Goal: Information Seeking & Learning: Learn about a topic

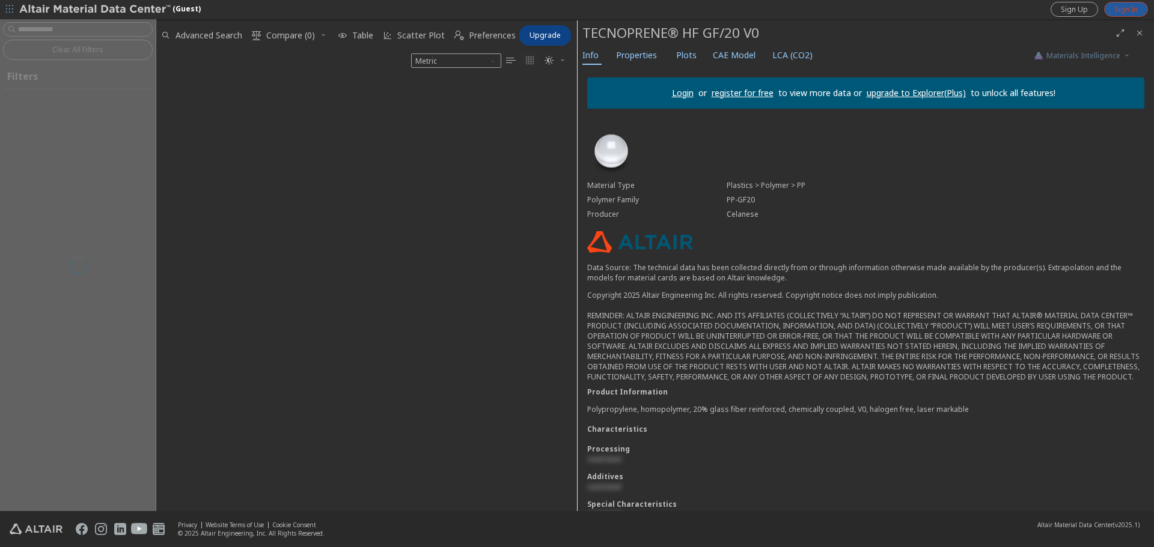
click at [1116, 12] on span "Sign In" at bounding box center [1125, 10] width 23 height 10
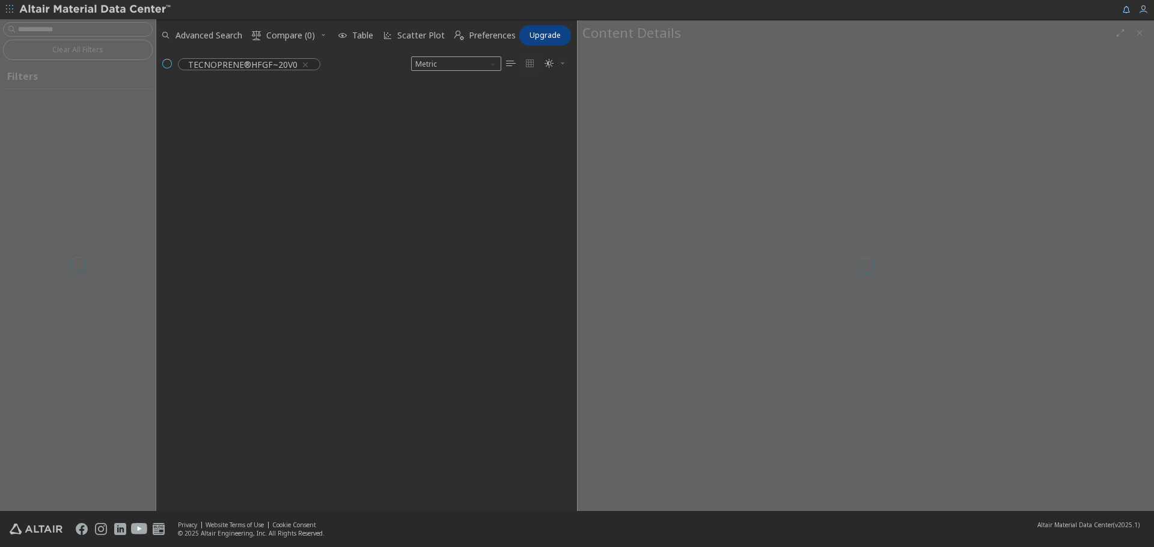
scroll to position [407, 412]
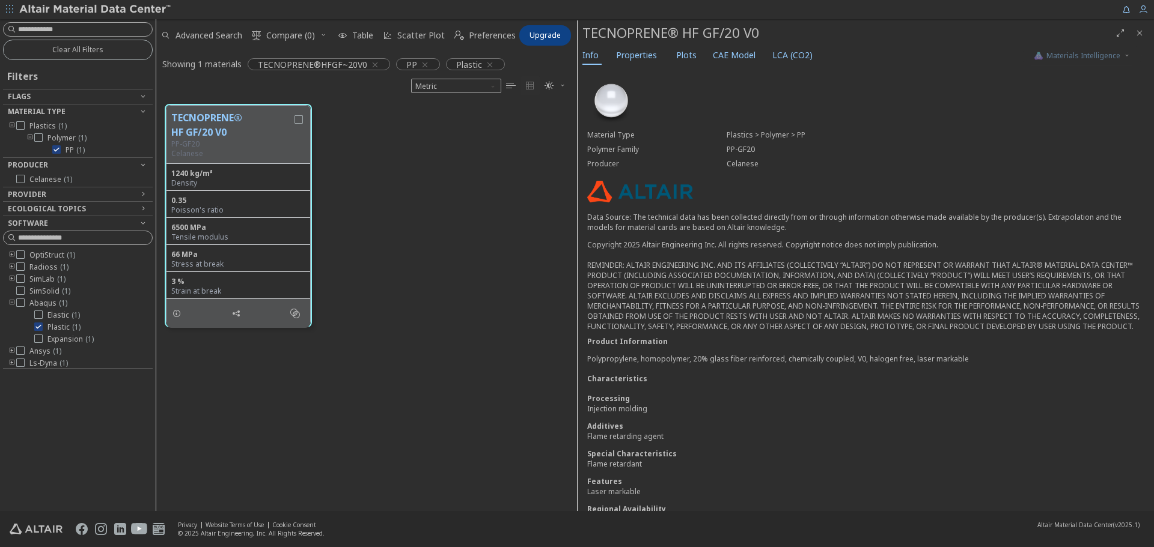
click at [700, 58] on div "Info Properties Plots CAE Model LCA (CO2)" at bounding box center [800, 57] width 444 height 22
click at [690, 58] on span "Plots" at bounding box center [686, 55] width 20 height 19
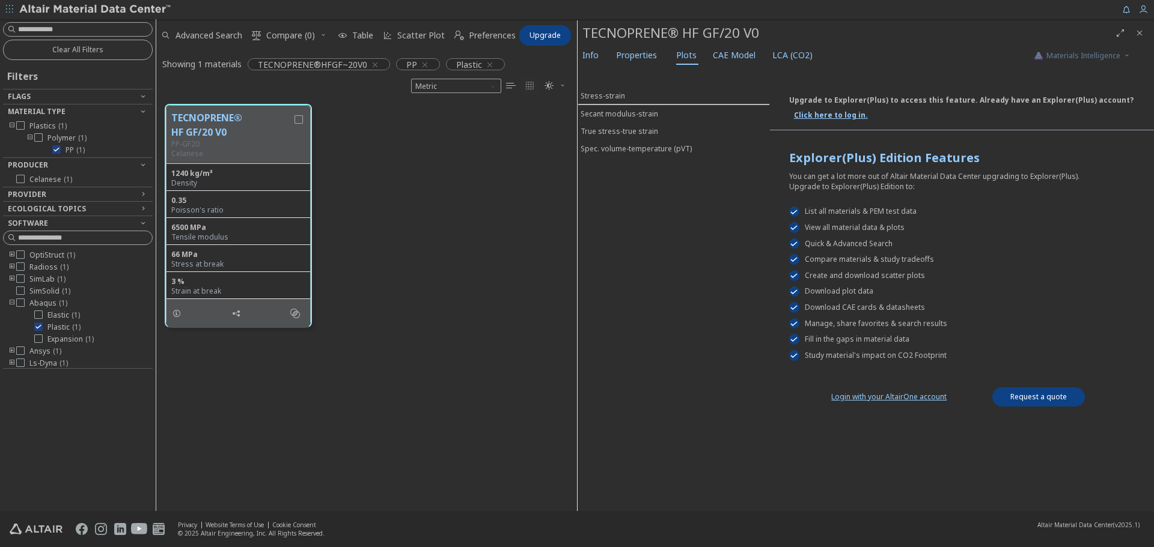
scroll to position [0, 0]
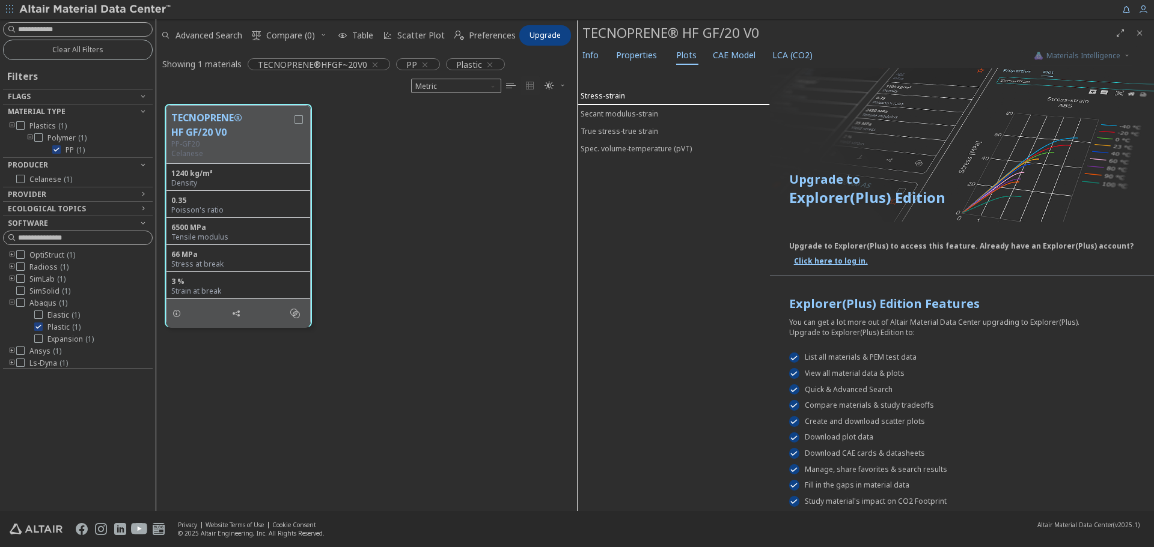
click at [616, 93] on div "Stress-strain" at bounding box center [603, 96] width 44 height 10
click at [620, 125] on button "True stress-true strain" at bounding box center [674, 131] width 192 height 17
click at [624, 153] on div "Spec. volume-temperature (pVT)" at bounding box center [636, 149] width 111 height 10
click at [624, 129] on div "True stress-true strain" at bounding box center [620, 131] width 78 height 10
click at [619, 111] on div "Secant modulus-strain" at bounding box center [620, 113] width 78 height 10
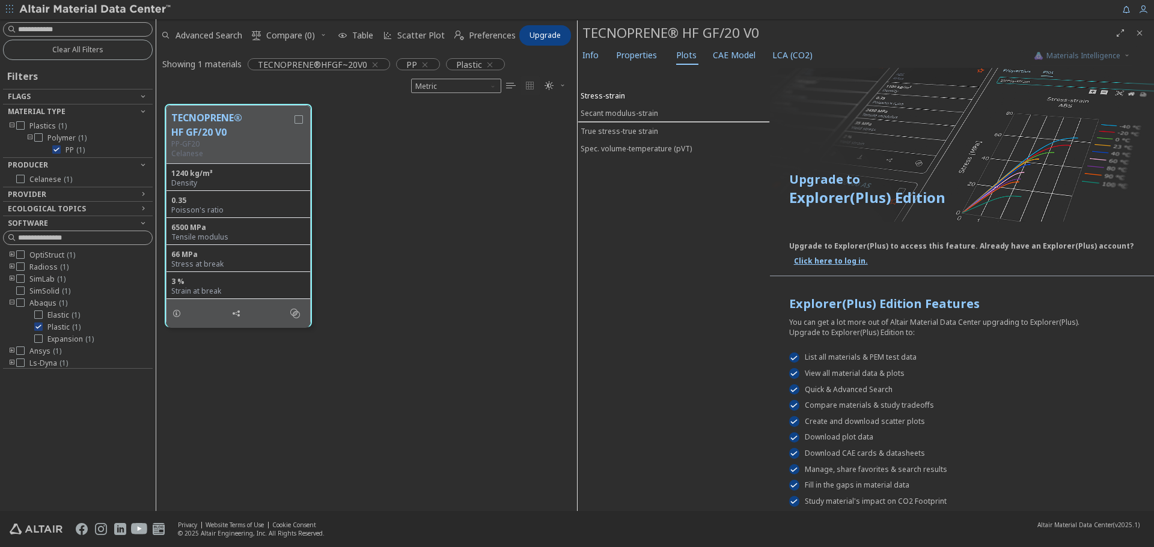
click at [612, 95] on div "Stress-strain" at bounding box center [603, 96] width 44 height 10
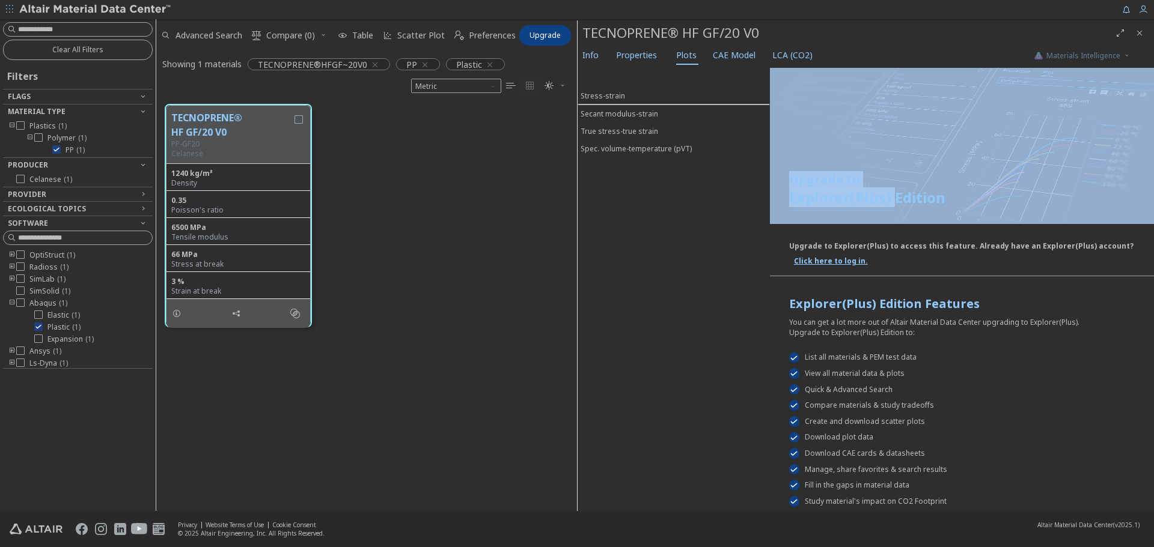
drag, startPoint x: 892, startPoint y: 201, endPoint x: 784, endPoint y: 166, distance: 112.9
click at [784, 160] on div "Upgrade to Explorer(Plus) Edition Upgrade to Explorer(Plus) to access this feat…" at bounding box center [962, 314] width 384 height 492
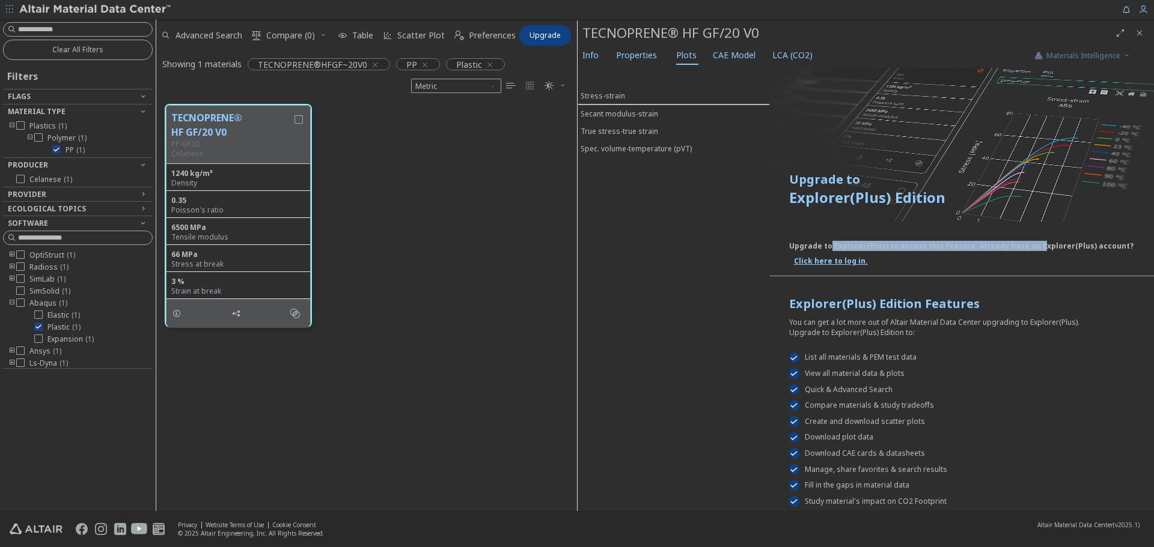
drag, startPoint x: 825, startPoint y: 247, endPoint x: 1029, endPoint y: 249, distance: 203.7
click at [1029, 249] on div "Upgrade to Explorer(Plus) to access this feature. Already have an Explorer(Plus…" at bounding box center [961, 243] width 344 height 15
click at [1003, 300] on div "Explorer(Plus) Edition Features" at bounding box center [962, 304] width 346 height 17
click at [730, 60] on span "CAE Model" at bounding box center [734, 55] width 43 height 19
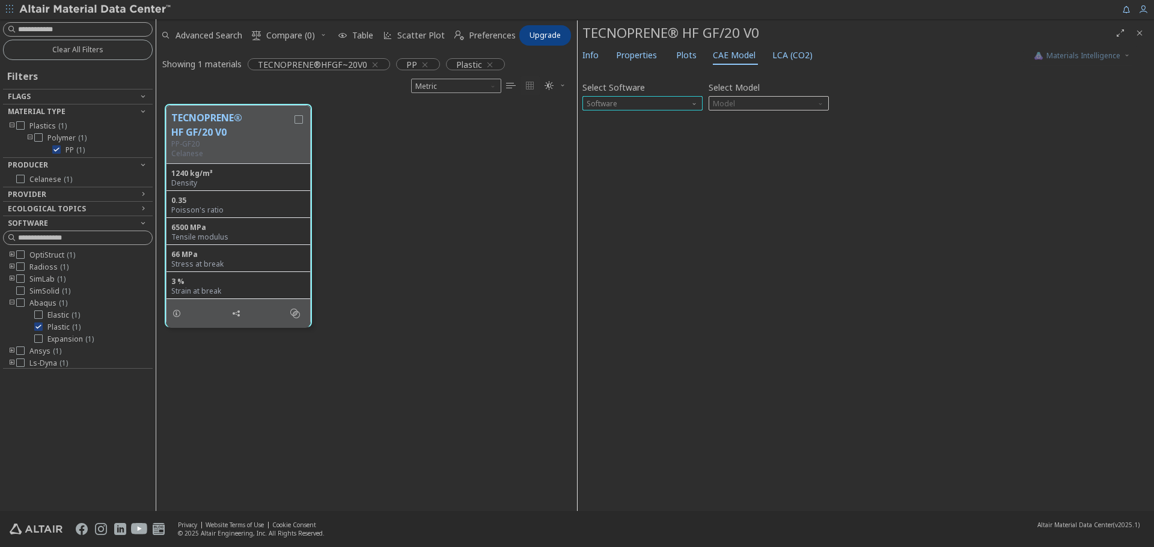
click at [680, 102] on span "Software" at bounding box center [642, 103] width 120 height 14
click at [603, 209] on span "Ls-Dyna" at bounding box center [602, 205] width 28 height 10
click at [790, 107] on span "Model" at bounding box center [769, 103] width 120 height 14
click at [779, 129] on span "Mat24" at bounding box center [768, 133] width 111 height 8
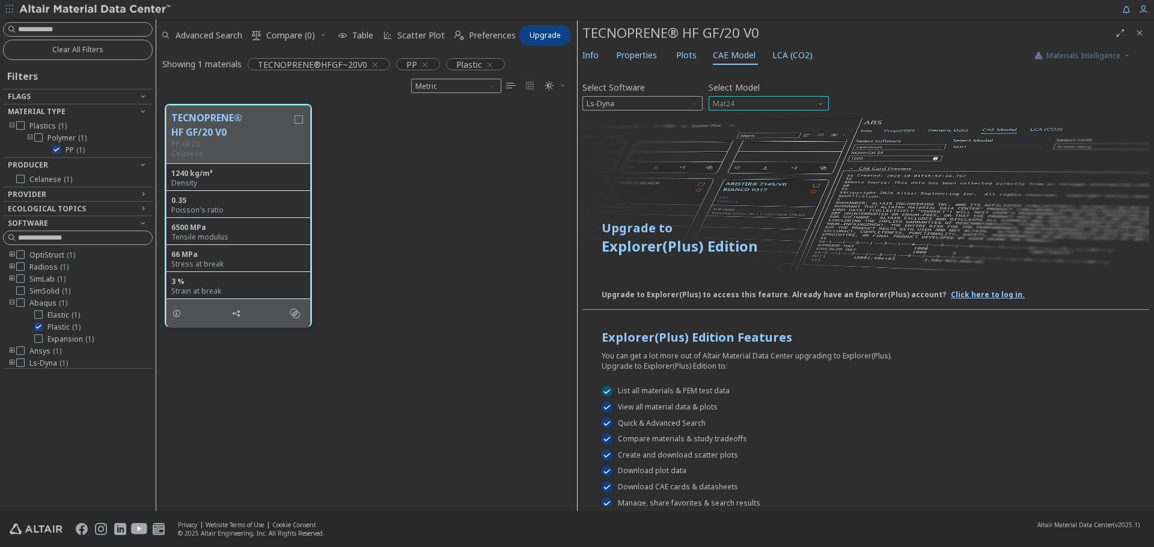
click at [750, 100] on span "Mat24" at bounding box center [769, 103] width 120 height 14
click at [751, 116] on span "Mat1" at bounding box center [768, 118] width 111 height 8
click at [761, 103] on span "Mat1" at bounding box center [769, 103] width 120 height 14
click at [739, 131] on span "Mat24" at bounding box center [768, 133] width 111 height 8
click at [691, 54] on span "Plots" at bounding box center [686, 55] width 20 height 19
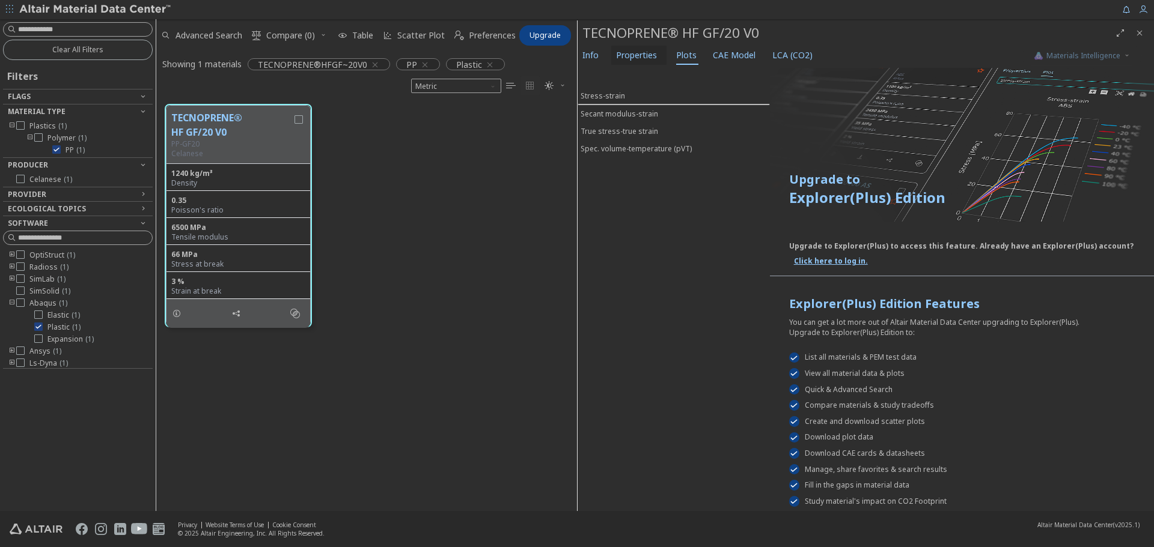
click at [640, 58] on span "Properties" at bounding box center [636, 55] width 41 height 19
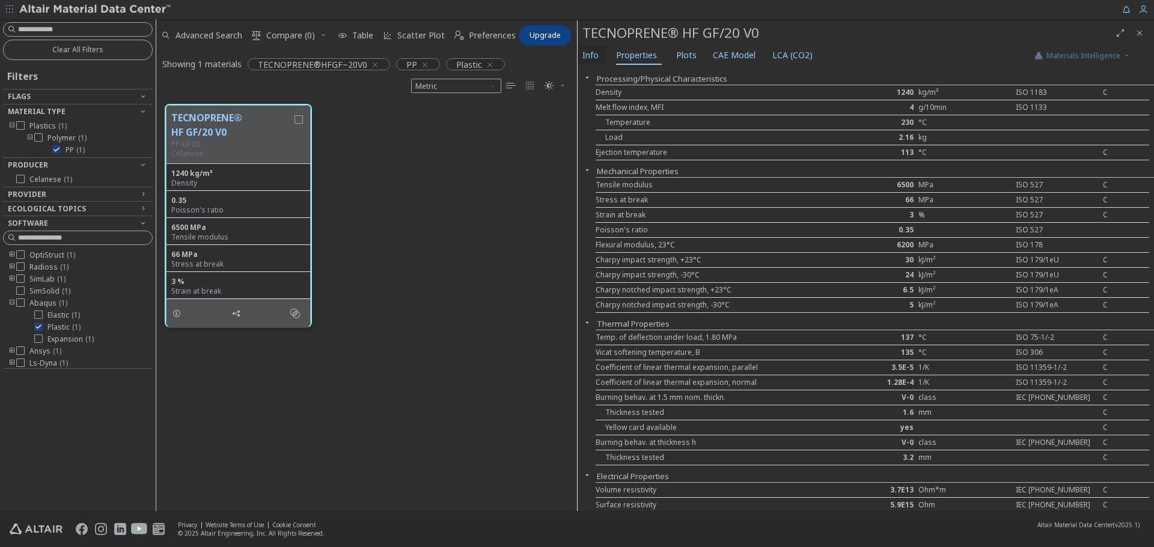
click at [588, 58] on span "Info" at bounding box center [590, 55] width 16 height 19
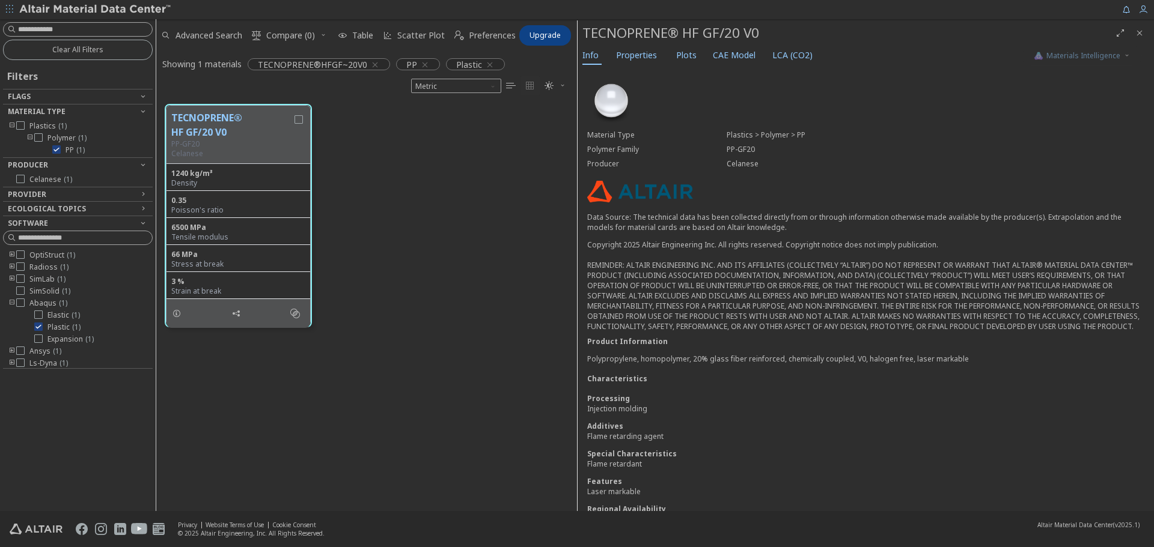
click at [454, 196] on div "TECNOPRENE® HF GF/20 V0 PP-GF20 Celanese 1240 kg/m³ Density 0.35 Poisson's rati…" at bounding box center [366, 216] width 421 height 240
click at [1142, 11] on icon "button" at bounding box center [1143, 10] width 10 height 10
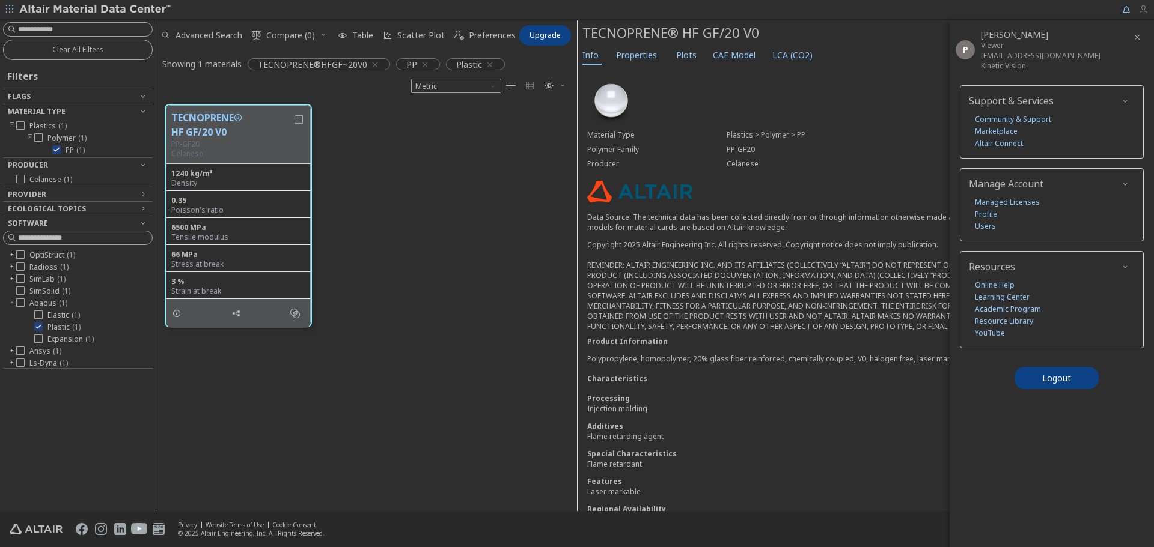
click at [1145, 8] on icon "button" at bounding box center [1143, 10] width 10 height 10
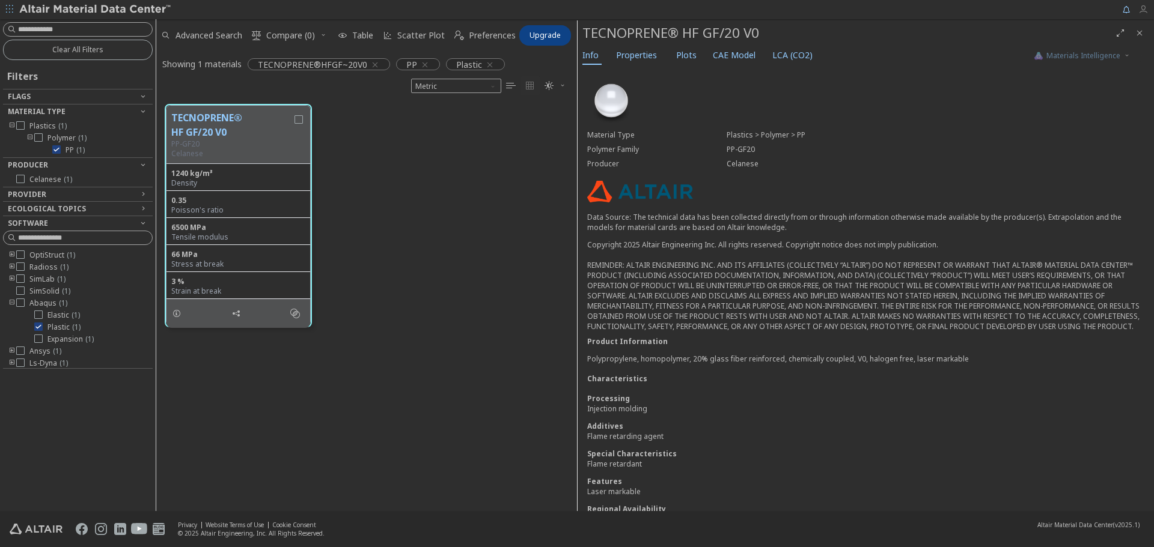
click at [1141, 10] on icon "button" at bounding box center [1143, 10] width 10 height 10
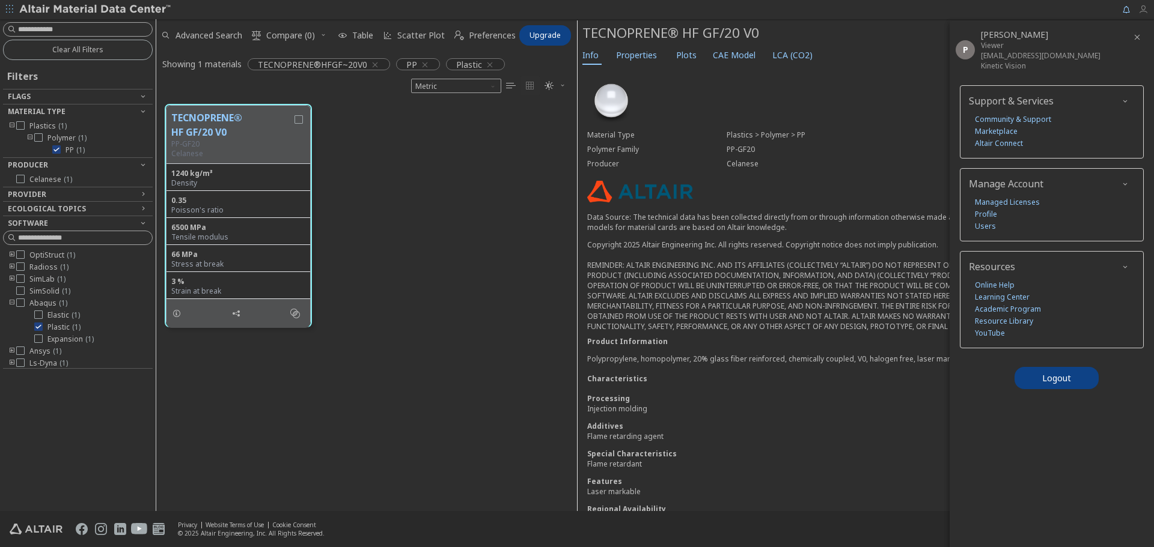
click at [1146, 8] on icon "button" at bounding box center [1143, 10] width 10 height 10
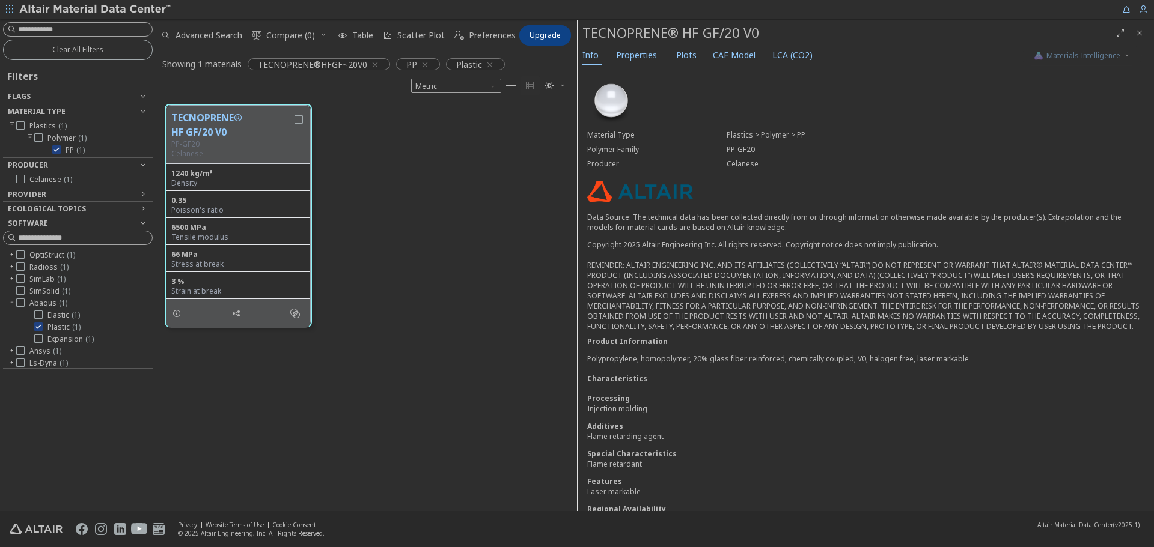
click at [502, 218] on div "TECNOPRENE® HF GF/20 V0 PP-GF20 Celanese 1240 kg/m³ Density 0.35 Poisson's rati…" at bounding box center [366, 216] width 421 height 240
click at [671, 61] on button "Plots" at bounding box center [687, 55] width 32 height 19
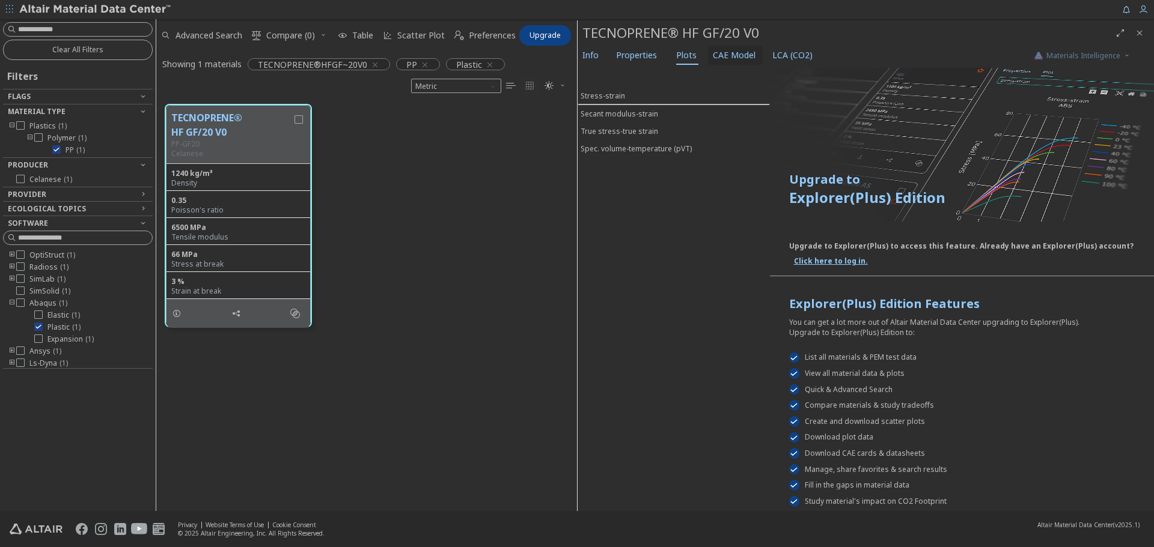
click at [724, 56] on span "CAE Model" at bounding box center [734, 55] width 43 height 19
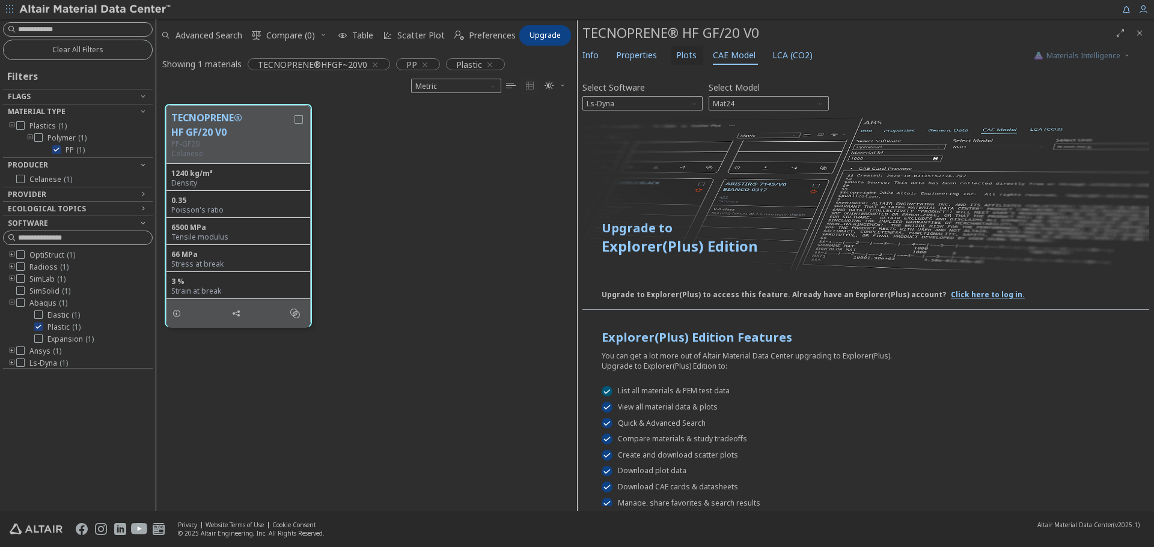
click at [676, 52] on span "Plots" at bounding box center [686, 55] width 20 height 19
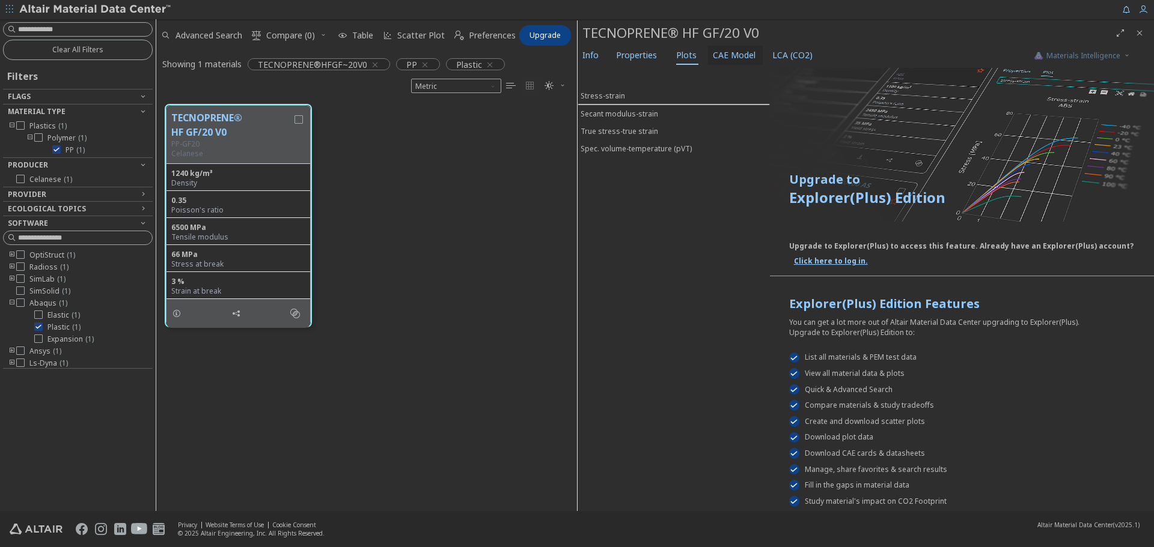
click at [725, 57] on span "CAE Model" at bounding box center [734, 55] width 43 height 19
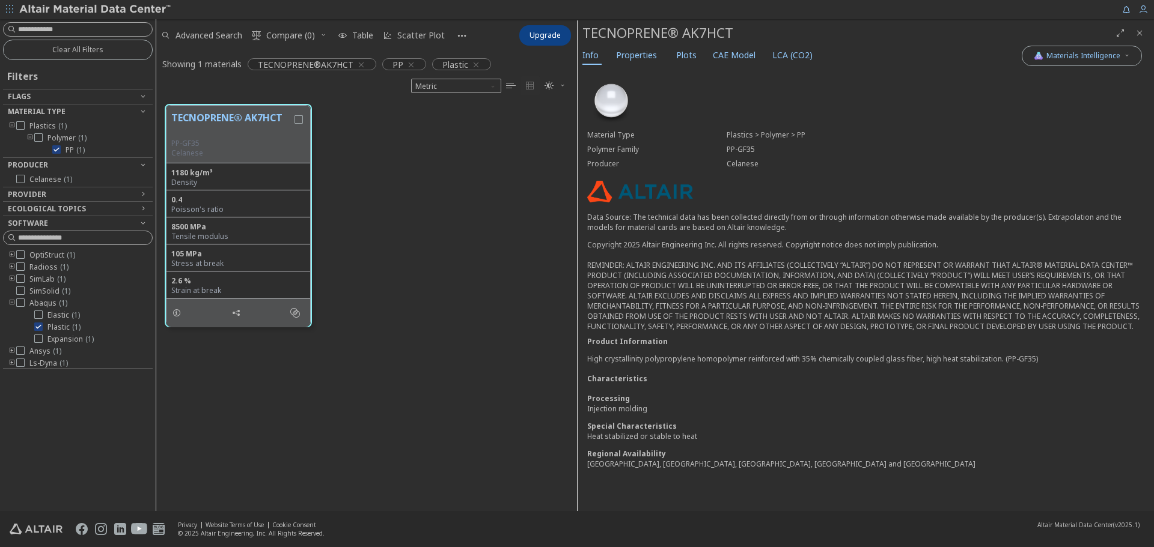
scroll to position [10, 10]
click at [718, 59] on span "CAE Model" at bounding box center [734, 55] width 43 height 19
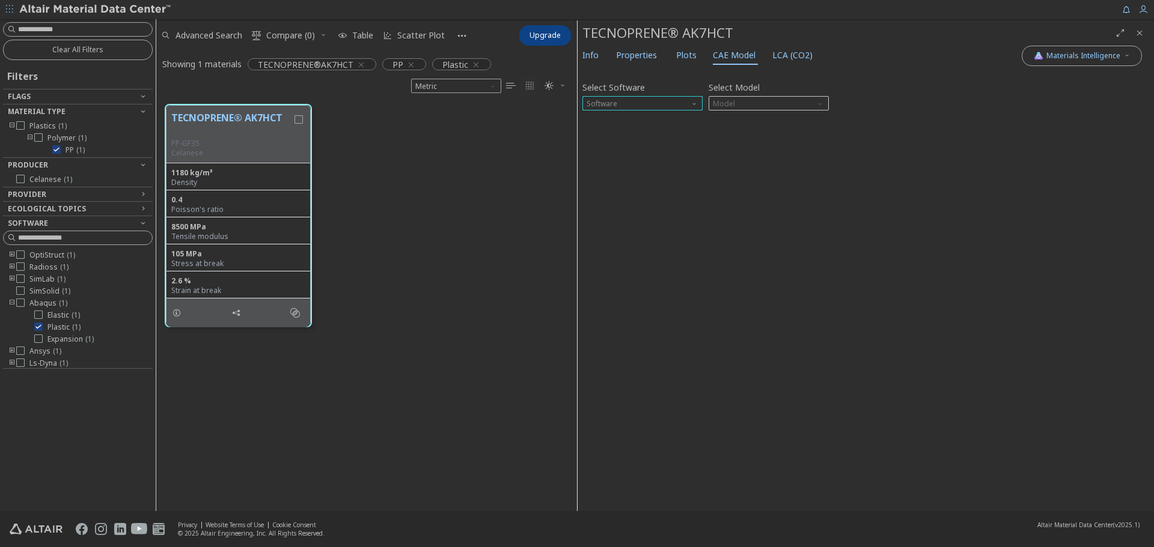
click at [682, 102] on span "Software" at bounding box center [642, 103] width 120 height 14
click at [611, 201] on span "Ls-Dyna" at bounding box center [602, 205] width 28 height 10
click at [775, 110] on span "Model" at bounding box center [769, 103] width 120 height 14
click at [758, 133] on span "Mat24" at bounding box center [768, 133] width 111 height 8
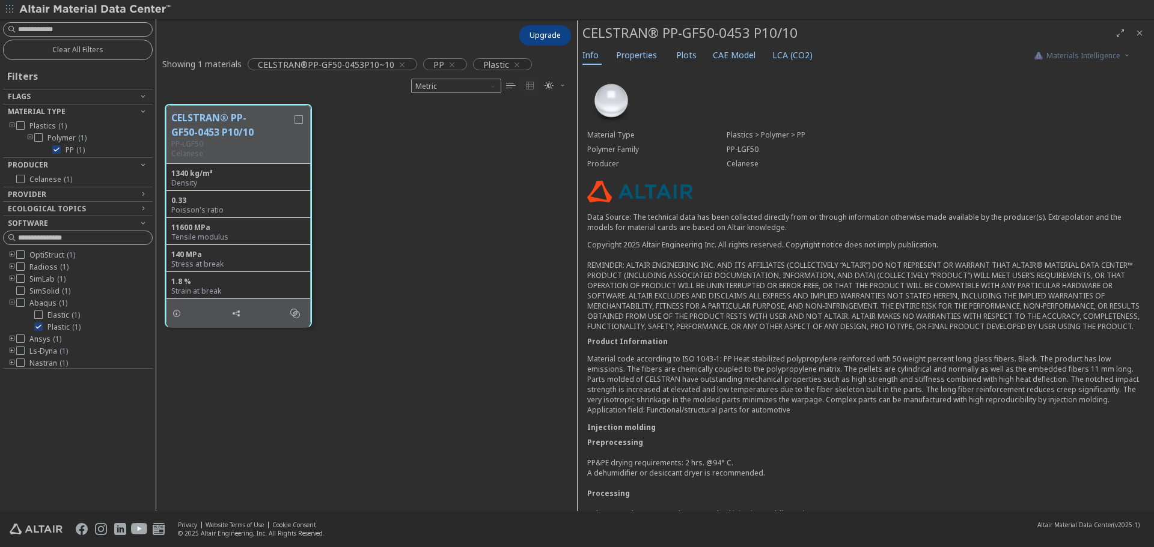
scroll to position [10, 10]
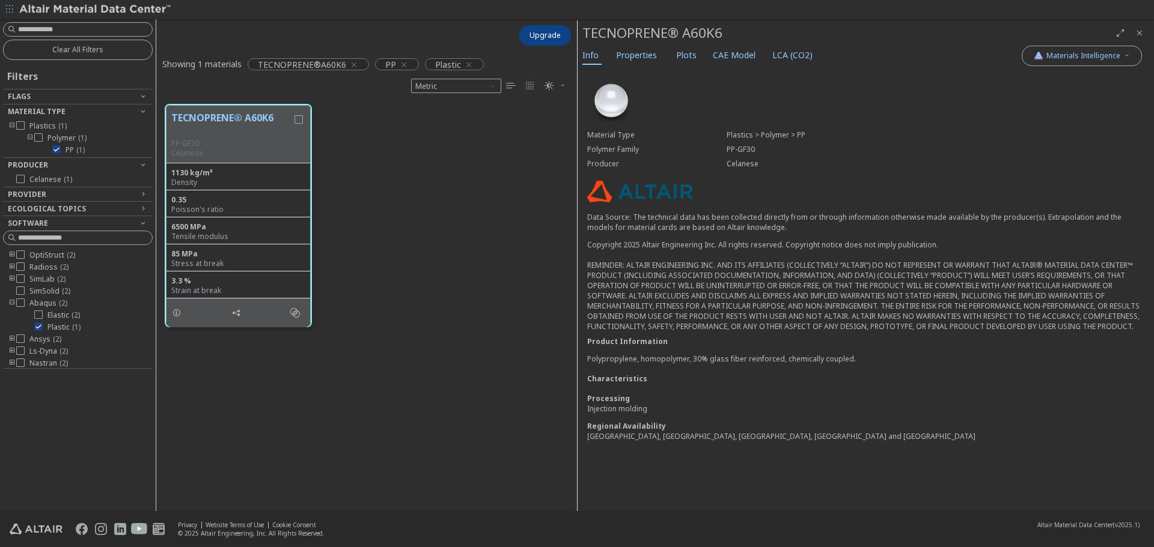
scroll to position [10, 10]
click at [734, 58] on span "CAE Model" at bounding box center [734, 55] width 43 height 19
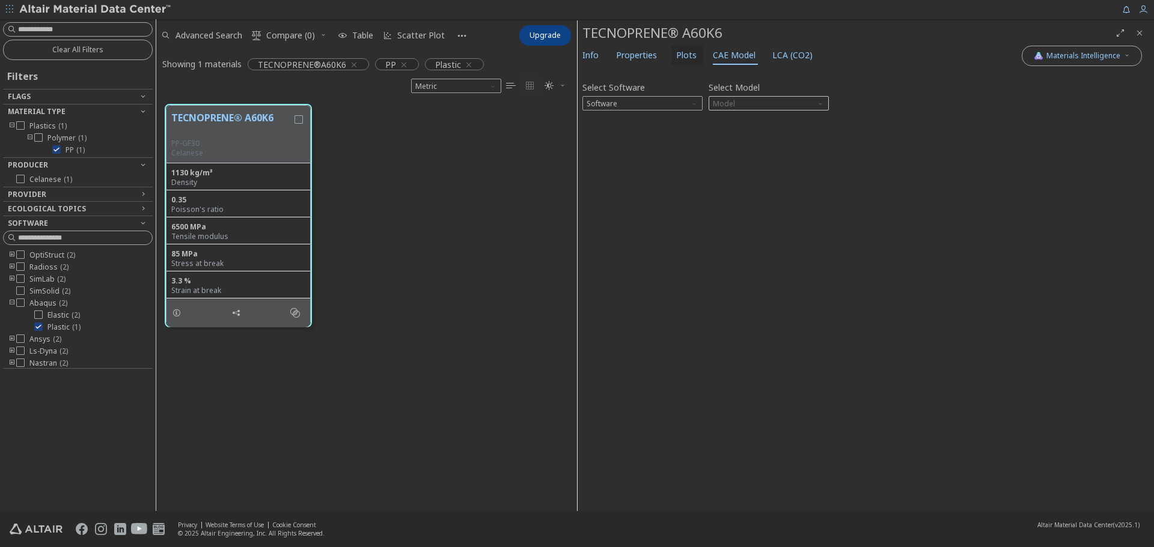
click at [680, 56] on span "Plots" at bounding box center [686, 55] width 20 height 19
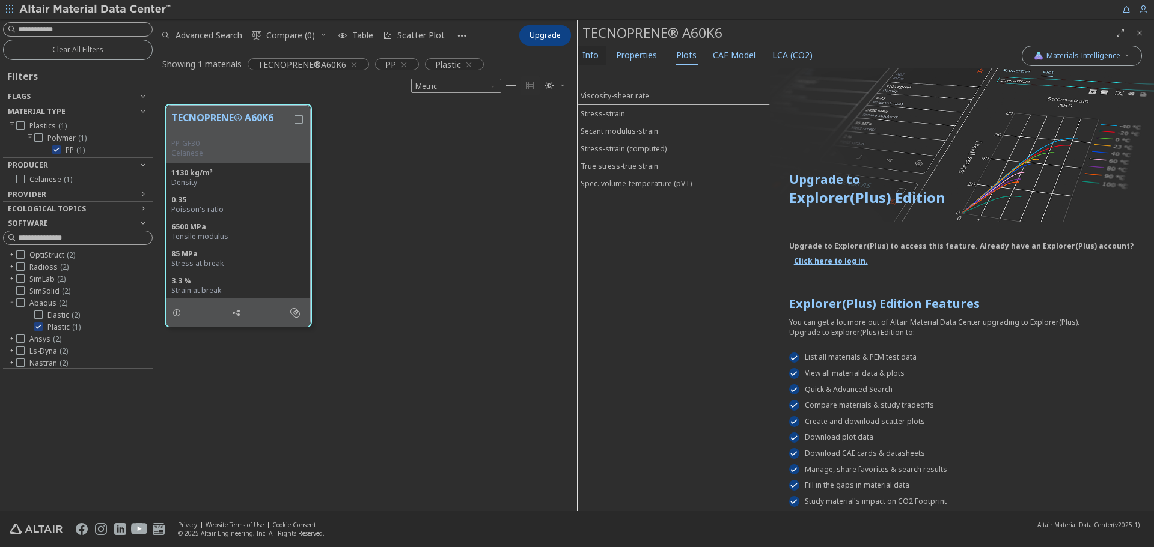
click at [593, 50] on span "Info" at bounding box center [590, 55] width 16 height 19
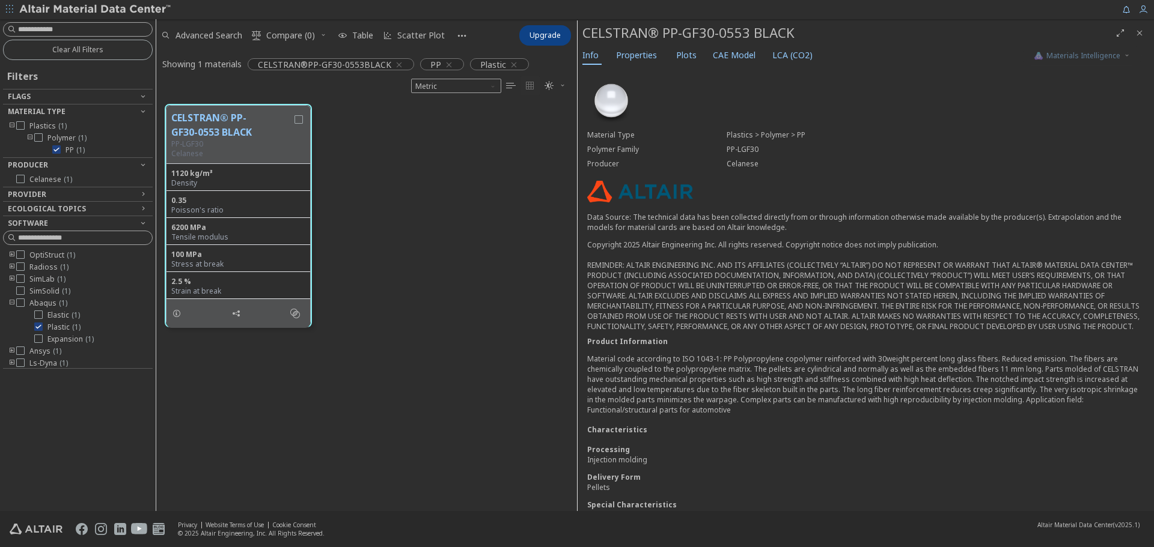
scroll to position [10, 10]
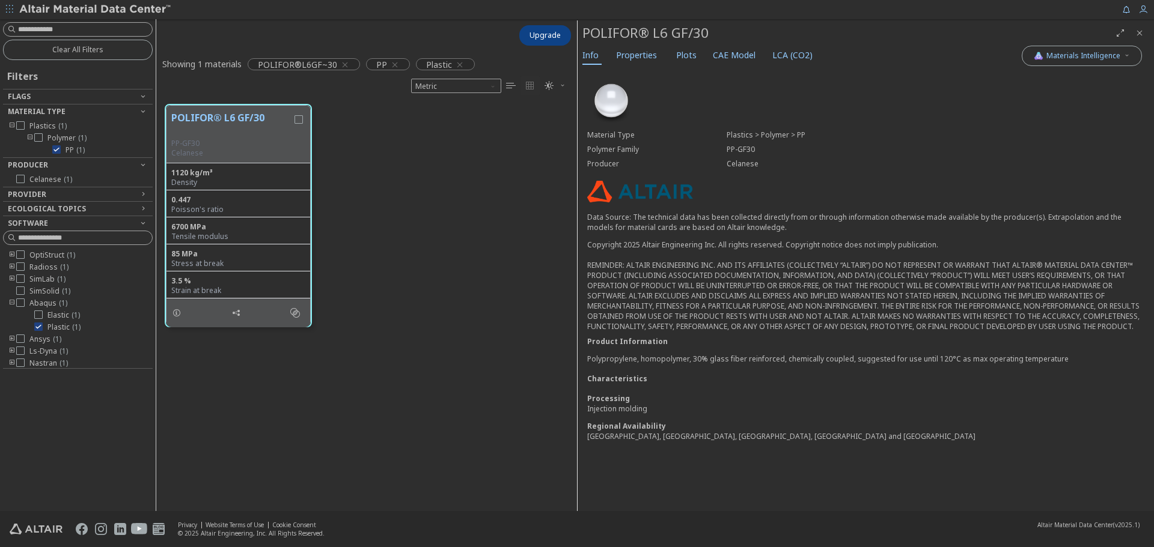
scroll to position [10, 10]
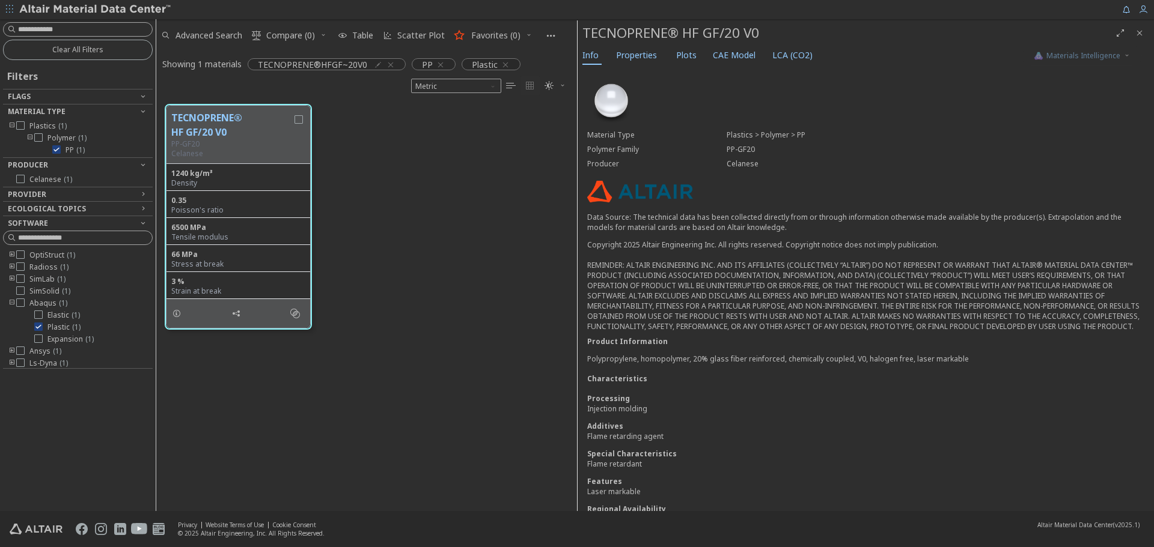
scroll to position [407, 412]
click at [683, 59] on span "Plots" at bounding box center [686, 55] width 20 height 19
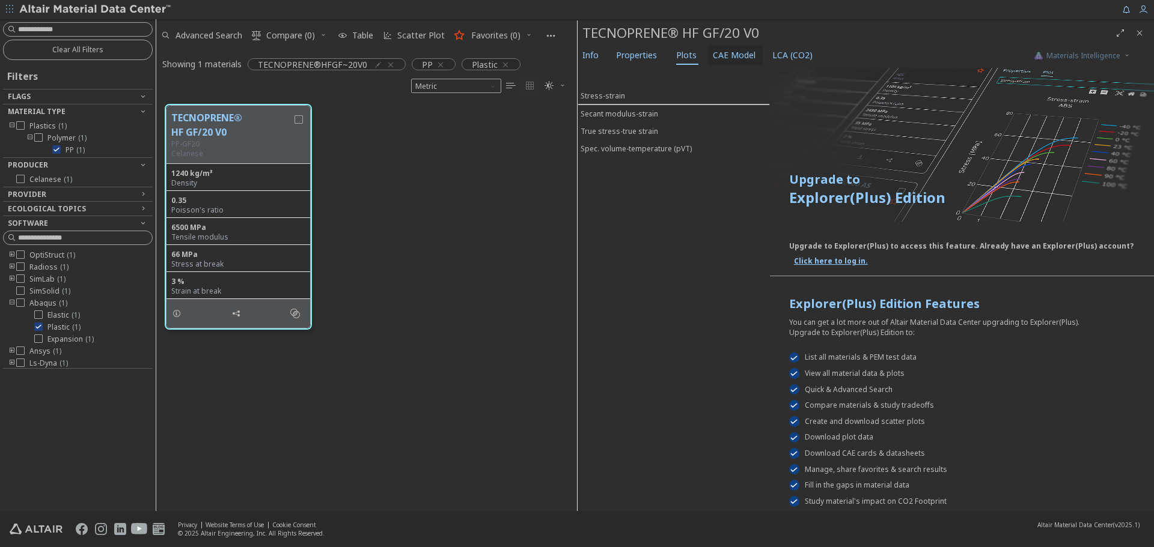
click at [751, 58] on span "CAE Model" at bounding box center [735, 55] width 45 height 19
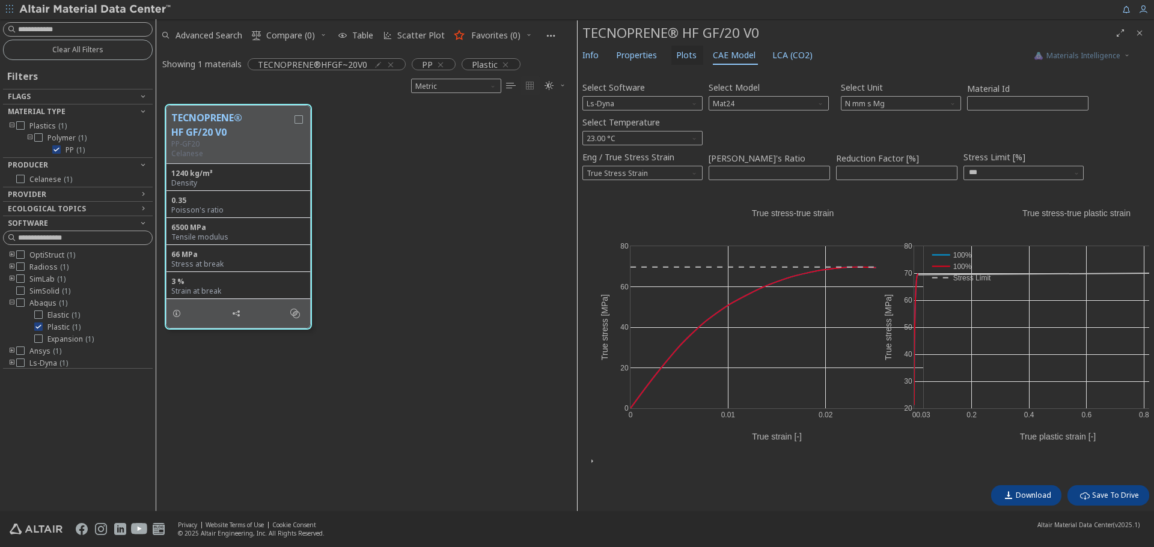
click at [681, 56] on span "Plots" at bounding box center [686, 55] width 20 height 19
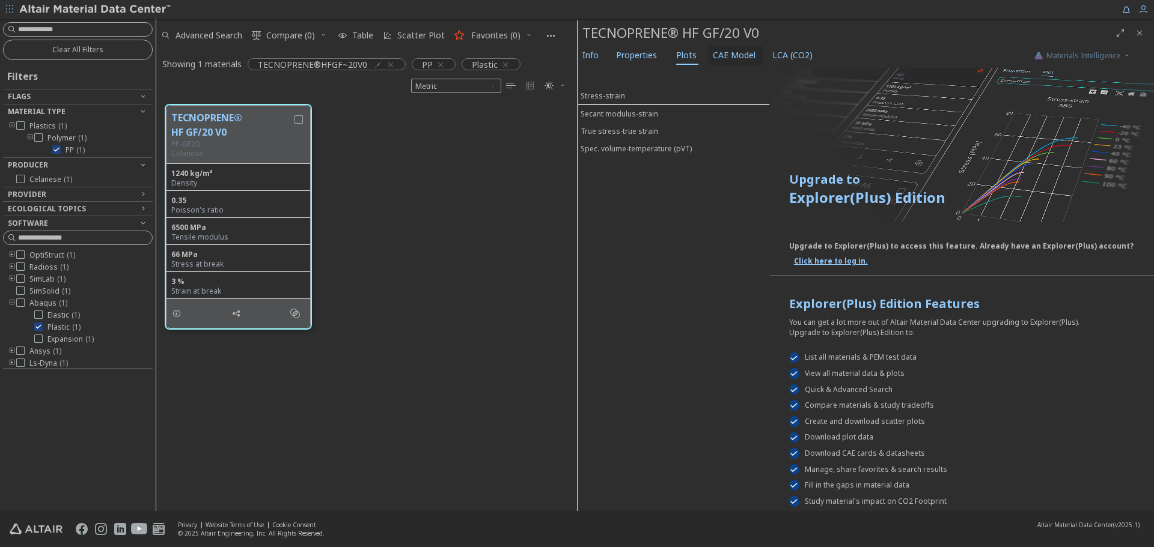
click at [726, 56] on span "CAE Model" at bounding box center [734, 55] width 43 height 19
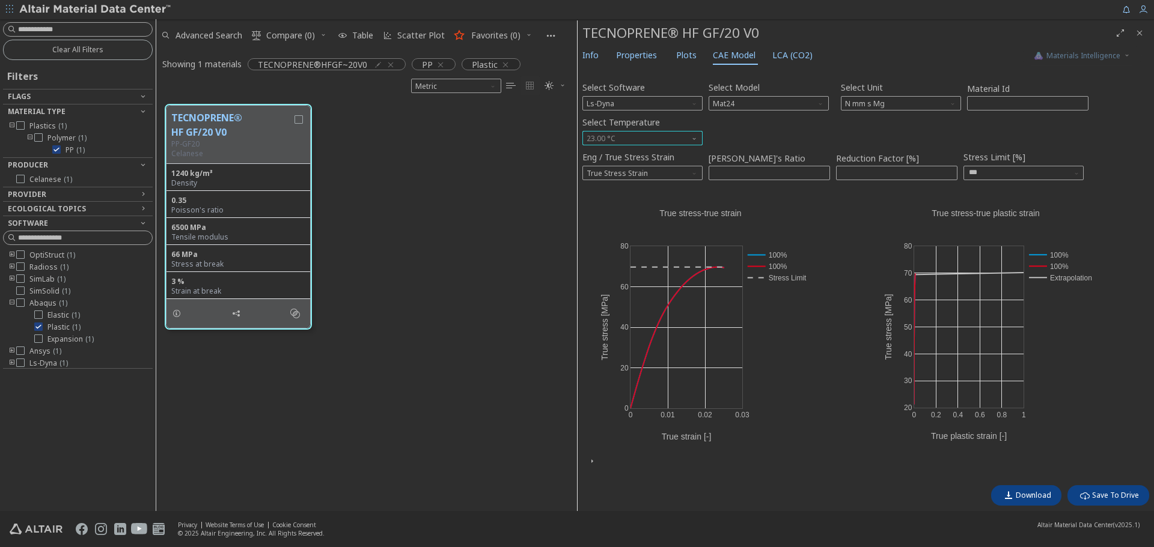
click at [668, 138] on span "23.00 °C" at bounding box center [642, 138] width 120 height 14
click at [663, 149] on span "-40.00 °C" at bounding box center [642, 153] width 111 height 8
click at [504, 304] on div "TECNOPRENE® HF GF/20 V0 PP-GF20 Celanese 1240 kg/m³ Density 0.35 Poisson's rati…" at bounding box center [366, 217] width 421 height 243
click at [668, 172] on span "True Stress Strain" at bounding box center [642, 173] width 120 height 14
click at [499, 305] on div "TECNOPRENE® HF GF/20 V0 PP-GF20 Celanese 1240 kg/m³ Density 0.35 Poisson's rati…" at bounding box center [366, 217] width 421 height 243
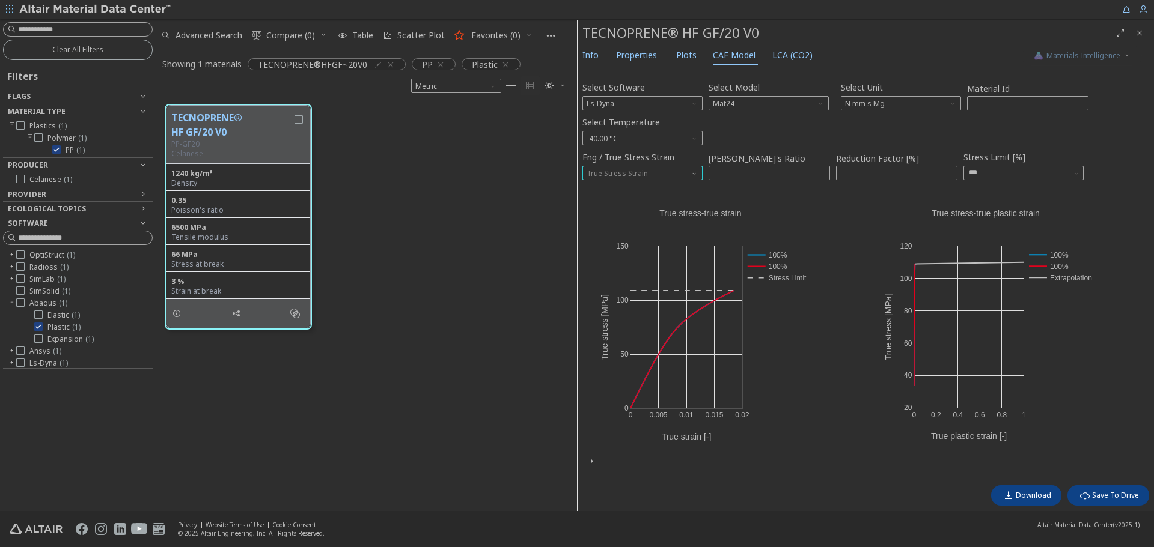
click at [662, 180] on span "True Stress Strain" at bounding box center [642, 173] width 120 height 14
click at [674, 171] on span "True Stress Strain" at bounding box center [642, 173] width 120 height 14
drag, startPoint x: 906, startPoint y: 175, endPoint x: 758, endPoint y: 175, distance: 148.4
click at [760, 175] on div "Eng / True Stress Strain True Stress Strain Poisson's Ratio **** Reduction Fact…" at bounding box center [865, 165] width 567 height 35
drag, startPoint x: 796, startPoint y: 169, endPoint x: 756, endPoint y: 165, distance: 40.5
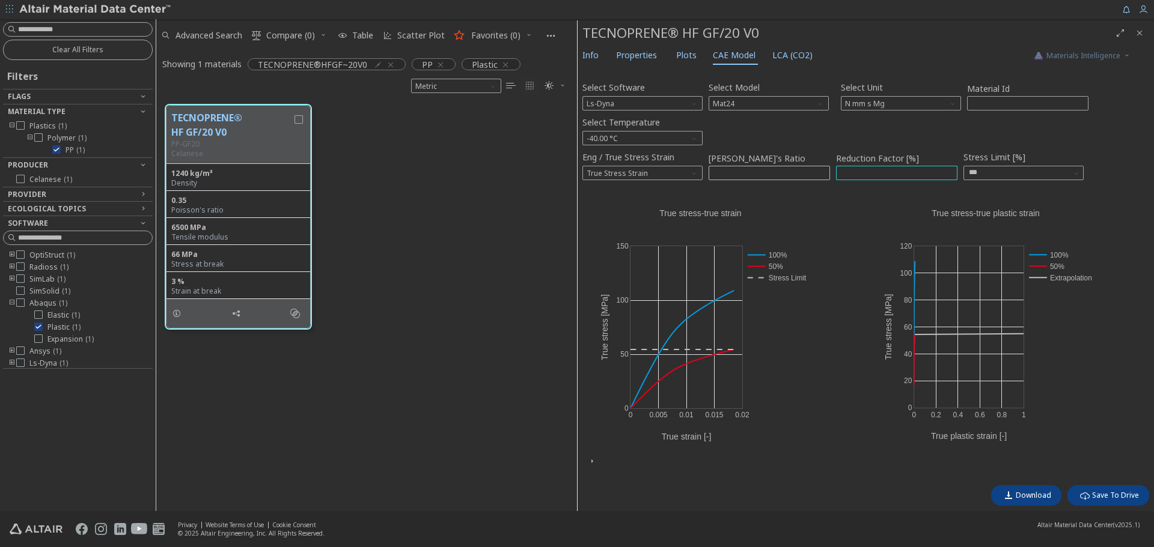
click at [756, 165] on div "Eng / True Stress Strain True Stress Strain Poisson's Ratio **** Reduction Fact…" at bounding box center [865, 165] width 567 height 35
type input "***"
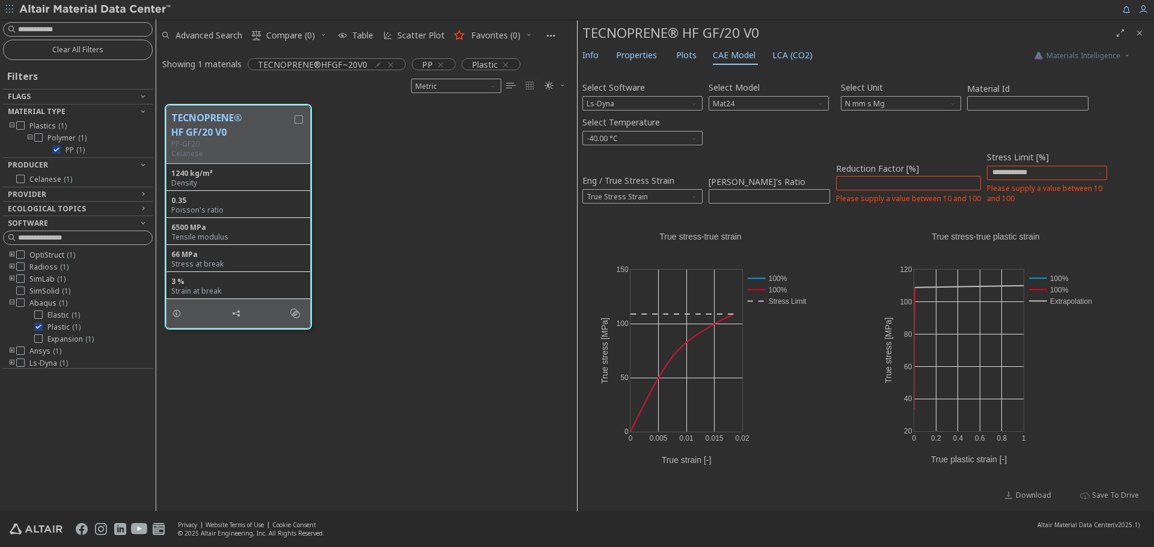
click at [1119, 201] on div "Eng / True Stress Strain True Stress Strain Poisson's Ratio **** Reduction Fact…" at bounding box center [865, 177] width 567 height 58
click at [895, 186] on input "******" at bounding box center [897, 183] width 120 height 13
drag, startPoint x: 817, startPoint y: 181, endPoint x: 804, endPoint y: 180, distance: 12.6
click at [804, 180] on div "Eng / True Stress Strain True Stress Strain Poisson's Ratio **** Reduction Fact…" at bounding box center [865, 177] width 567 height 58
type input "***"
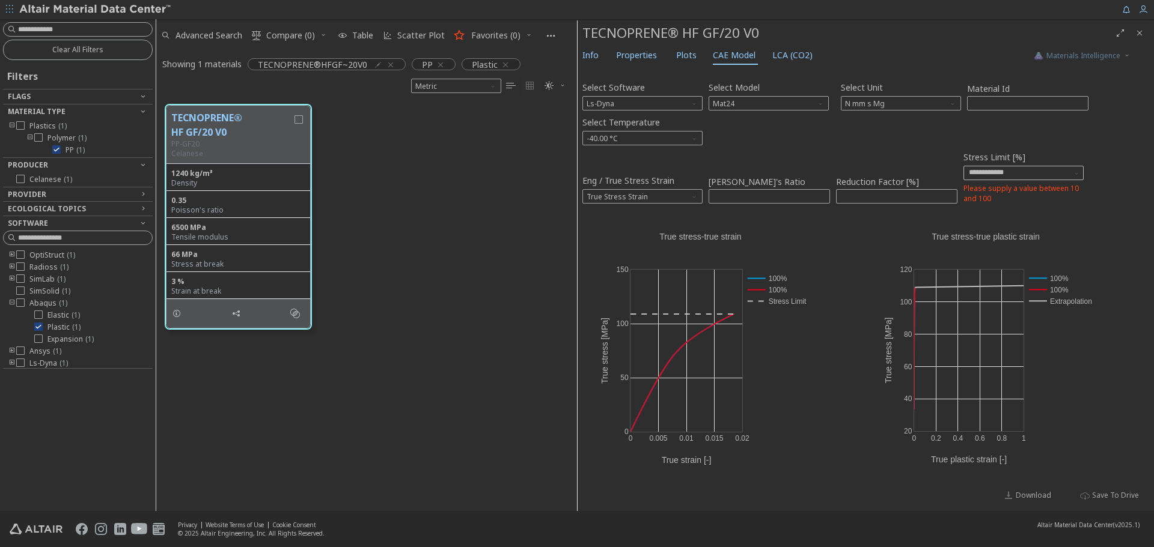
click at [1067, 171] on div at bounding box center [1023, 173] width 120 height 14
click at [1026, 173] on input "text" at bounding box center [1017, 173] width 96 height 14
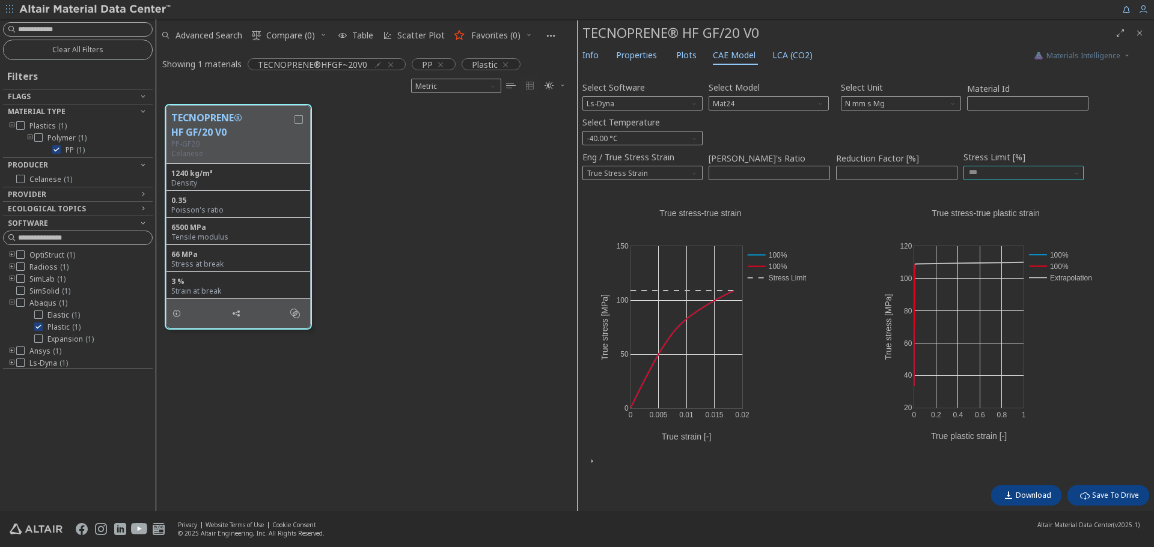
type input "***"
click at [823, 419] on div "0 0.005 0.01 0.015 0.02 0 50 100 150 100% 100% Stress Limit True stress-true st…" at bounding box center [724, 321] width 284 height 270
click at [1026, 494] on span "Download" at bounding box center [1033, 496] width 35 height 10
click at [1041, 498] on span "Download" at bounding box center [1033, 496] width 35 height 10
click at [1080, 67] on span "Download success" at bounding box center [1085, 67] width 66 height 10
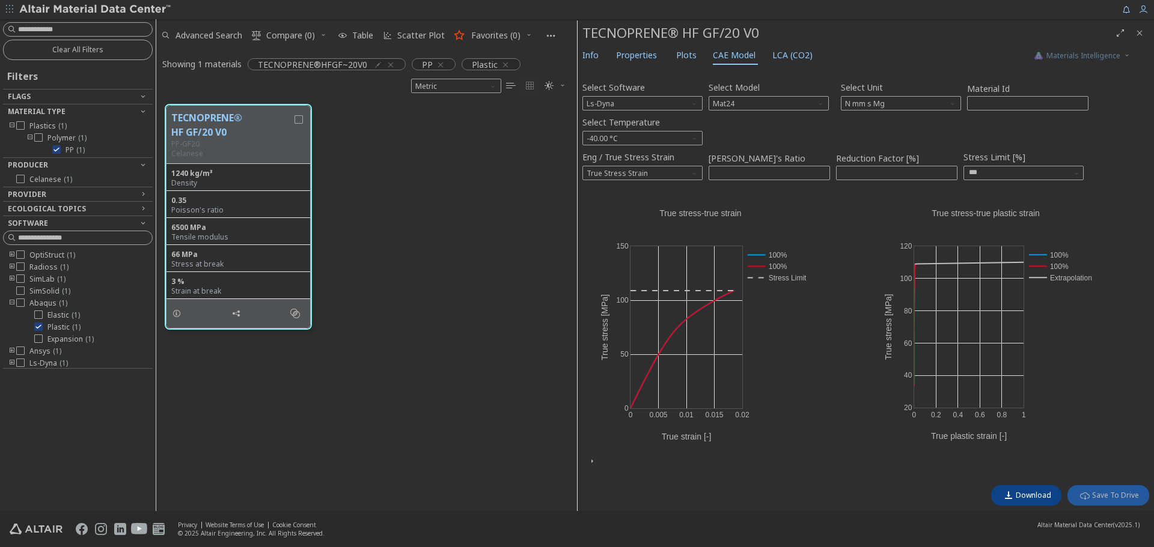
click at [1093, 497] on span "Save To Drive" at bounding box center [1115, 496] width 47 height 10
click at [1031, 496] on span "Download" at bounding box center [1033, 496] width 35 height 10
click at [894, 96] on span "N mm s Mg" at bounding box center [901, 103] width 120 height 14
click at [900, 117] on span "kN mm ms kg" at bounding box center [901, 118] width 111 height 8
click at [654, 133] on span "233.2 K" at bounding box center [642, 138] width 120 height 14
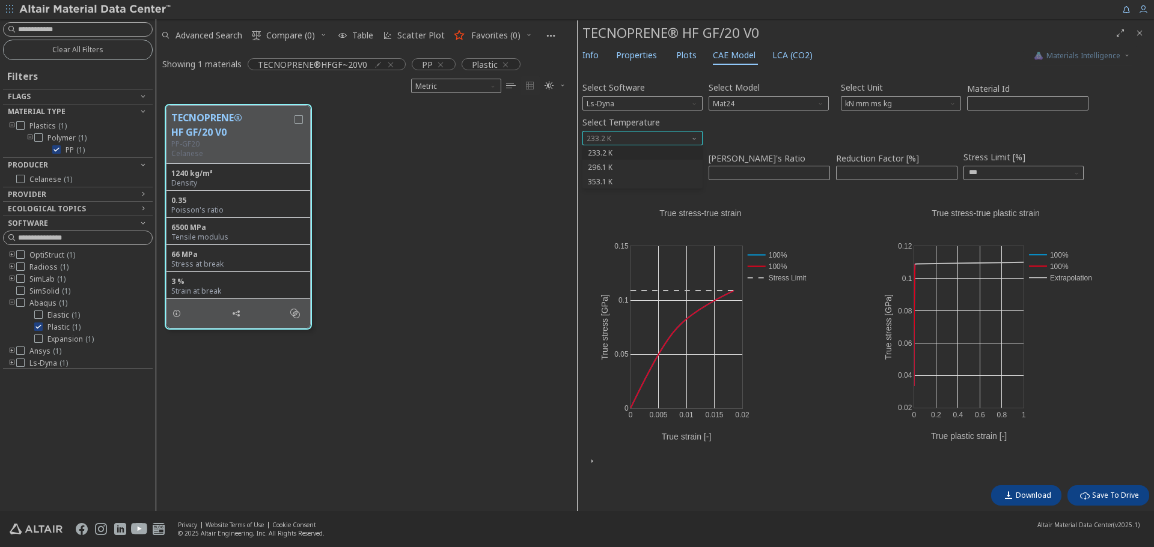
click at [654, 133] on span "233.2 K" at bounding box center [642, 138] width 120 height 14
click at [861, 102] on span "kN mm ms kg" at bounding box center [901, 103] width 120 height 14
click at [902, 148] on span "N mm ms g" at bounding box center [901, 147] width 111 height 8
click at [665, 137] on span "233.2 K" at bounding box center [642, 138] width 120 height 14
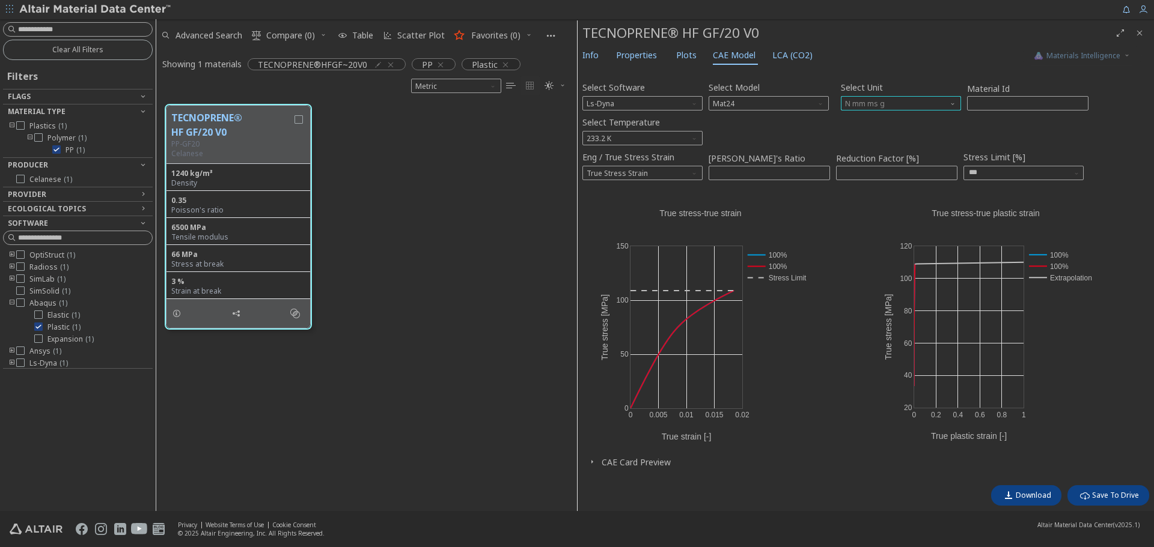
click at [896, 102] on span "N mm ms g" at bounding box center [901, 103] width 120 height 14
click at [892, 130] on span "N m s kg" at bounding box center [901, 133] width 111 height 8
click at [684, 134] on span "233.2 K" at bounding box center [642, 138] width 120 height 14
click at [477, 194] on div "TECNOPRENE® HF GF/20 V0 PP-GF20 Celanese 1240 kg/m³ Density 0.35 Poisson's rati…" at bounding box center [366, 217] width 421 height 243
click at [909, 103] on span "N m s kg" at bounding box center [901, 103] width 120 height 14
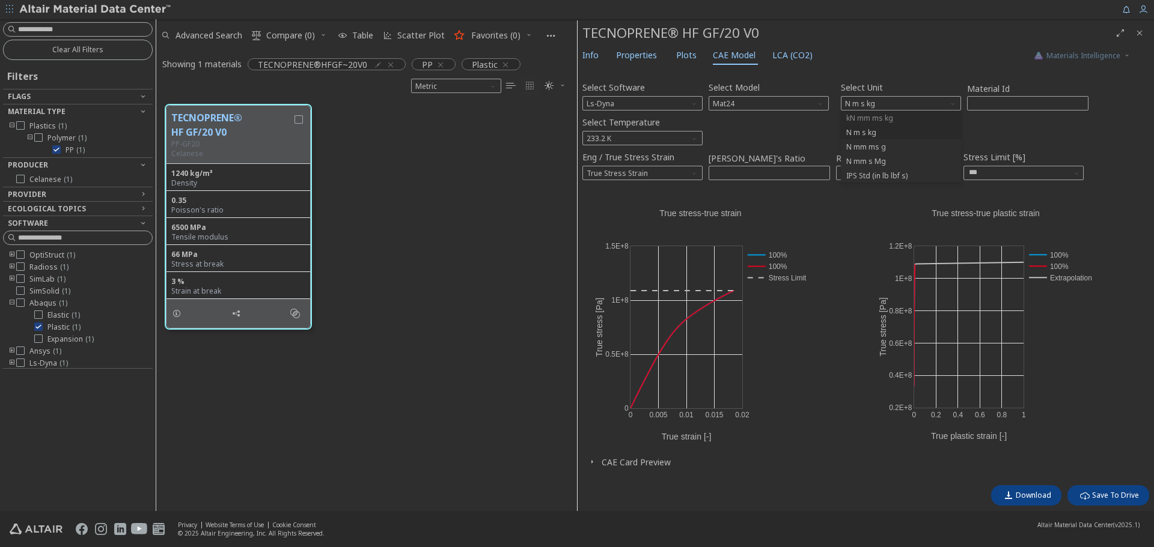
click at [891, 121] on span "kN mm ms kg" at bounding box center [869, 119] width 47 height 10
click at [902, 105] on span "kN mm ms kg" at bounding box center [901, 103] width 120 height 14
click at [901, 132] on span "N m s kg" at bounding box center [901, 133] width 111 height 8
click at [688, 135] on span "233.2 K" at bounding box center [642, 138] width 120 height 14
click at [862, 110] on span "N m s kg" at bounding box center [901, 103] width 120 height 14
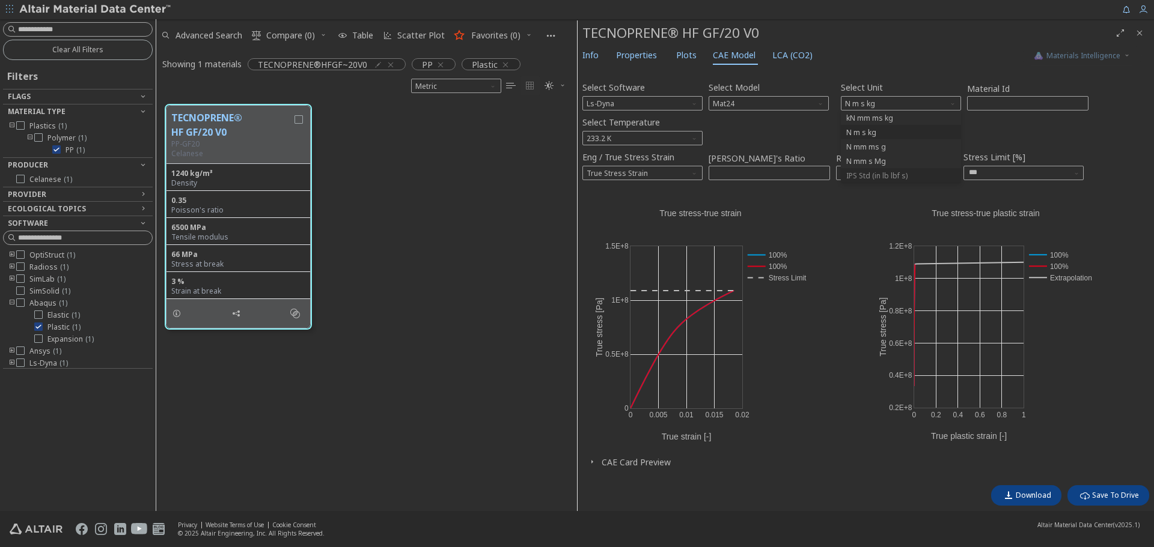
click at [869, 170] on button "IPS Std (in lb lbf s)" at bounding box center [901, 175] width 120 height 14
click at [869, 124] on div "Select Temperature -40.00 °F" at bounding box center [865, 130] width 567 height 32
click at [906, 106] on span "IPS Std (in lb lbf s)" at bounding box center [901, 103] width 120 height 14
click at [475, 189] on div "TECNOPRENE® HF GF/20 V0 PP-GF20 Celanese 1240 kg/m³ Density 0.35 Poisson's rati…" at bounding box center [366, 217] width 421 height 243
click at [906, 103] on span "IPS Std (in lb lbf s)" at bounding box center [901, 103] width 120 height 14
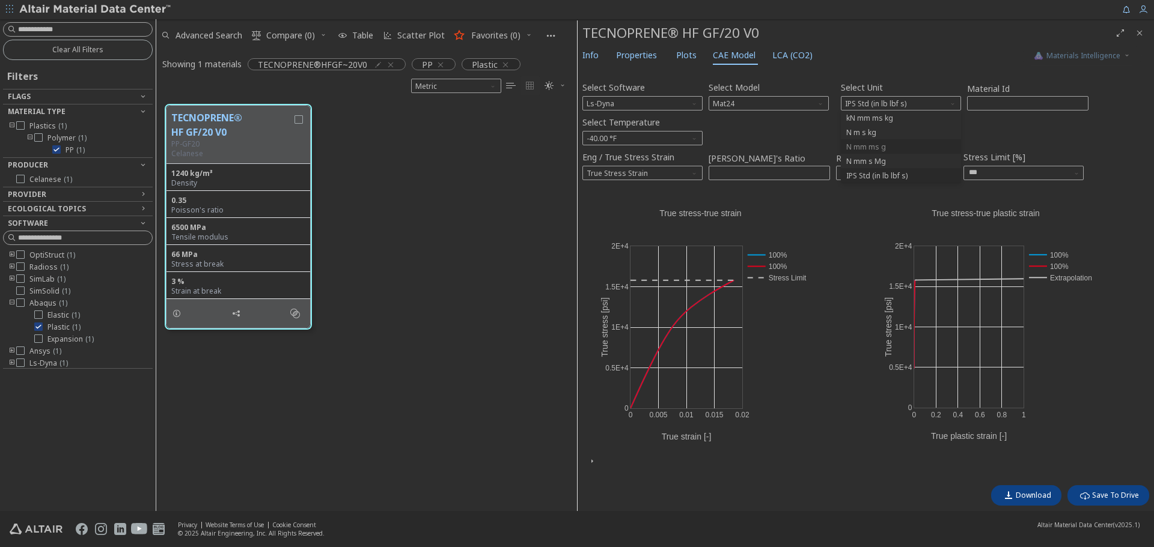
click at [893, 145] on span "N mm ms g" at bounding box center [901, 147] width 111 height 8
click at [926, 99] on span "N mm ms g" at bounding box center [901, 103] width 120 height 14
click at [898, 158] on span "N mm s Mg" at bounding box center [901, 161] width 111 height 8
click at [636, 53] on span "Properties" at bounding box center [636, 55] width 41 height 19
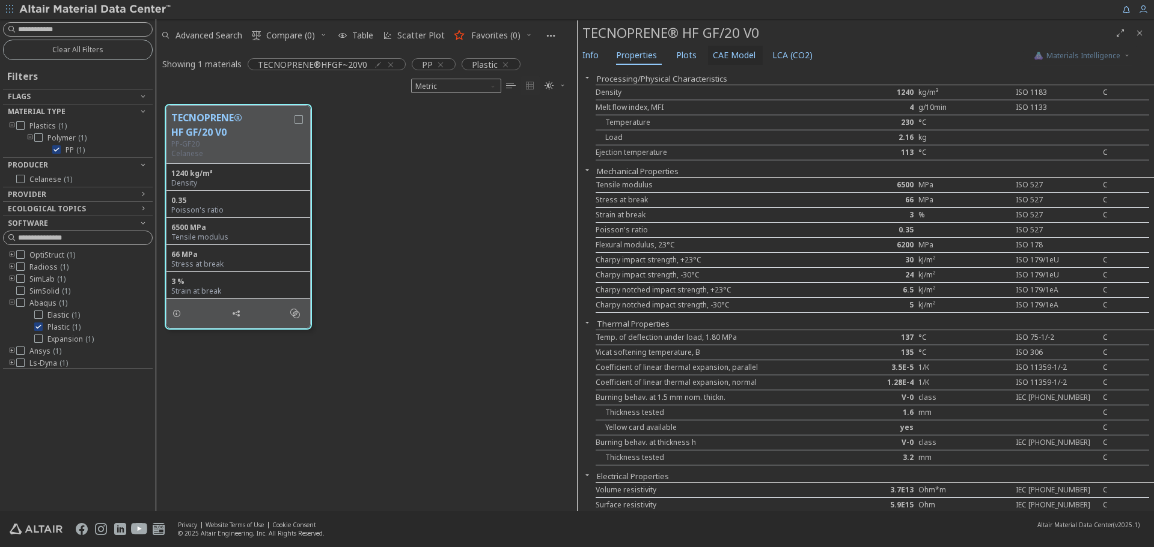
click at [740, 54] on span "CAE Model" at bounding box center [734, 55] width 43 height 19
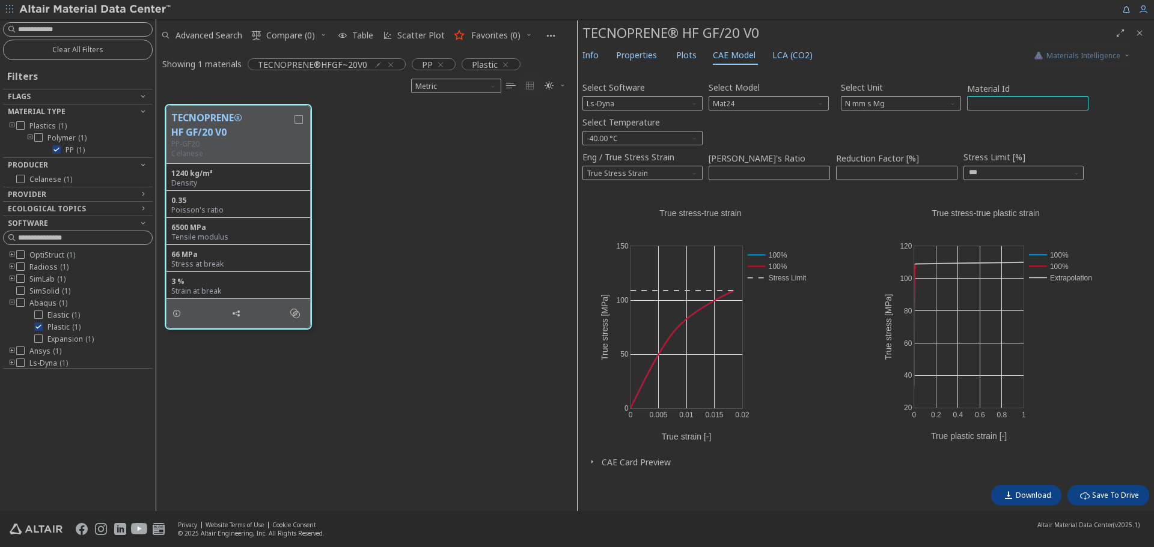
drag, startPoint x: 1021, startPoint y: 106, endPoint x: 904, endPoint y: 124, distance: 118.1
click at [901, 112] on div "Select Software Ls-Dyna Select Model Mat24 Select Unit N mm s Mg Material Id **…" at bounding box center [865, 276] width 567 height 407
type input "*"
click at [1025, 495] on span "Download" at bounding box center [1033, 496] width 35 height 10
click at [934, 106] on span "N mm s Mg" at bounding box center [901, 103] width 120 height 14
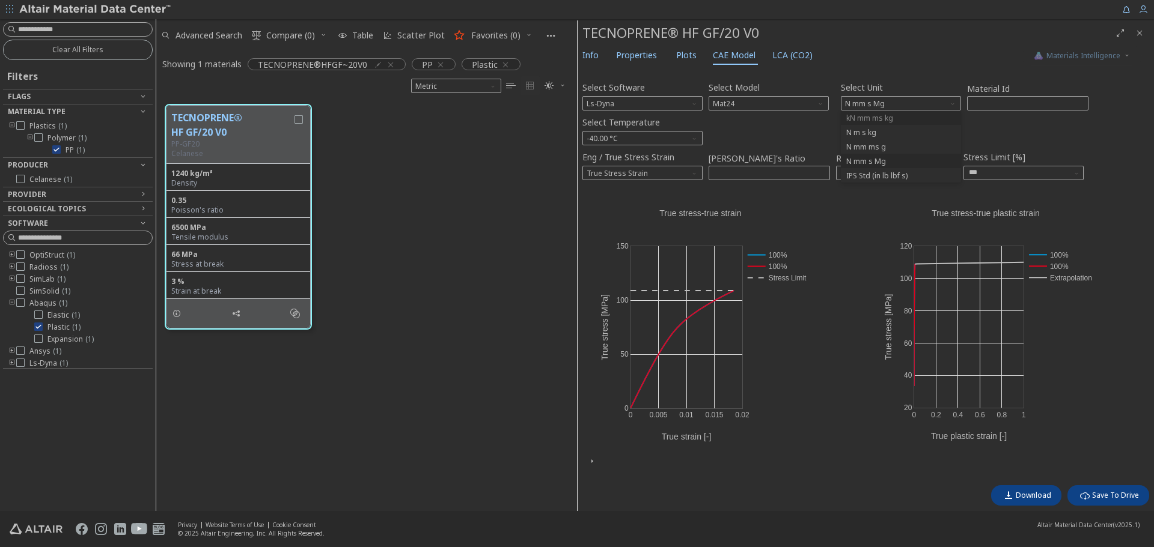
click at [904, 121] on span "kN mm ms kg" at bounding box center [901, 118] width 111 height 8
click at [672, 138] on span "233.2 K" at bounding box center [642, 138] width 120 height 14
click at [671, 153] on span "233.2 K" at bounding box center [642, 153] width 111 height 8
click at [442, 298] on div "TECNOPRENE® HF GF/20 V0 PP-GF20 Celanese 1240 kg/m³ Density 0.35 Poisson's rati…" at bounding box center [366, 217] width 421 height 243
click at [1037, 492] on span "Download" at bounding box center [1033, 496] width 35 height 10
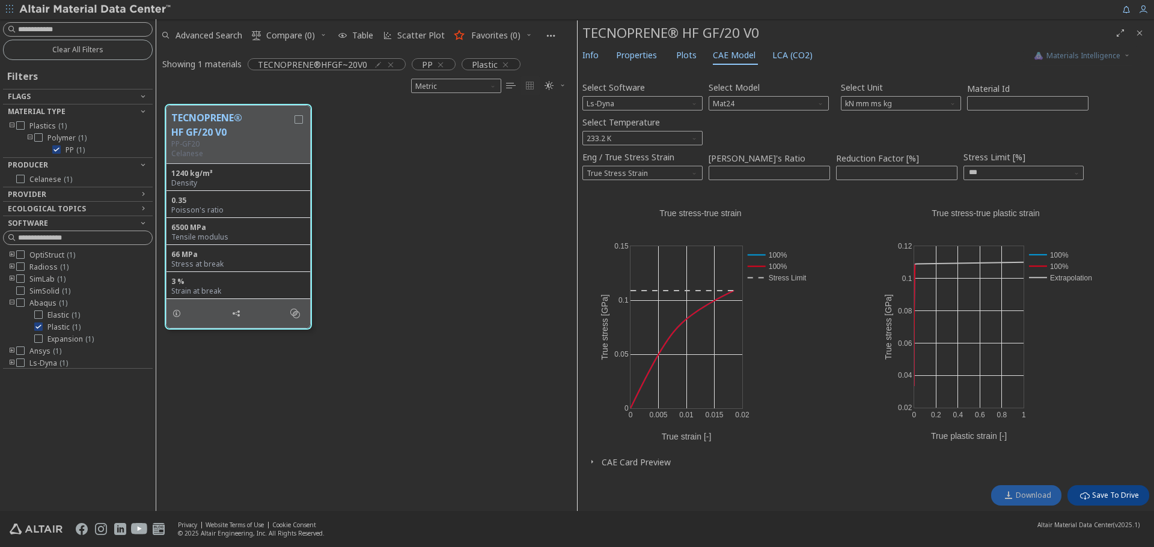
click at [1049, 491] on span "Download" at bounding box center [1033, 496] width 35 height 10
click at [1019, 494] on span "Download" at bounding box center [1033, 496] width 35 height 10
click at [902, 105] on span "kN mm ms kg" at bounding box center [901, 103] width 120 height 14
click at [888, 161] on span "N mm s Mg" at bounding box center [901, 161] width 111 height 8
click at [919, 102] on span "N mm s Mg" at bounding box center [901, 103] width 120 height 14
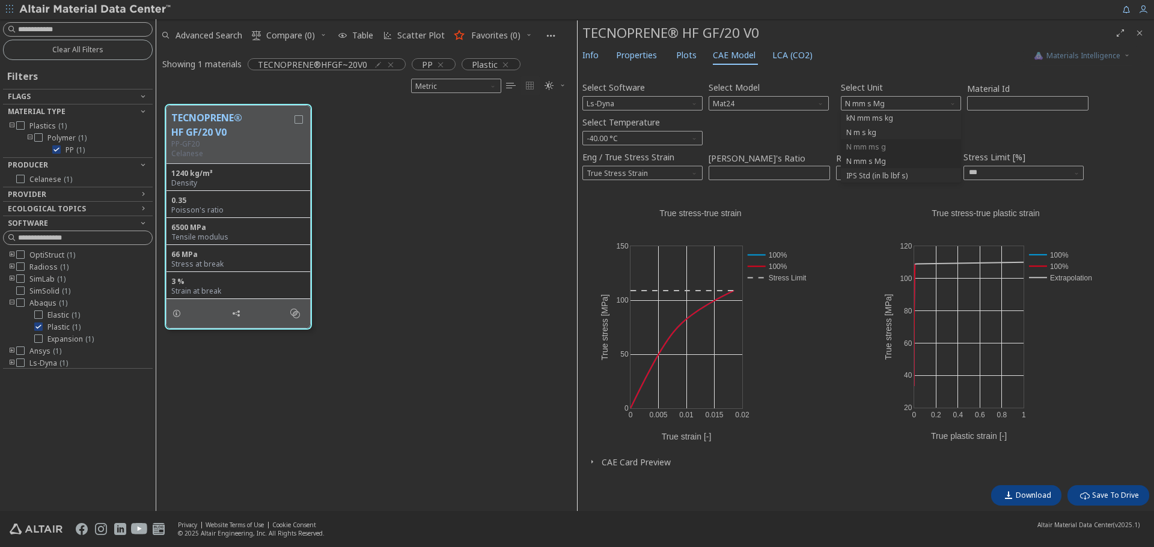
click at [898, 148] on span "N mm ms g" at bounding box center [901, 147] width 111 height 8
click at [907, 105] on span "N mm ms g" at bounding box center [901, 103] width 120 height 14
click at [891, 156] on button "N mm s Mg" at bounding box center [901, 161] width 120 height 14
click at [887, 101] on span "N mm s Mg" at bounding box center [901, 103] width 120 height 14
click at [910, 133] on span "N m s kg" at bounding box center [901, 133] width 111 height 8
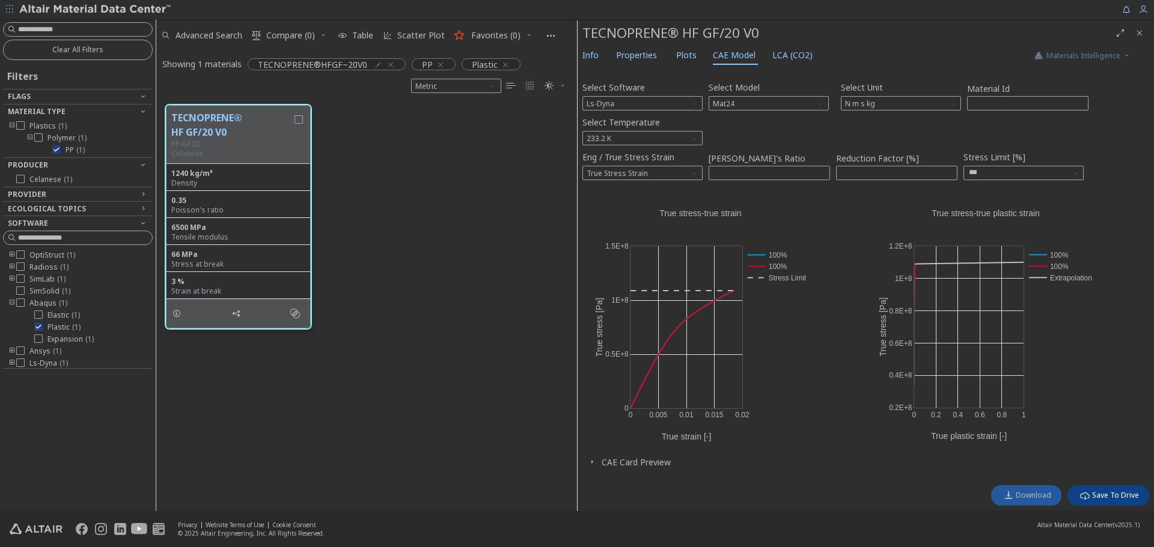
click at [1035, 502] on button "Download" at bounding box center [1026, 496] width 70 height 20
click at [951, 108] on span "N m s kg" at bounding box center [901, 103] width 120 height 14
click at [896, 130] on span "N m s kg" at bounding box center [901, 133] width 111 height 8
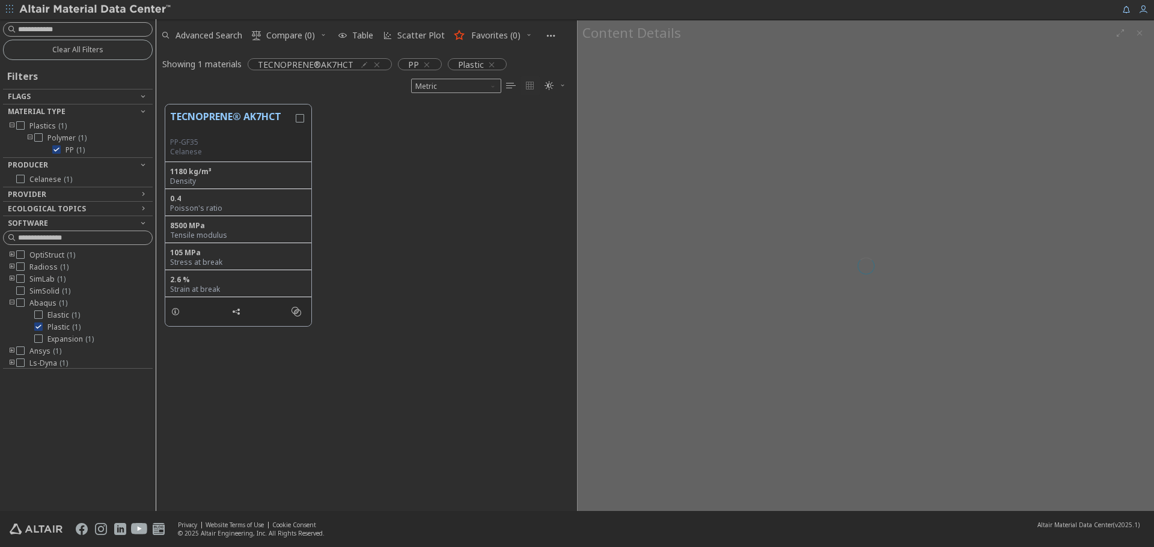
scroll to position [10, 10]
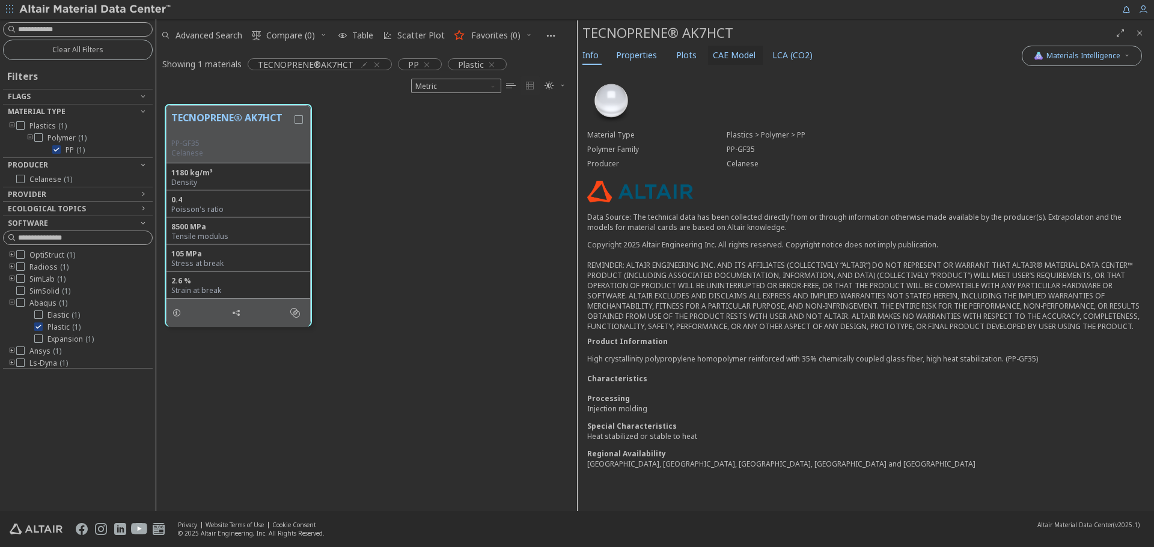
click at [728, 59] on span "CAE Model" at bounding box center [734, 55] width 43 height 19
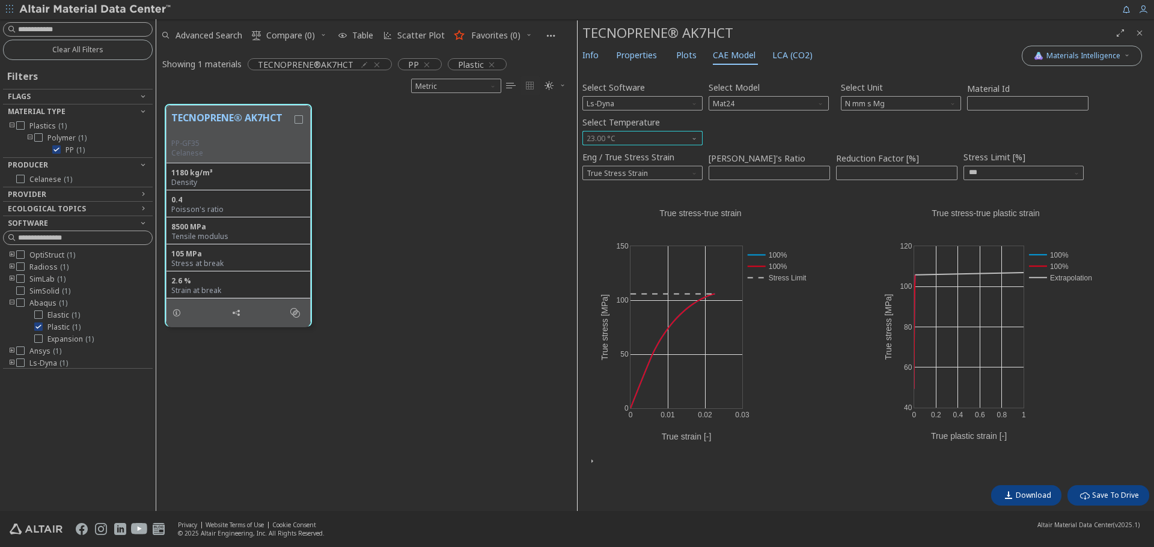
click at [676, 140] on span "23.00 °C" at bounding box center [642, 138] width 120 height 14
click at [662, 151] on span "-40.00 °C" at bounding box center [642, 153] width 111 height 8
click at [448, 388] on div "TECNOPRENE® AK7HCT PP-GF35 Celanese 1180 kg/m³ Density 0.4 Poisson's ratio 8500…" at bounding box center [366, 304] width 421 height 416
click at [591, 55] on span "Info" at bounding box center [590, 55] width 16 height 19
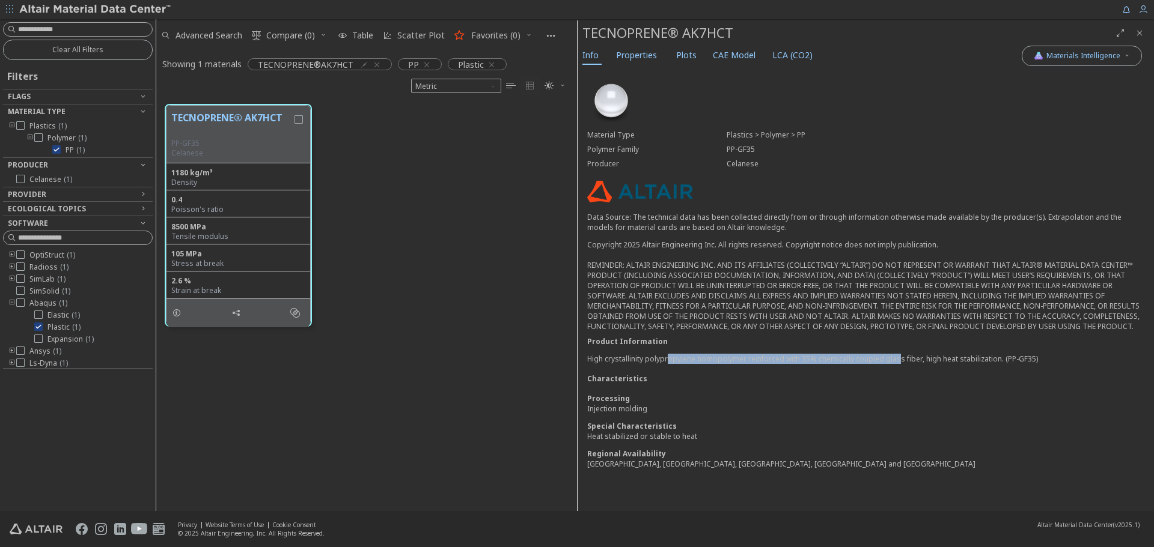
drag, startPoint x: 668, startPoint y: 355, endPoint x: 904, endPoint y: 361, distance: 236.9
click at [903, 361] on p "High crystallinity polypropylene homopolymer reinforced with 35% chemically cou…" at bounding box center [865, 359] width 557 height 10
click at [907, 400] on div "Processing" at bounding box center [865, 399] width 557 height 10
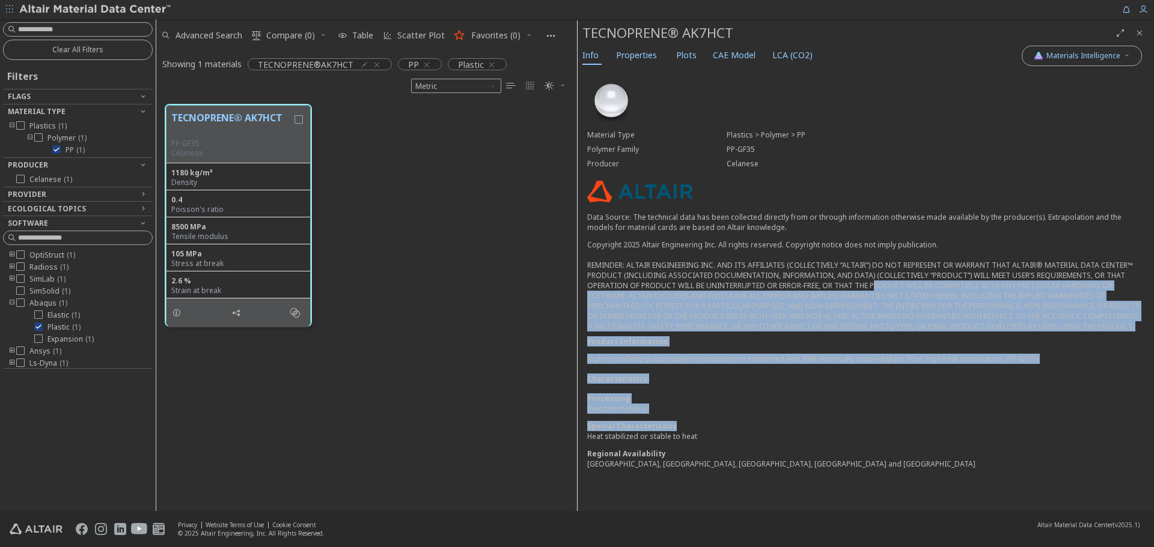
drag, startPoint x: 889, startPoint y: 425, endPoint x: 871, endPoint y: 281, distance: 145.4
click at [871, 281] on div "Material Type Plastics > Polymer > PP Polymer Family PP-GF35 Producer Celanese …" at bounding box center [866, 277] width 576 height 418
click at [874, 386] on div "Material Type Plastics > Polymer > PP Polymer Family PP-GF35 Producer Celanese …" at bounding box center [866, 277] width 576 height 418
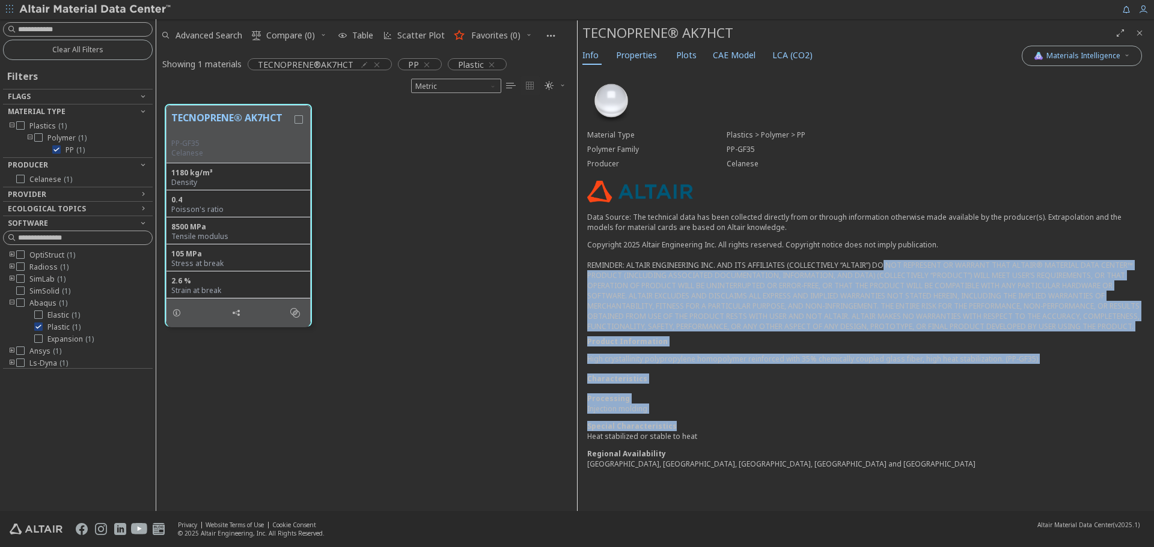
drag, startPoint x: 860, startPoint y: 418, endPoint x: 874, endPoint y: 258, distance: 159.9
click at [874, 259] on div "Material Type Plastics > Polymer > PP Polymer Family PP-GF35 Producer Celanese …" at bounding box center [866, 277] width 576 height 418
click at [862, 425] on div "Special Characteristics" at bounding box center [865, 426] width 557 height 10
drag, startPoint x: 826, startPoint y: 438, endPoint x: 843, endPoint y: 266, distance: 172.7
click at [844, 260] on div "Material Type Plastics > Polymer > PP Polymer Family PP-GF35 Producer Celanese …" at bounding box center [866, 277] width 576 height 418
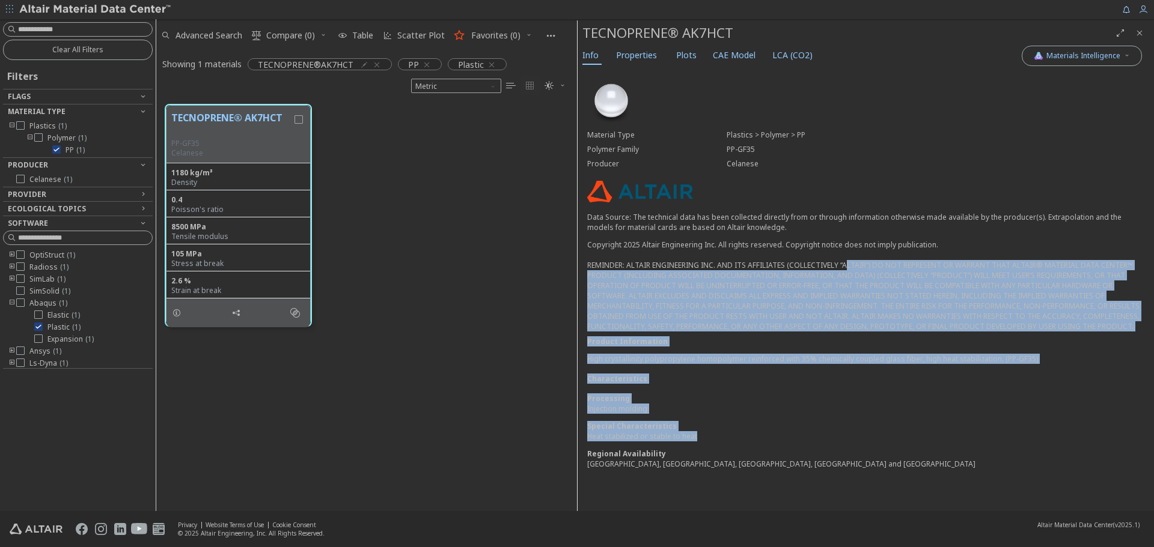
click at [831, 425] on div "Special Characteristics" at bounding box center [865, 426] width 557 height 10
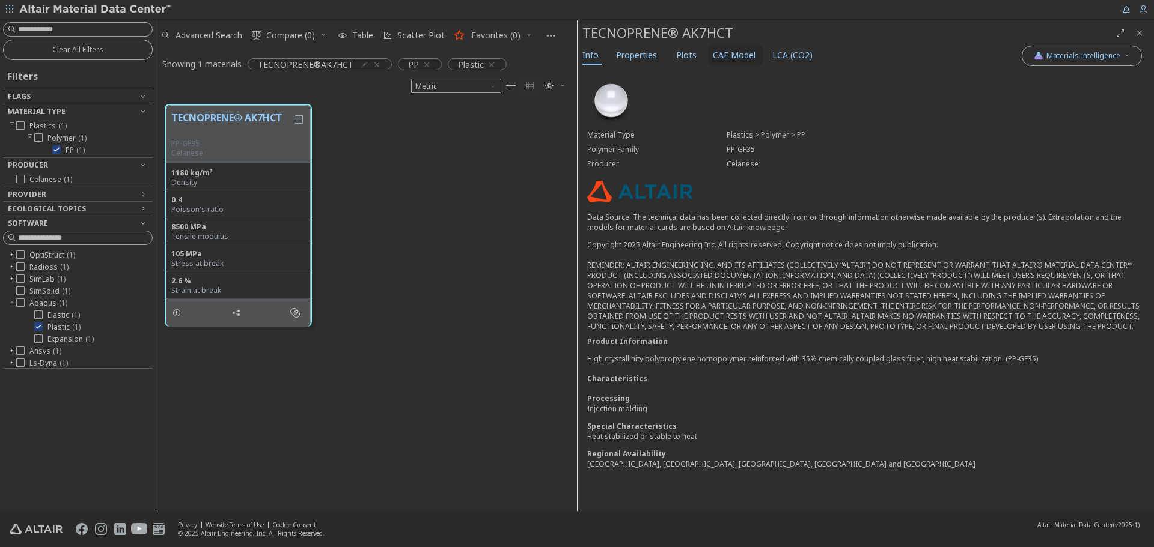
click at [713, 56] on span "CAE Model" at bounding box center [734, 55] width 43 height 19
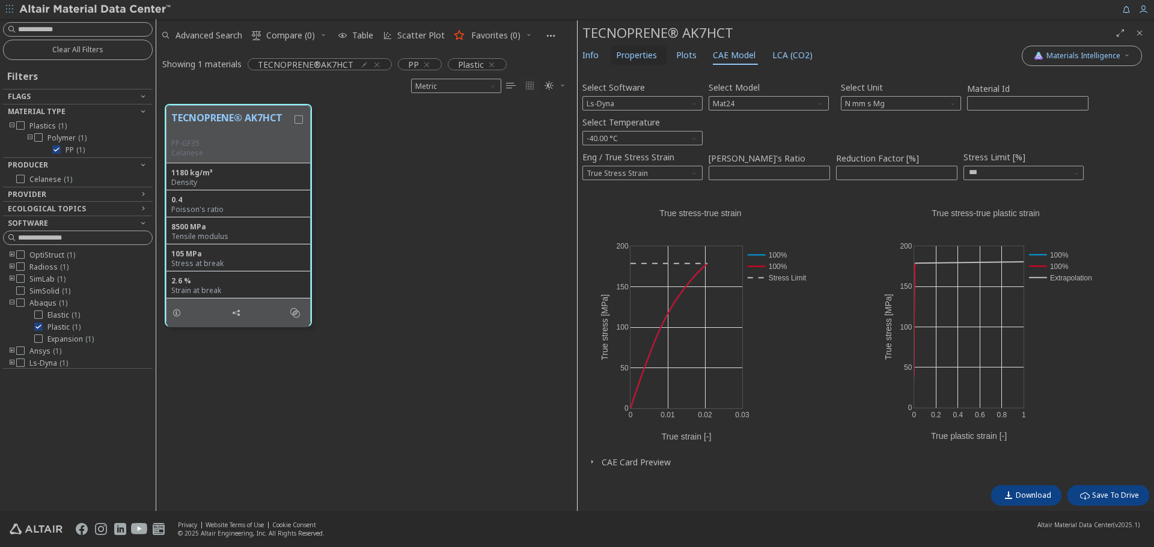
click at [645, 57] on span "Properties" at bounding box center [636, 55] width 41 height 19
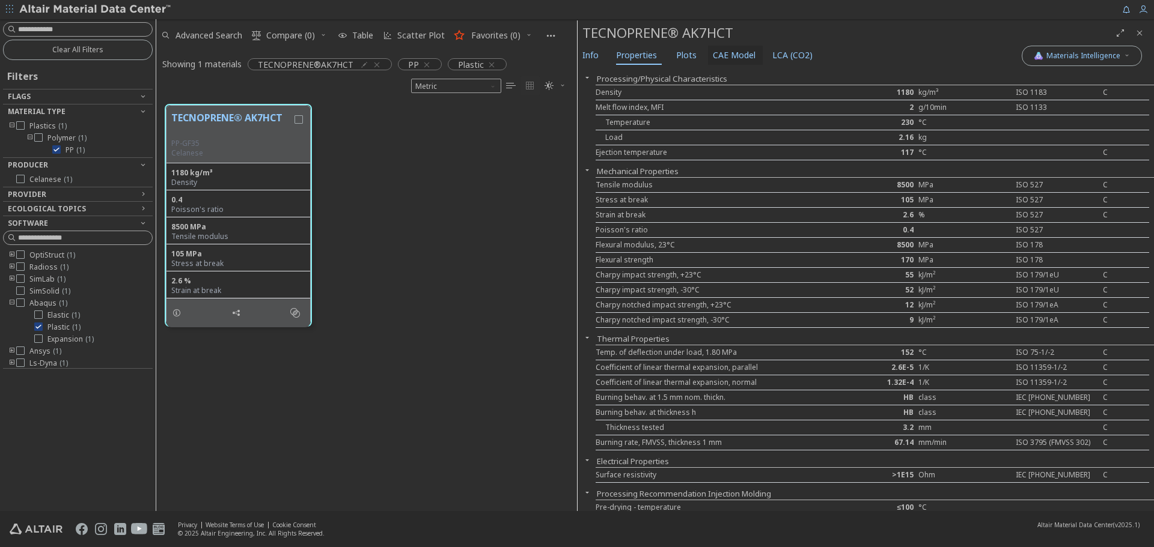
click at [724, 48] on span "CAE Model" at bounding box center [734, 55] width 43 height 19
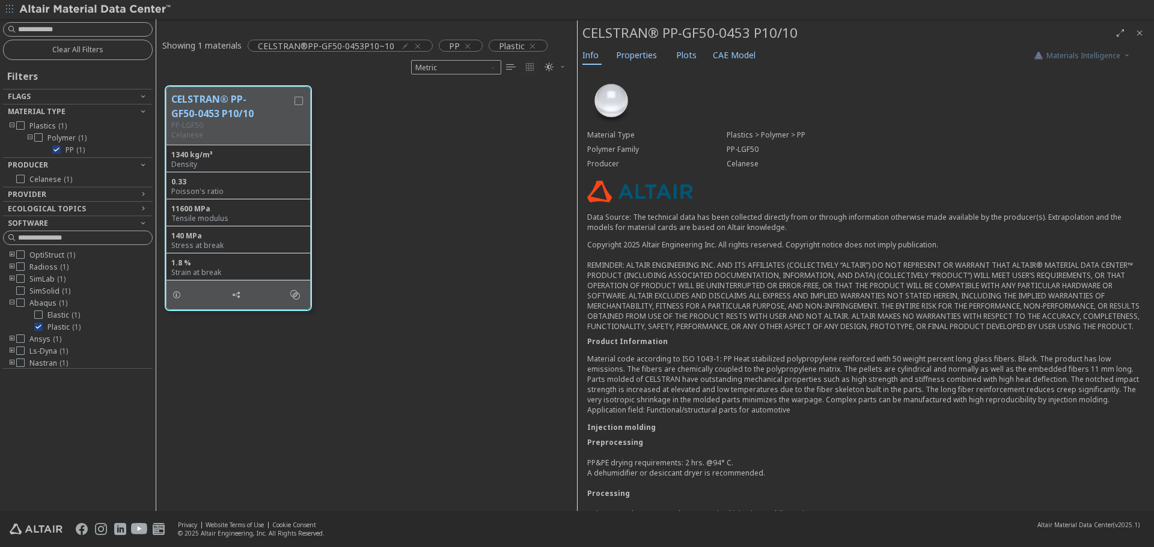
scroll to position [10, 10]
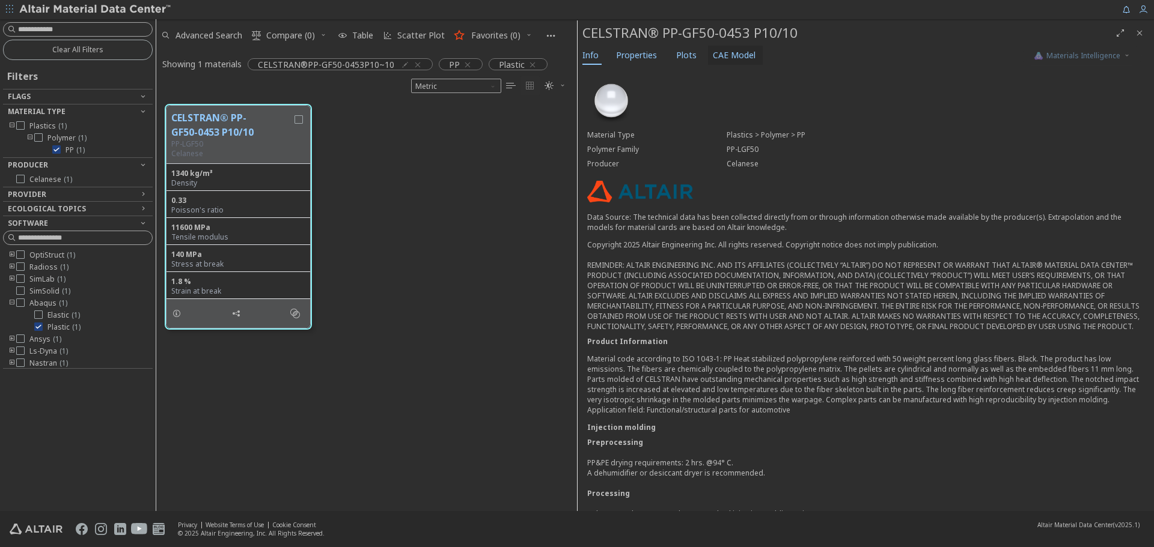
click at [723, 55] on span "CAE Model" at bounding box center [734, 55] width 43 height 19
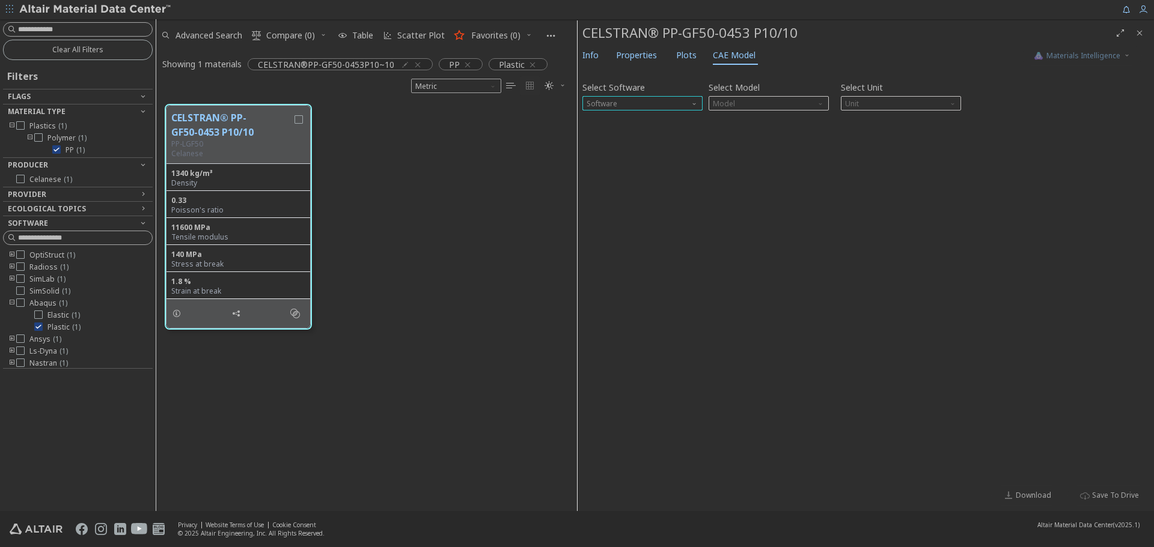
click at [677, 102] on span "Software" at bounding box center [642, 103] width 120 height 14
click at [616, 206] on span "Ls-Dyna" at bounding box center [642, 205] width 111 height 8
click at [800, 103] on span "Model" at bounding box center [769, 103] width 120 height 14
click at [781, 135] on span "Mat24" at bounding box center [768, 133] width 111 height 8
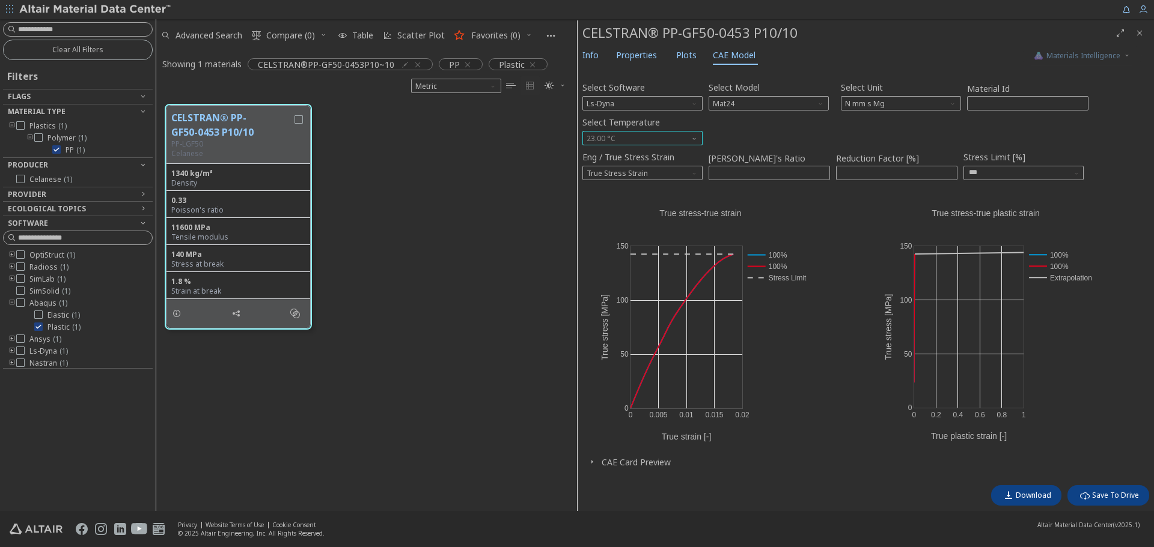
click at [600, 138] on span "23.00 °C" at bounding box center [642, 138] width 120 height 14
click at [607, 152] on span "-40.00 °C" at bounding box center [603, 153] width 31 height 10
click at [598, 56] on span "Info" at bounding box center [590, 55] width 16 height 19
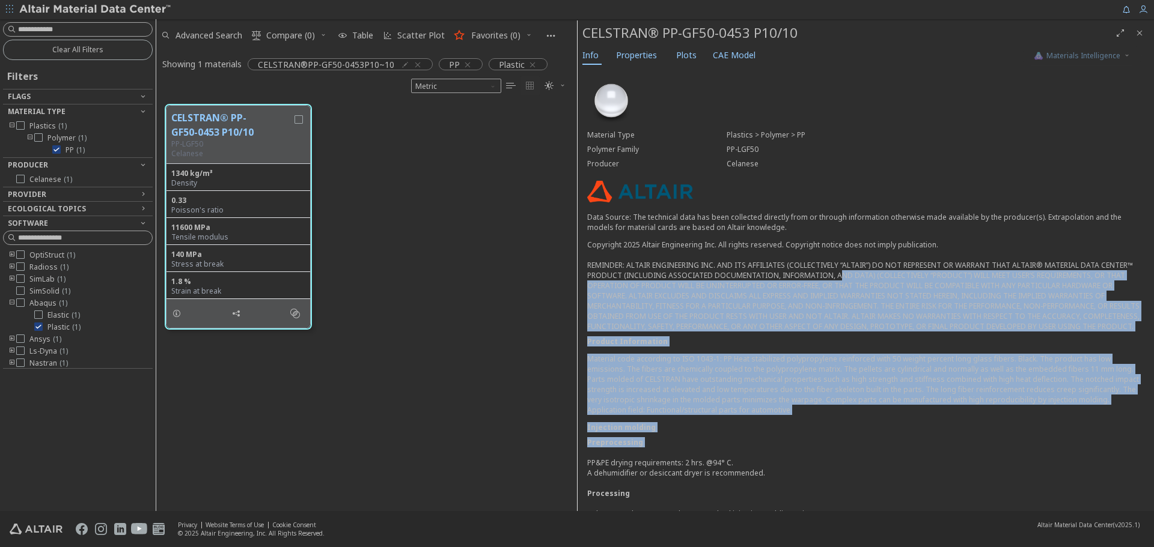
drag, startPoint x: 813, startPoint y: 453, endPoint x: 831, endPoint y: 267, distance: 186.6
click at [831, 267] on div "Material Type Plastics > Polymer > PP Polymer Family PP-LGF50 Producer Celanese…" at bounding box center [866, 399] width 576 height 662
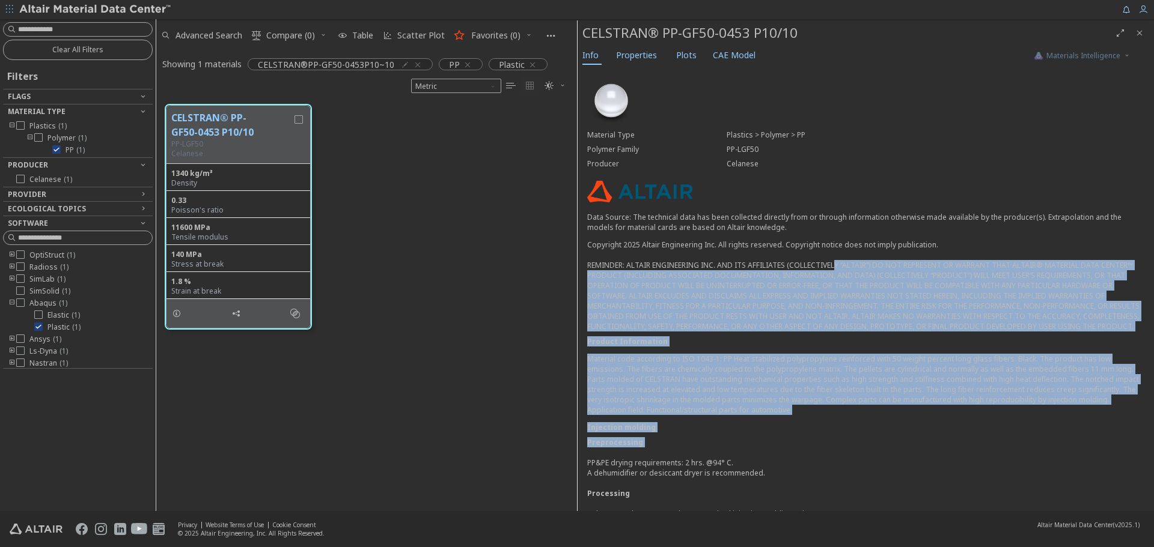
click at [838, 445] on div "Material Type Plastics > Polymer > PP Polymer Family PP-LGF50 Producer Celanese…" at bounding box center [866, 399] width 576 height 662
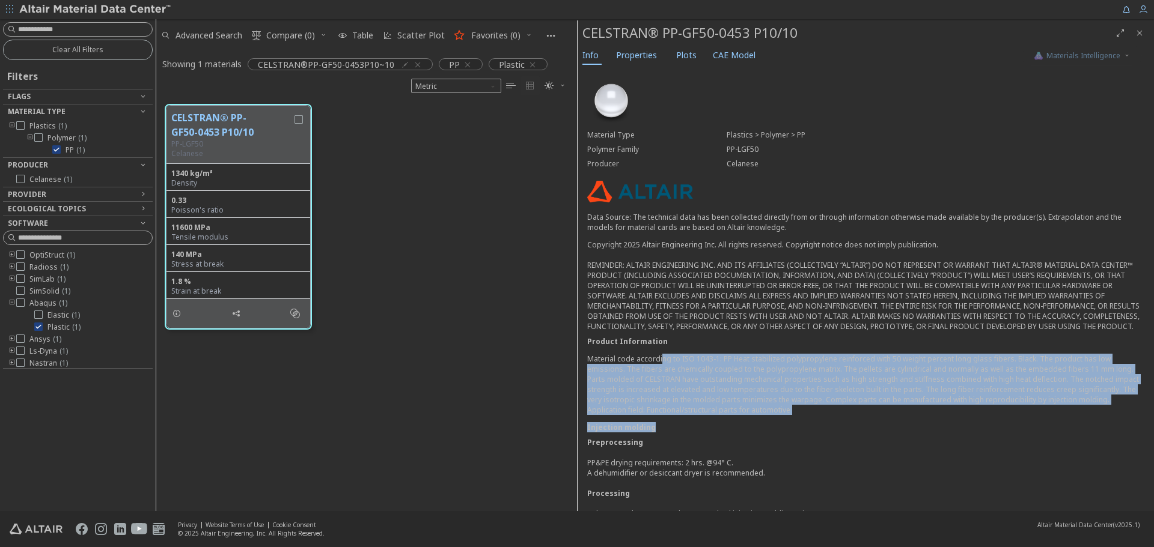
drag, startPoint x: 662, startPoint y: 368, endPoint x: 916, endPoint y: 434, distance: 262.1
click at [916, 434] on div "Material Type Plastics > Polymer > PP Polymer Family PP-LGF50 Producer Celanese…" at bounding box center [866, 399] width 576 height 662
click at [916, 433] on div "Injection molding" at bounding box center [865, 427] width 557 height 10
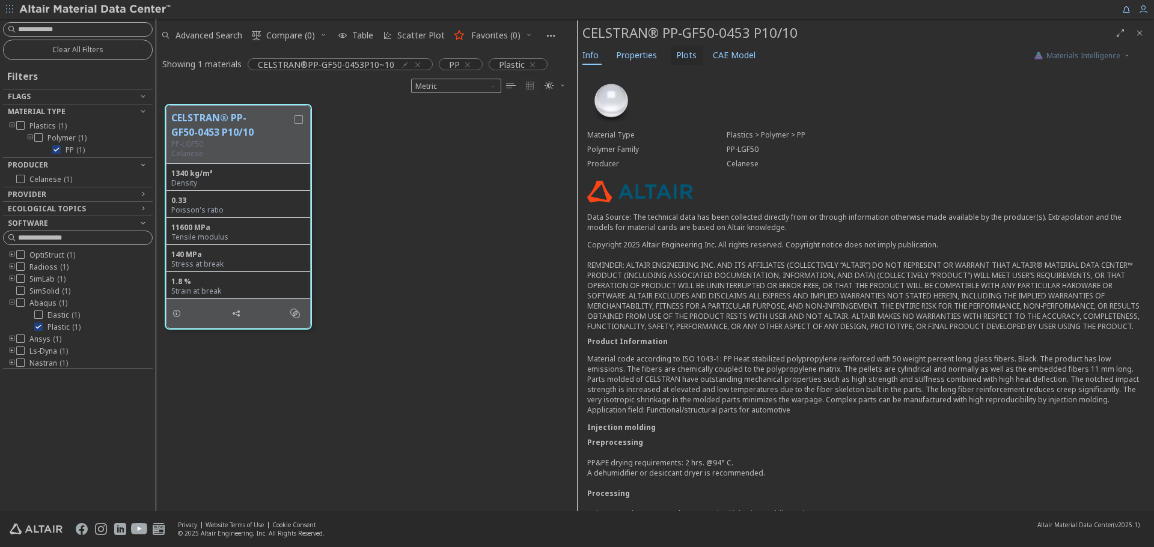
click at [686, 56] on span "Plots" at bounding box center [686, 55] width 20 height 19
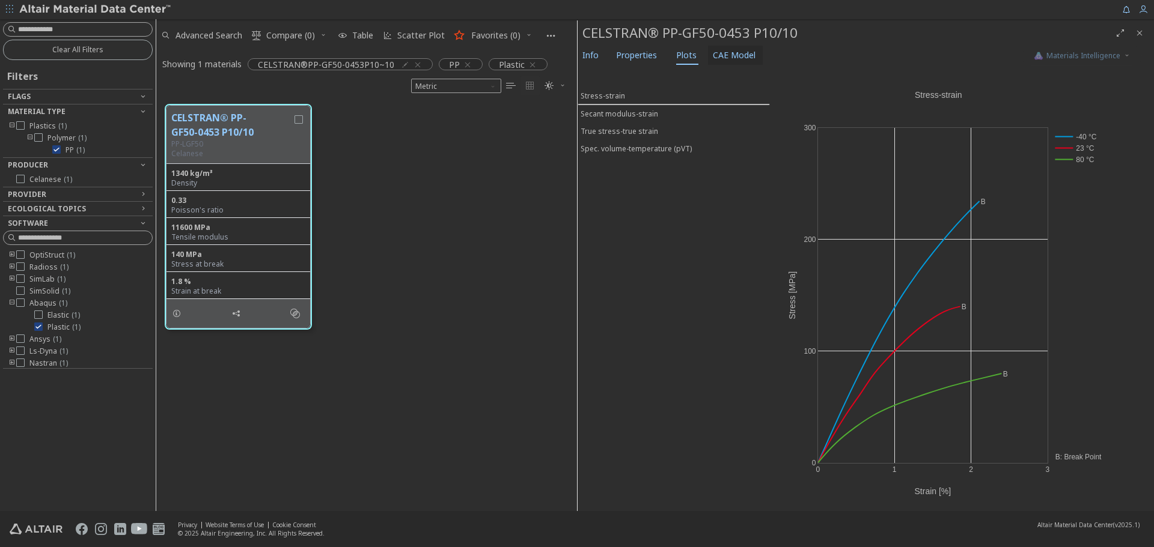
click at [731, 53] on span "CAE Model" at bounding box center [734, 55] width 43 height 19
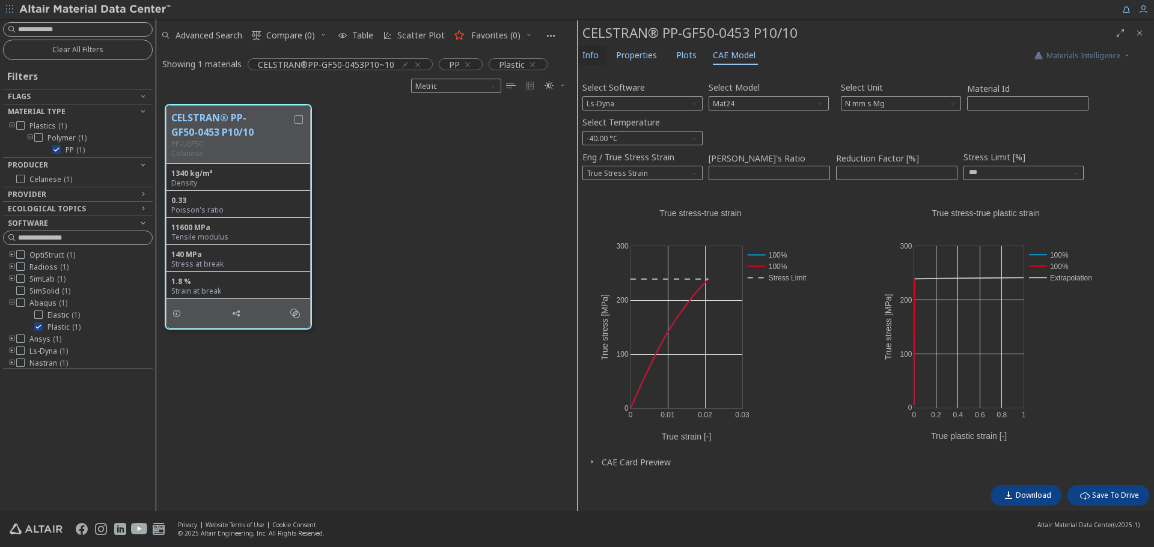
click at [584, 55] on span "Info" at bounding box center [590, 55] width 16 height 19
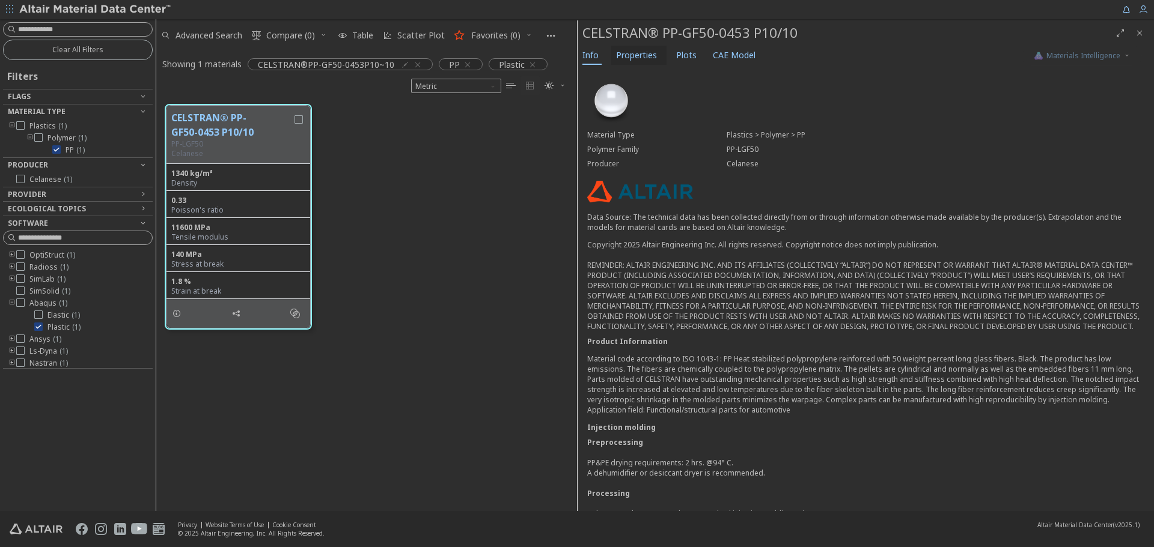
click at [626, 60] on span "Properties" at bounding box center [636, 55] width 41 height 19
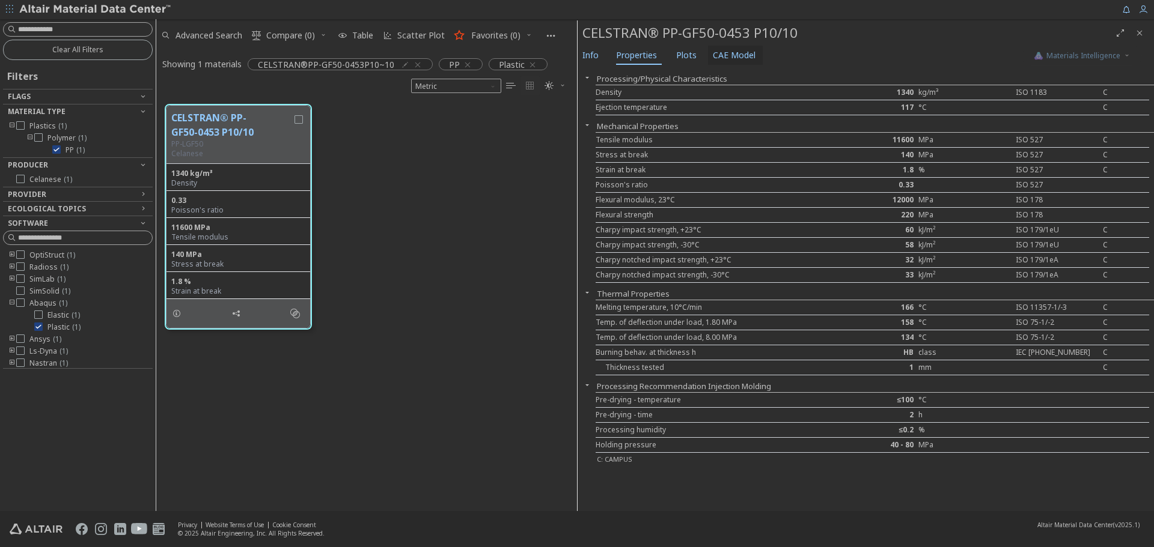
click at [749, 59] on span "CAE Model" at bounding box center [734, 55] width 43 height 19
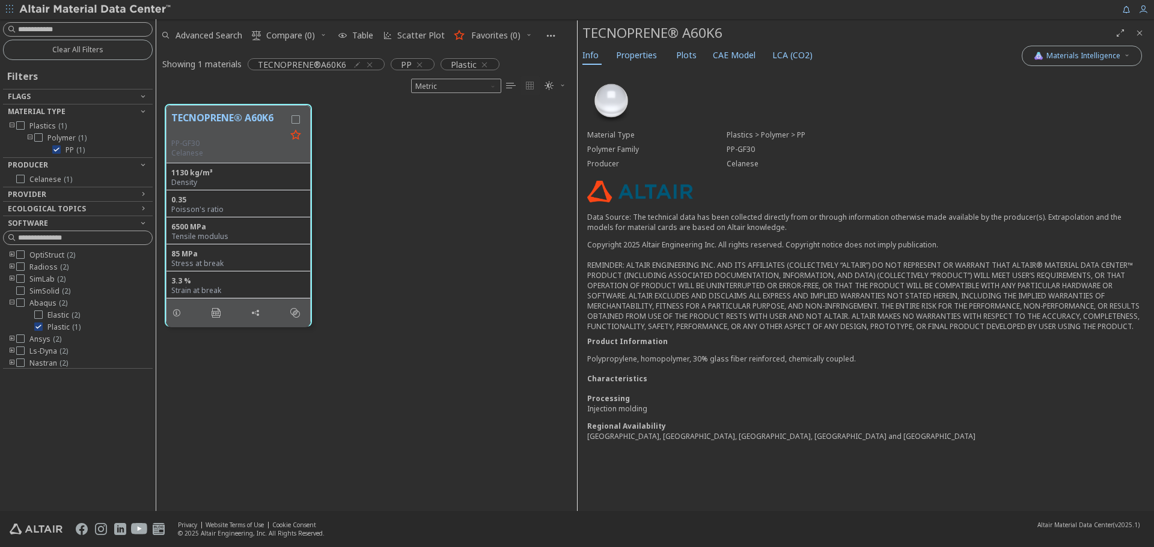
scroll to position [10, 10]
click at [721, 59] on span "CAE Model" at bounding box center [734, 55] width 43 height 19
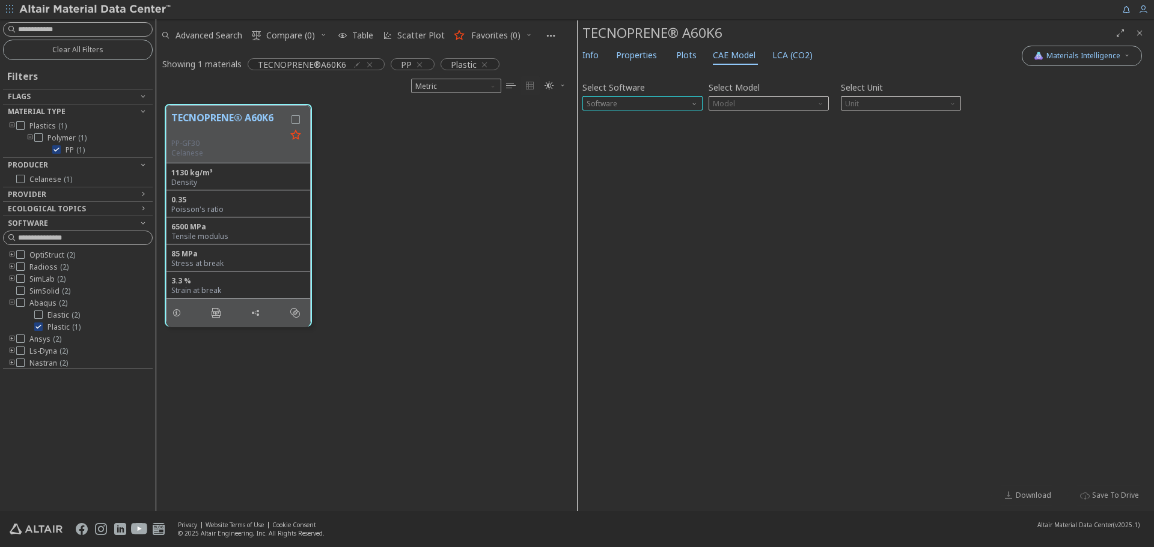
click at [668, 96] on span "Software" at bounding box center [642, 103] width 120 height 14
click at [612, 200] on span "Ls-Dyna" at bounding box center [602, 205] width 28 height 10
click at [784, 100] on span "Model" at bounding box center [769, 103] width 120 height 14
click at [761, 129] on span "Mat24" at bounding box center [768, 133] width 111 height 8
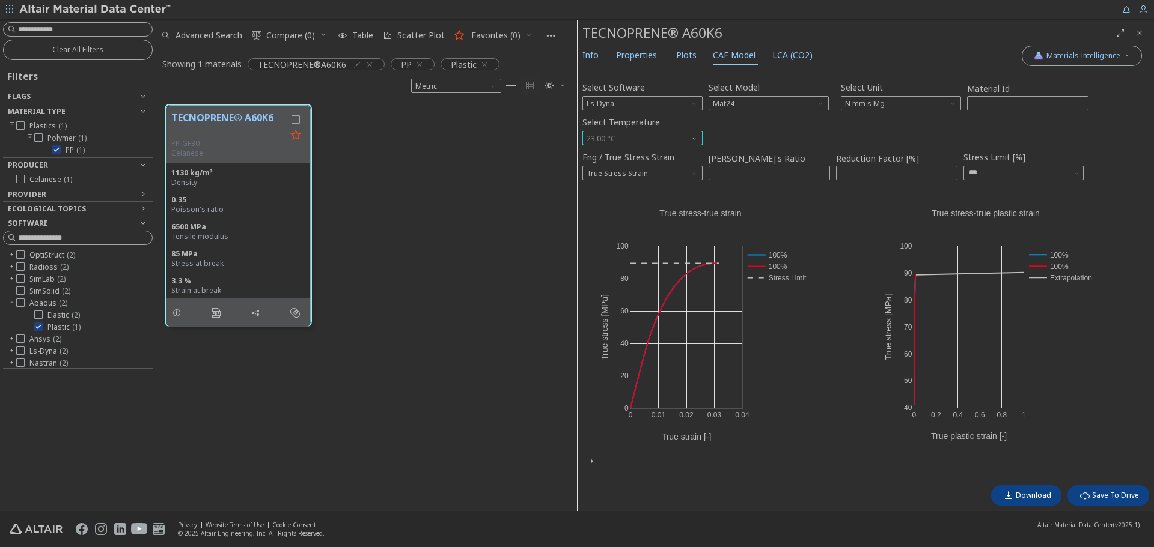
click at [653, 135] on span "23.00 °C" at bounding box center [642, 138] width 120 height 14
click at [645, 147] on button "-40.00 °C" at bounding box center [642, 152] width 120 height 14
click at [590, 50] on span "Info" at bounding box center [590, 55] width 16 height 19
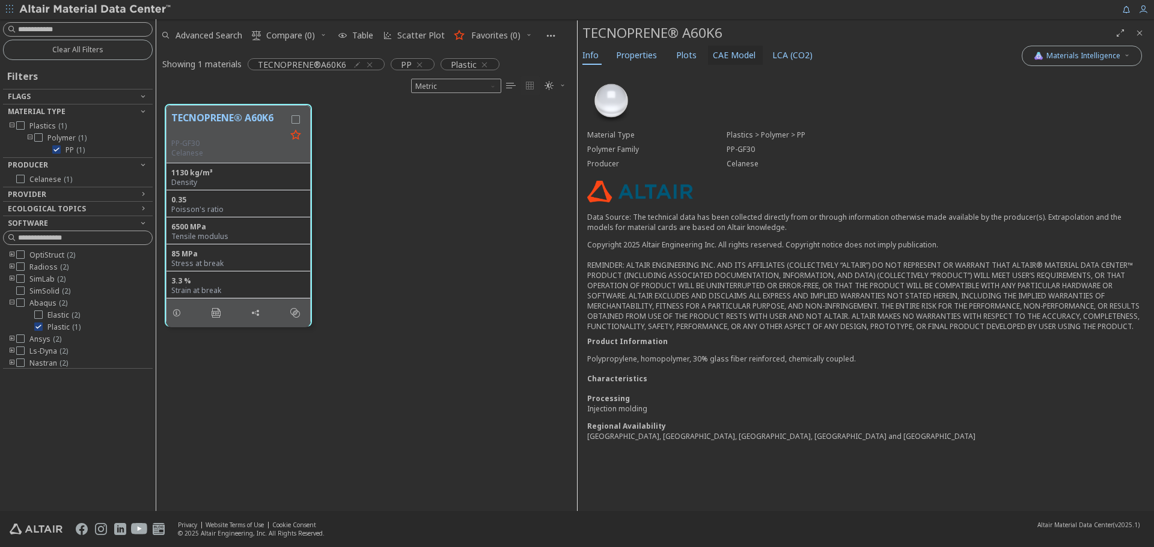
click at [732, 62] on span "CAE Model" at bounding box center [734, 55] width 43 height 19
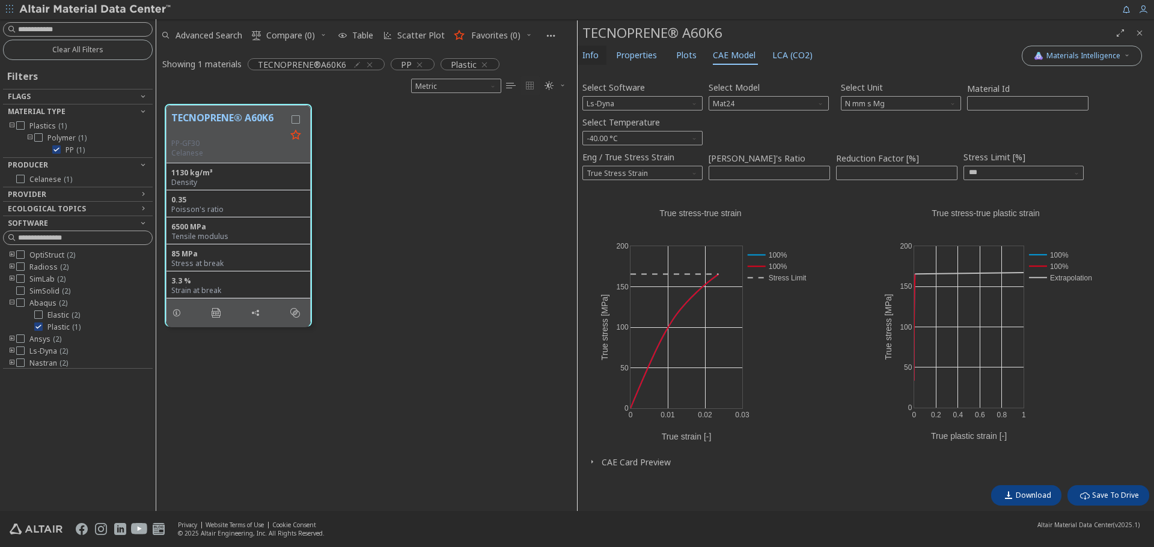
click at [597, 49] on span "Info" at bounding box center [590, 55] width 16 height 19
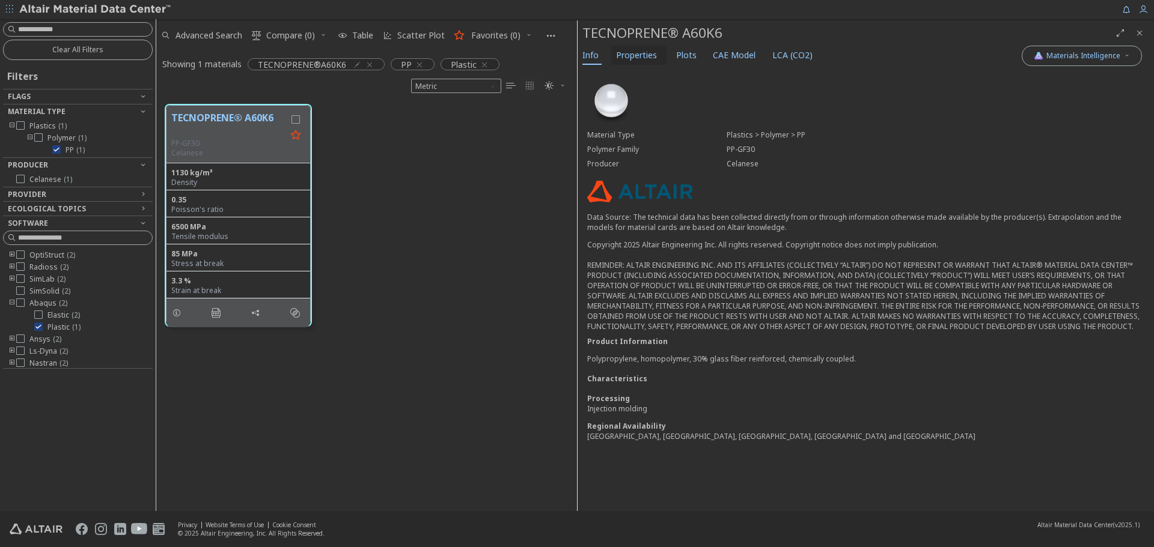
click at [639, 49] on span "Properties" at bounding box center [636, 55] width 41 height 19
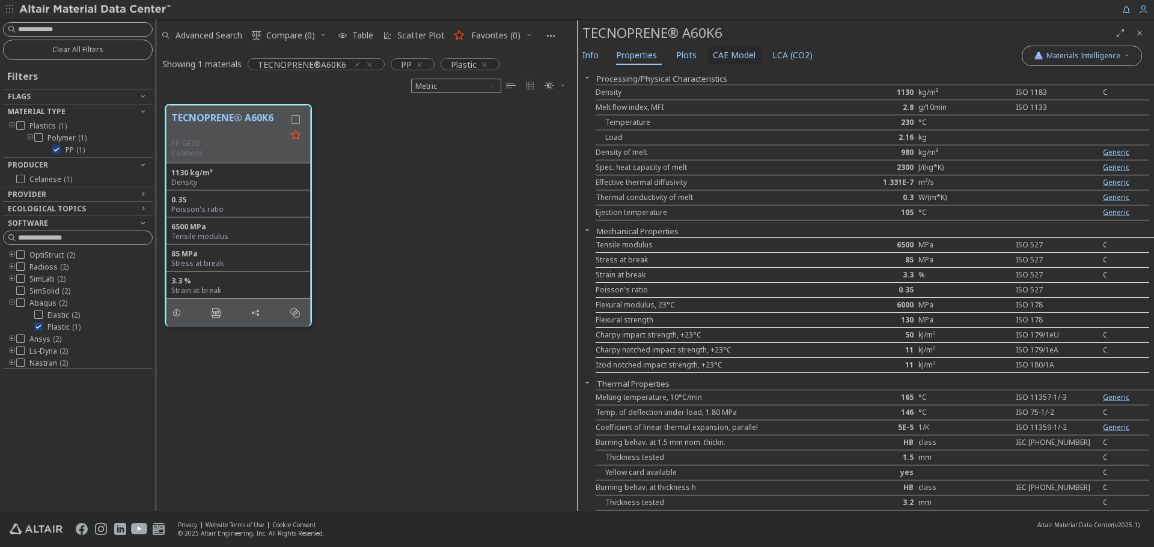
click at [730, 53] on span "CAE Model" at bounding box center [734, 55] width 43 height 19
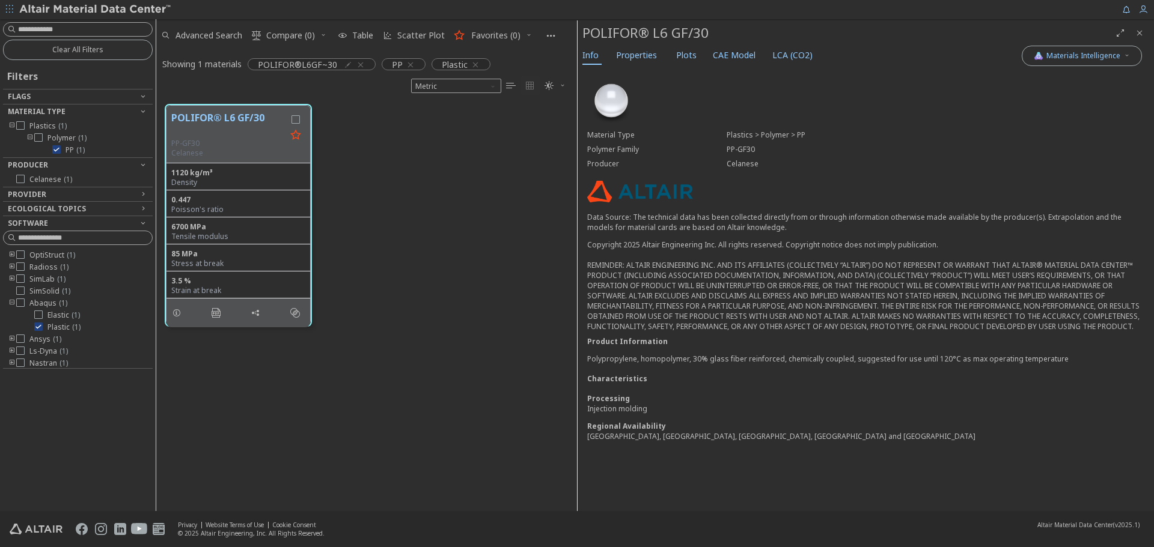
scroll to position [10, 10]
click at [728, 55] on span "CAE Model" at bounding box center [734, 55] width 43 height 19
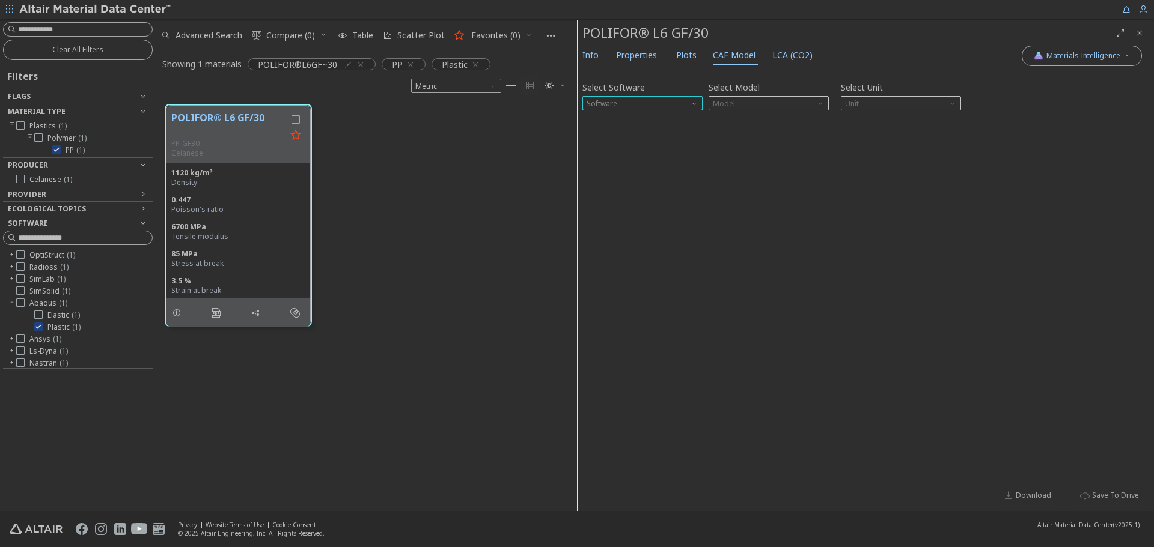
click at [658, 102] on span "Software" at bounding box center [642, 103] width 120 height 14
click at [614, 200] on span "Ls-Dyna" at bounding box center [602, 205] width 28 height 10
click at [761, 100] on span "Model" at bounding box center [769, 103] width 120 height 14
click at [744, 127] on button "Mat24" at bounding box center [769, 132] width 120 height 14
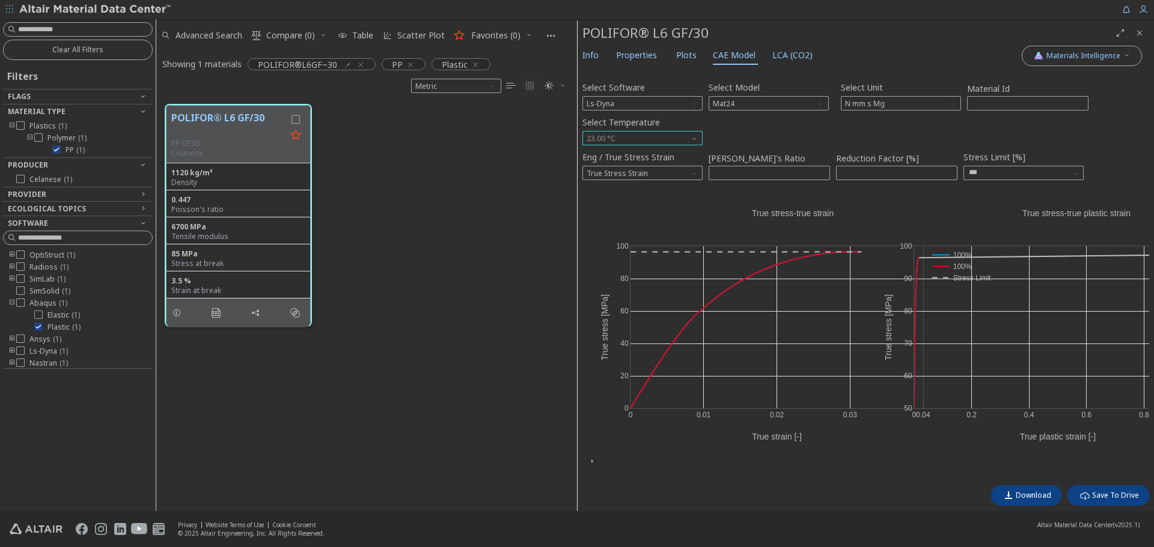
click at [656, 135] on span "23.00 °C" at bounding box center [642, 138] width 120 height 14
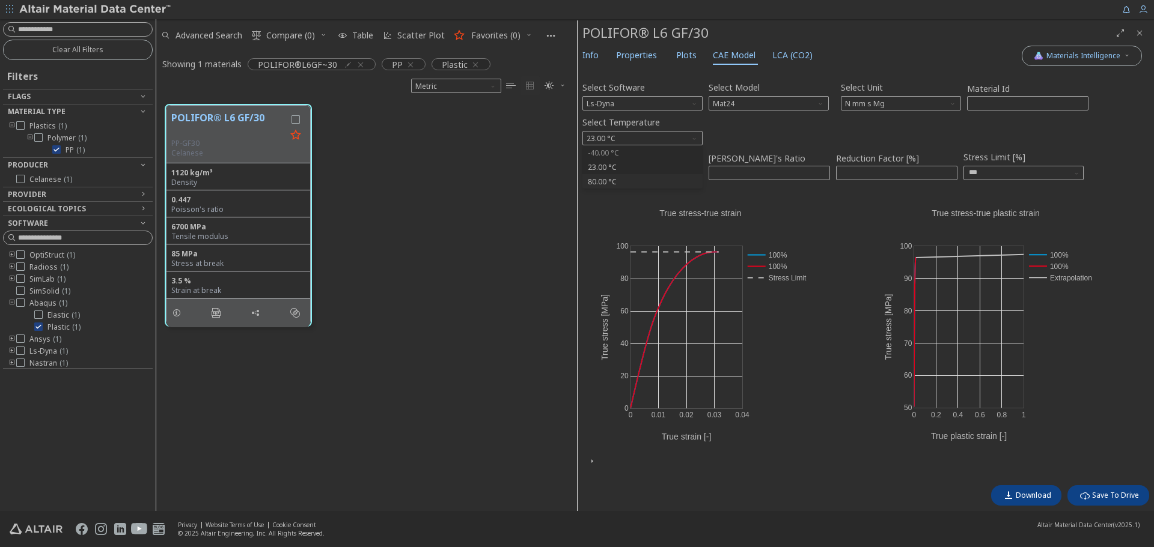
click at [634, 150] on span "-40.00 °C" at bounding box center [642, 153] width 111 height 8
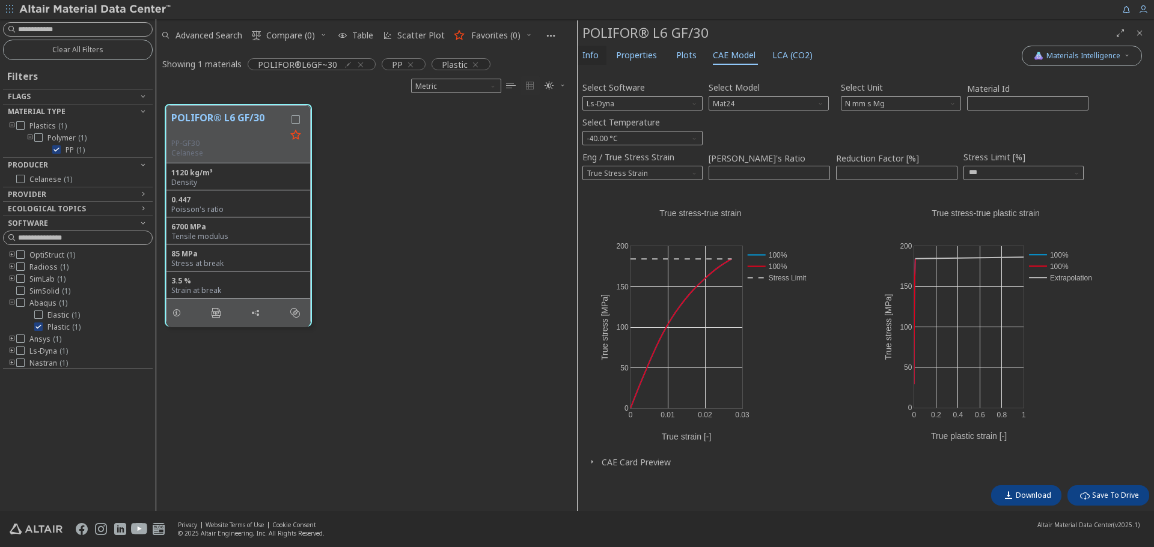
click at [587, 53] on span "Info" at bounding box center [590, 55] width 16 height 19
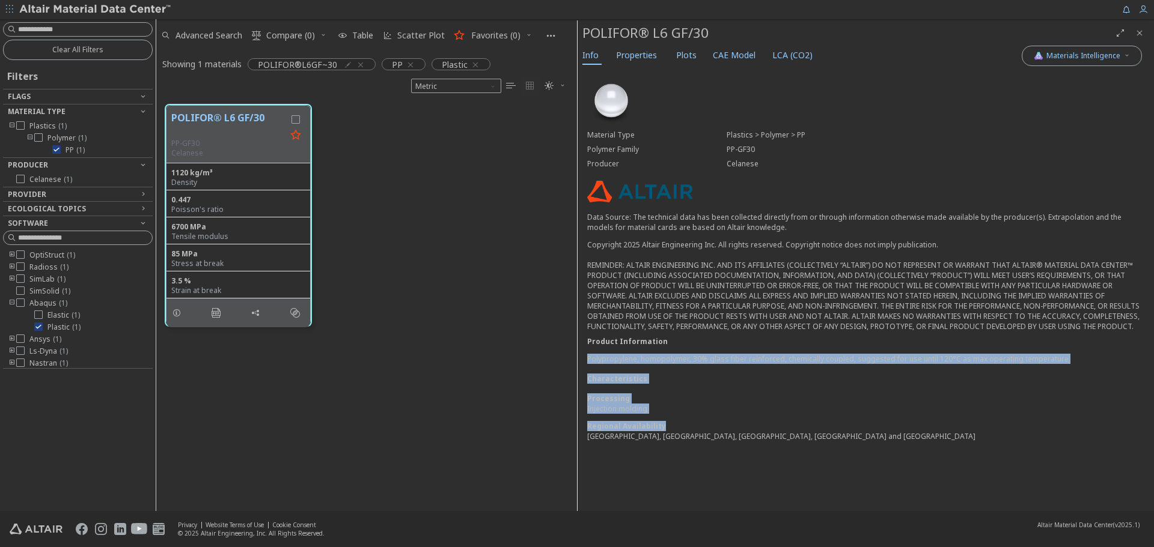
drag, startPoint x: 736, startPoint y: 353, endPoint x: 784, endPoint y: 430, distance: 91.0
click at [784, 430] on div "Material Type Plastics > Polymer > PP Polymer Family PP-GF30 Producer Celanese …" at bounding box center [866, 263] width 576 height 391
click at [784, 430] on div "Regional Availability" at bounding box center [865, 426] width 557 height 10
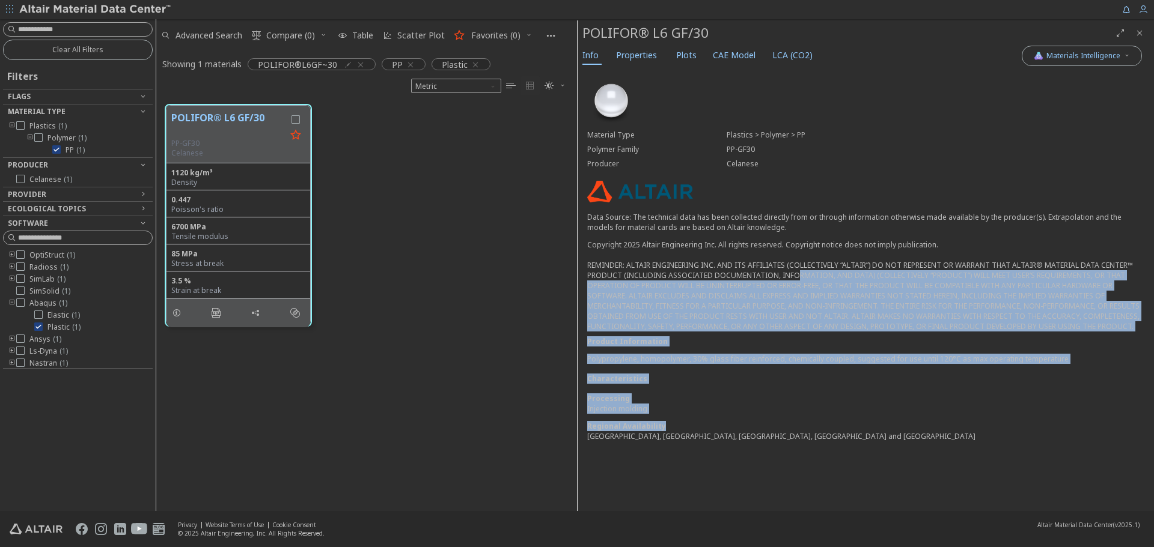
drag, startPoint x: 784, startPoint y: 430, endPoint x: 786, endPoint y: 308, distance: 122.0
click at [787, 263] on div "Material Type Plastics > Polymer > PP Polymer Family PP-GF30 Producer Celanese …" at bounding box center [866, 263] width 576 height 391
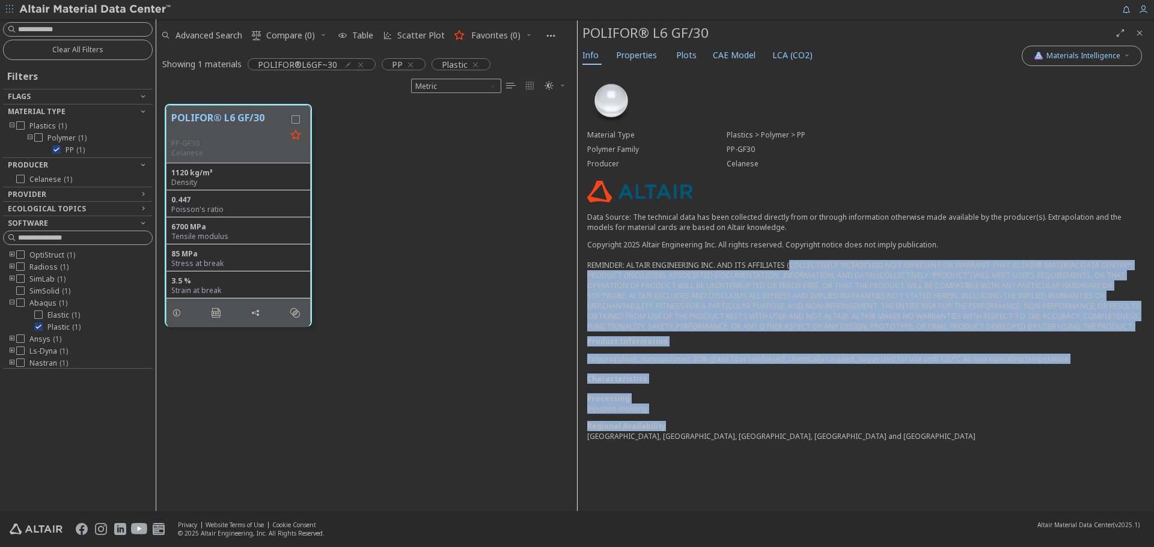
click at [787, 380] on div "Characteristics" at bounding box center [865, 379] width 557 height 10
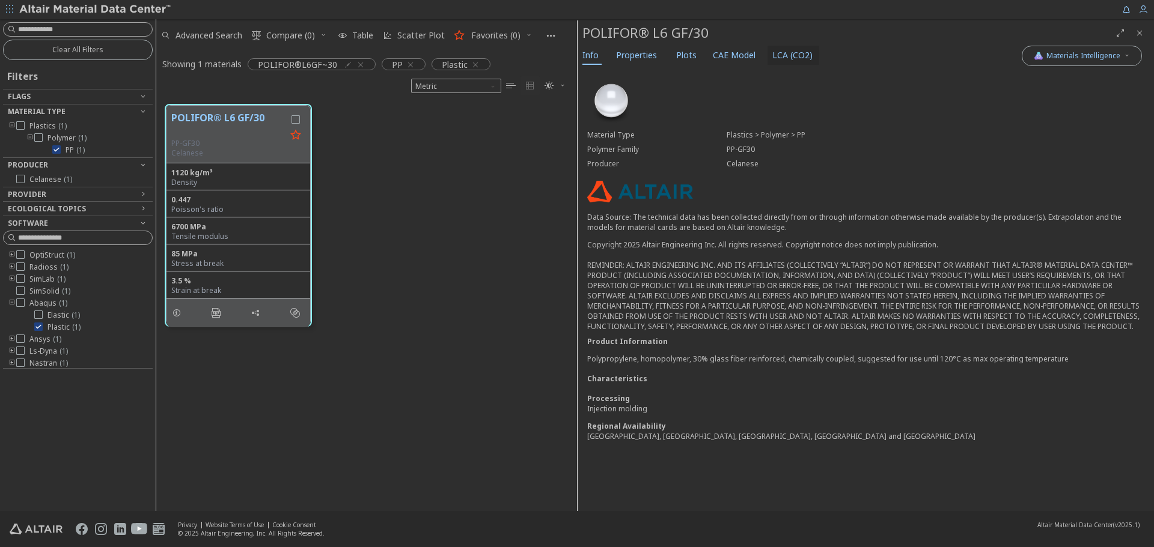
click at [767, 52] on button "LCA (CO2)" at bounding box center [793, 55] width 52 height 19
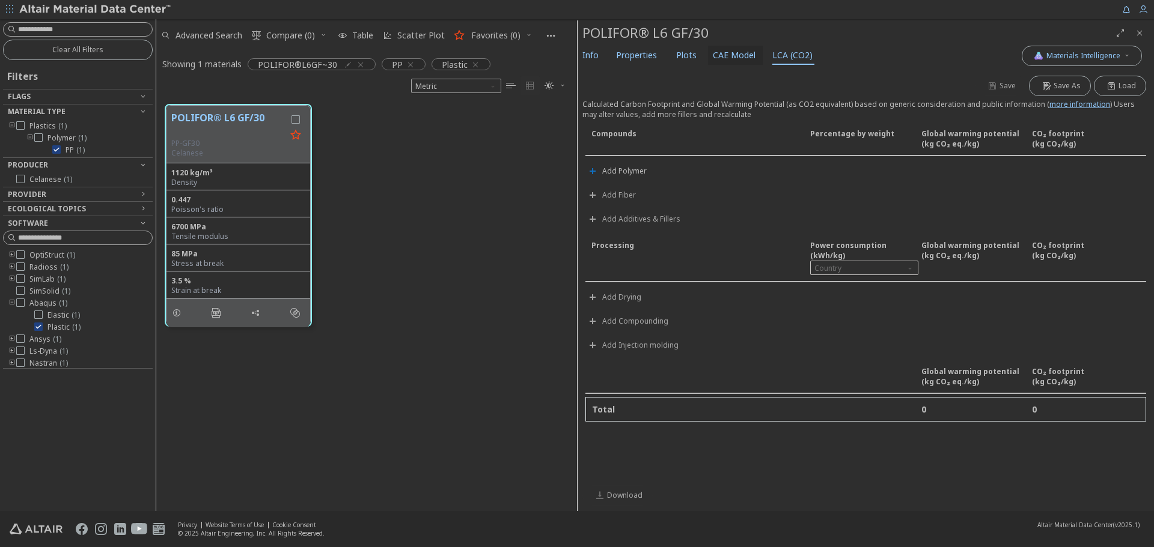
click at [746, 55] on span "CAE Model" at bounding box center [734, 55] width 43 height 19
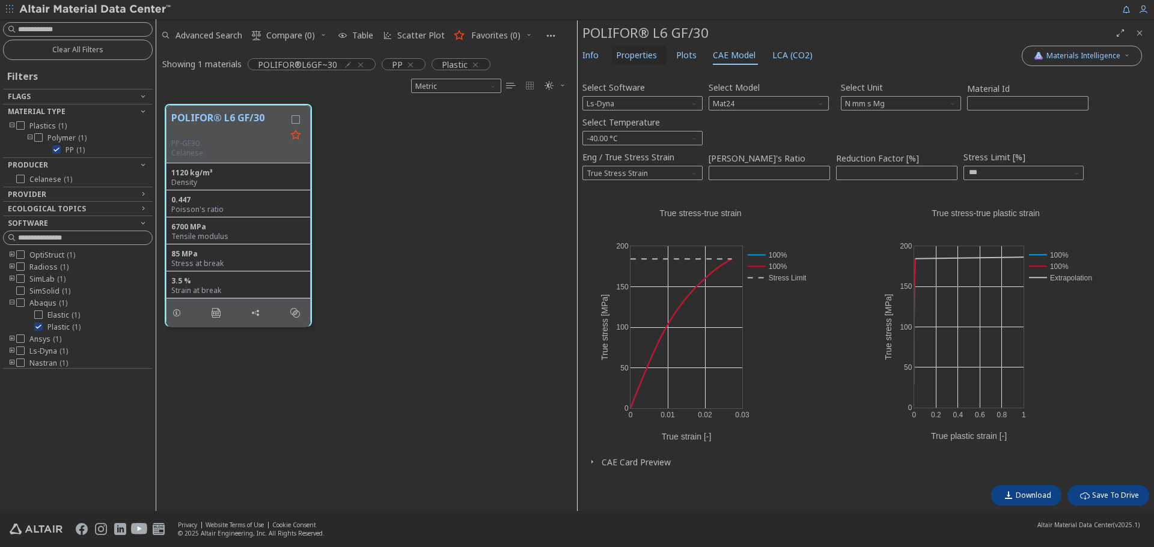
click at [634, 56] on span "Properties" at bounding box center [636, 55] width 41 height 19
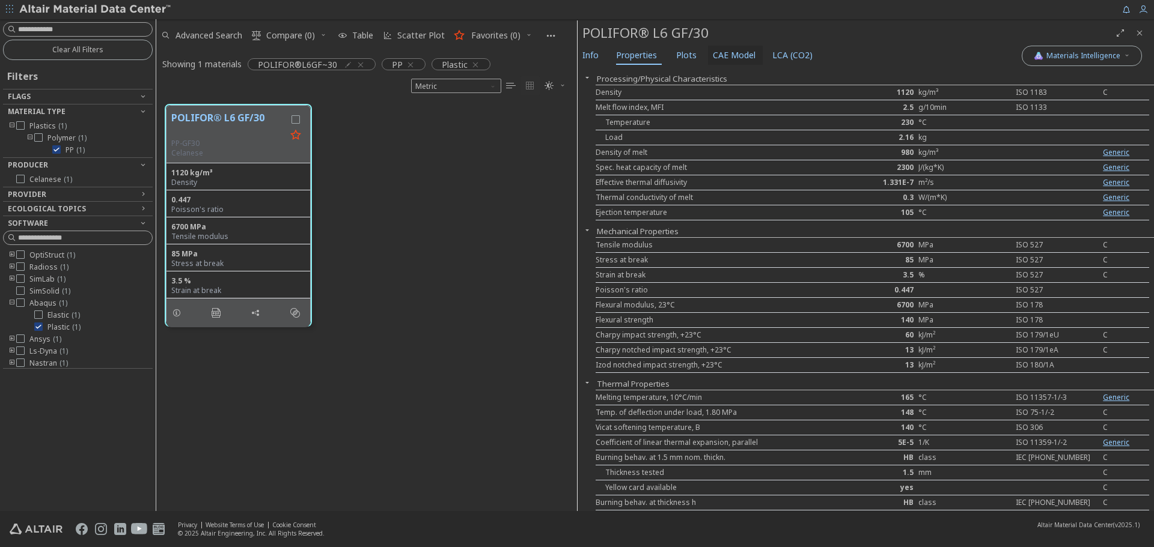
click at [739, 60] on span "CAE Model" at bounding box center [734, 55] width 43 height 19
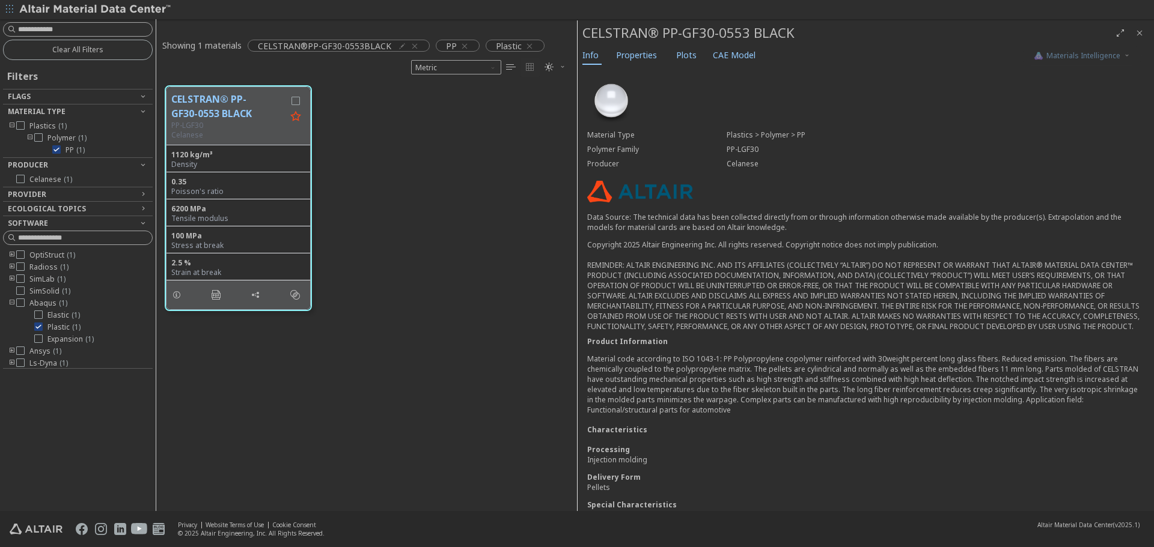
scroll to position [10, 10]
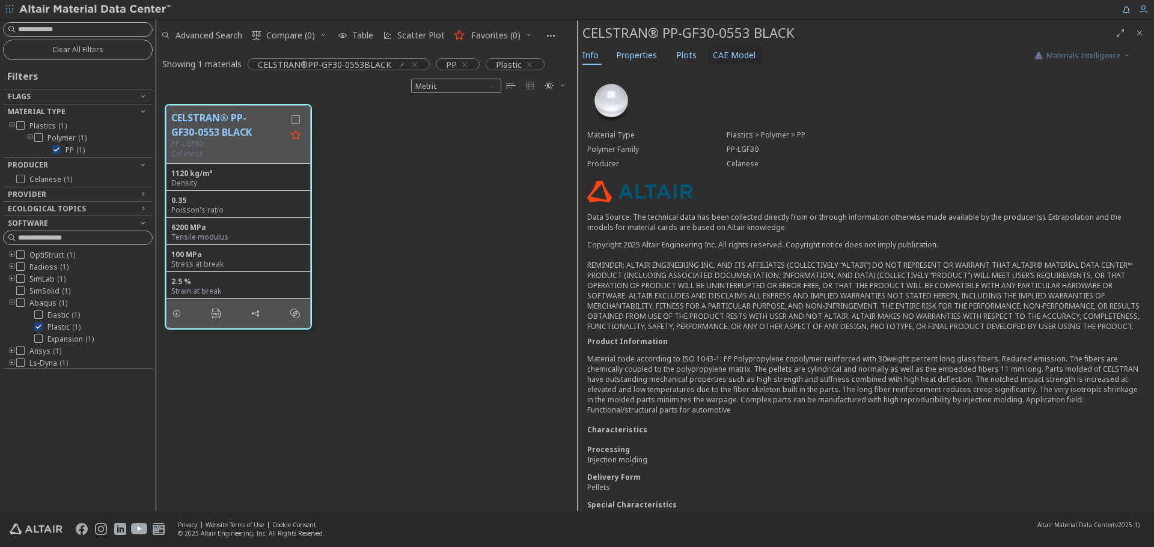
click at [713, 54] on span "CAE Model" at bounding box center [734, 55] width 43 height 19
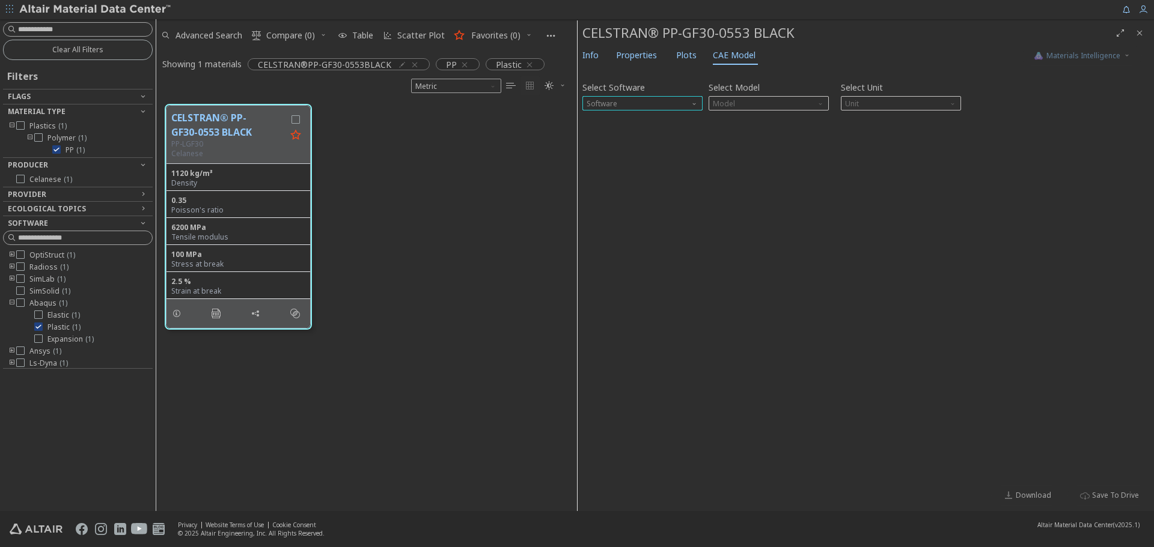
click at [665, 103] on span "Software" at bounding box center [642, 103] width 120 height 14
click at [603, 203] on span "Ls-Dyna" at bounding box center [602, 205] width 28 height 10
click at [788, 103] on span "Model" at bounding box center [769, 103] width 120 height 14
click at [757, 129] on span "Mat24" at bounding box center [768, 133] width 111 height 8
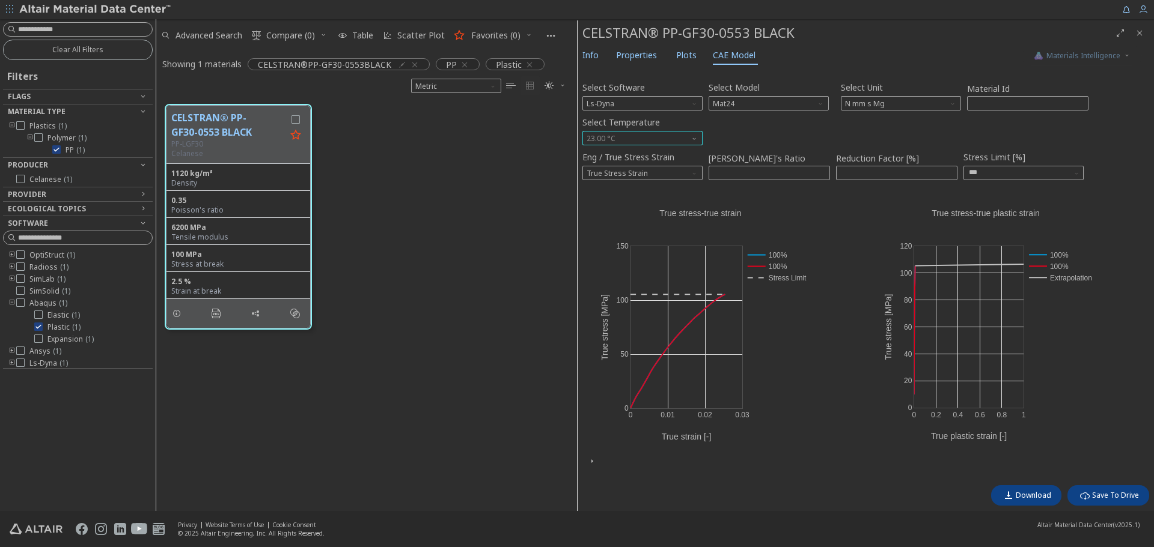
click at [653, 139] on span "23.00 °C" at bounding box center [642, 138] width 120 height 14
click at [645, 147] on button "-40.00 °C" at bounding box center [642, 152] width 120 height 14
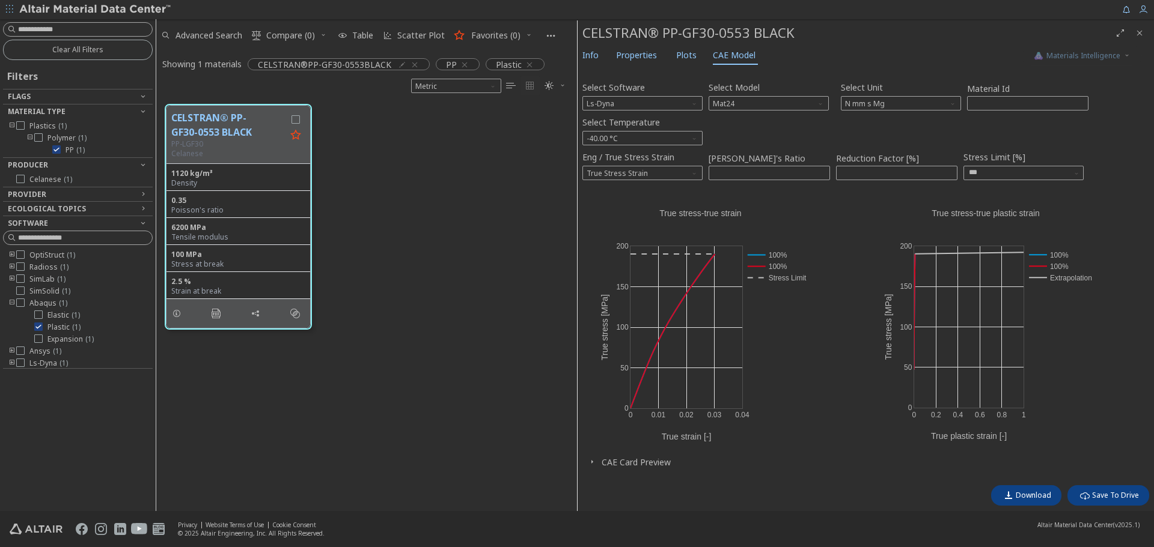
click at [772, 112] on div "Select Software Ls-Dyna Select Model Mat24 Select Unit N mm s Mg Material Id **…" at bounding box center [865, 276] width 567 height 407
click at [776, 108] on span "Mat24" at bounding box center [769, 103] width 120 height 14
click at [762, 120] on span "Mat1" at bounding box center [768, 118] width 111 height 8
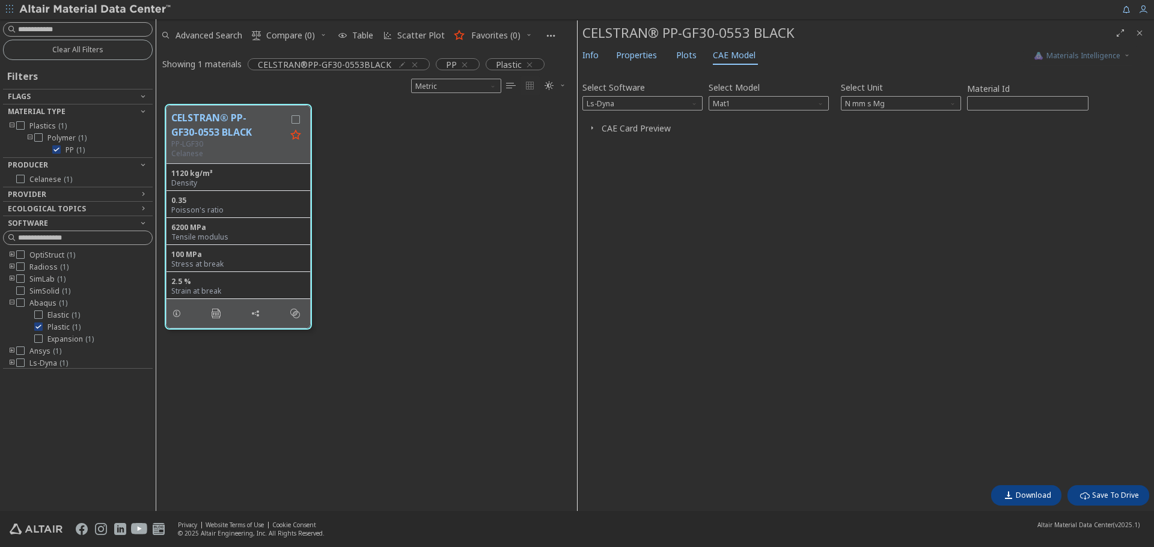
click at [591, 123] on icon "button" at bounding box center [592, 128] width 10 height 10
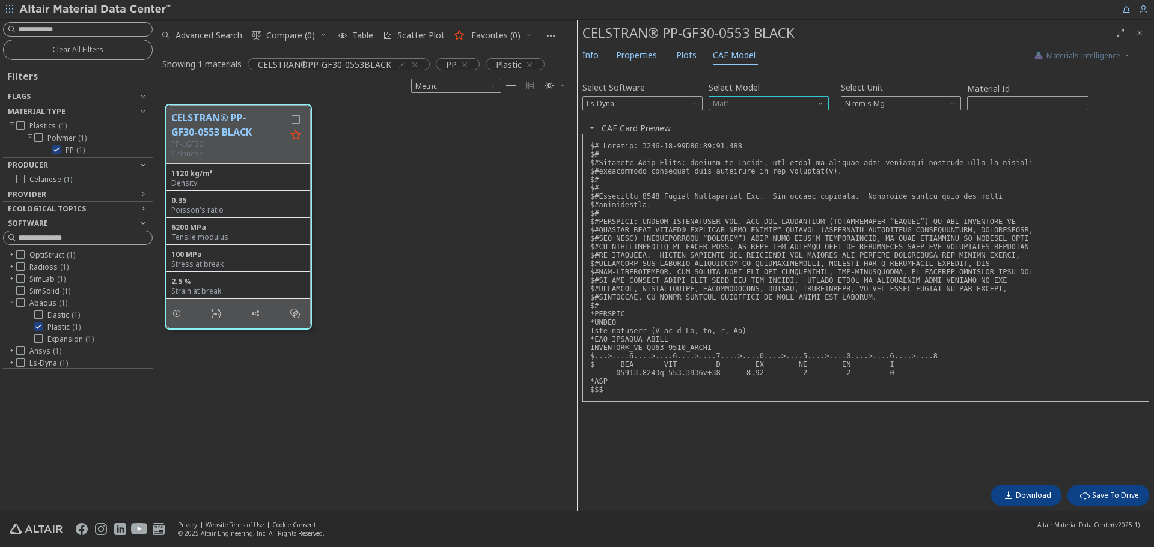
click at [775, 103] on span "Mat1" at bounding box center [769, 103] width 120 height 14
click at [758, 126] on button "Mat24" at bounding box center [769, 132] width 120 height 14
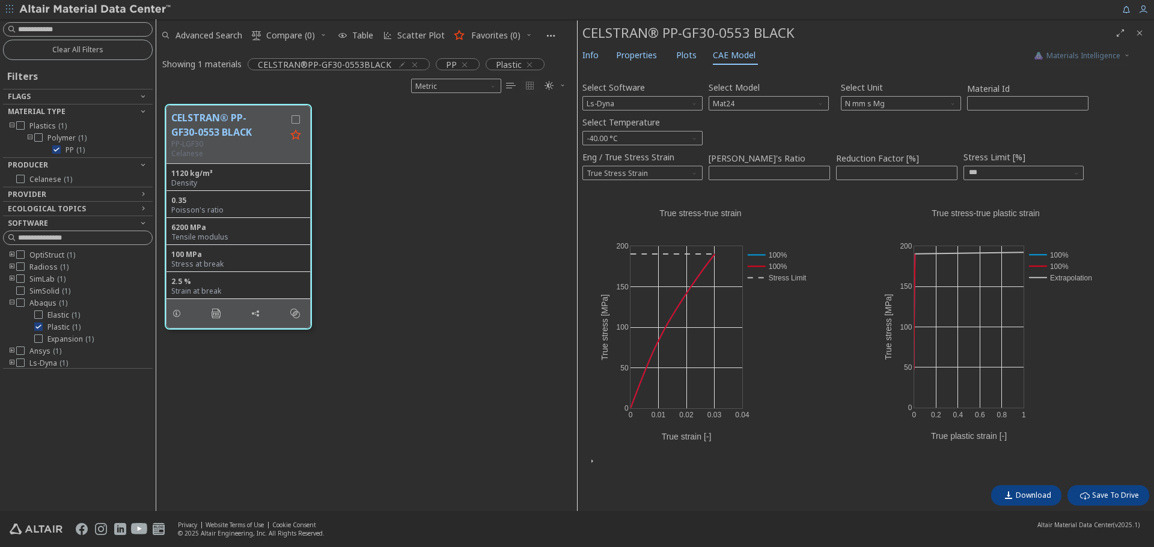
click at [517, 250] on div "CELSTRAN® PP-GF30-0553 BLACK PP-LGF30 Celanese 1120 kg/m³ Density 0.35 Poisson'…" at bounding box center [366, 217] width 421 height 243
click at [591, 55] on span "Info" at bounding box center [590, 55] width 16 height 19
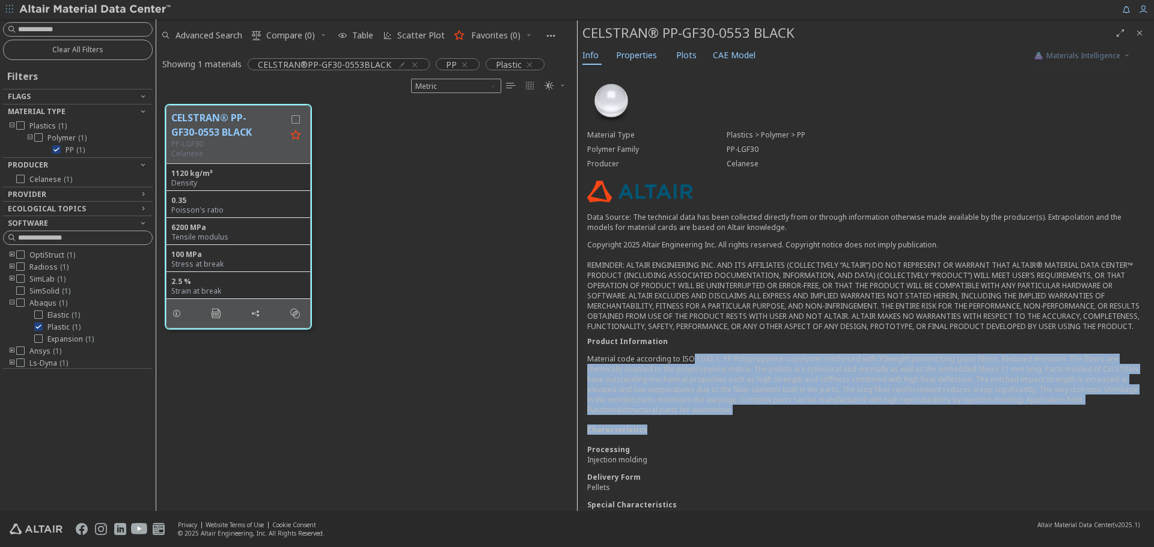
drag, startPoint x: 689, startPoint y: 373, endPoint x: 849, endPoint y: 429, distance: 169.9
click at [849, 429] on div "Material Type Plastics > Polymer > PP Polymer Family PP-LGF30 Producer Celanese…" at bounding box center [866, 330] width 576 height 525
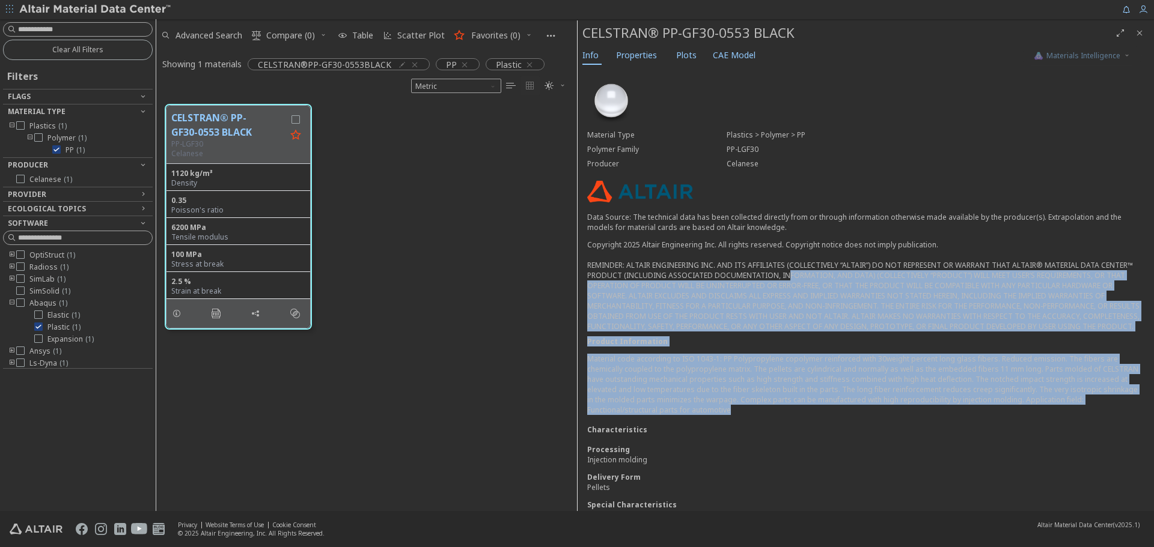
drag, startPoint x: 846, startPoint y: 421, endPoint x: 778, endPoint y: 305, distance: 133.6
click at [779, 268] on div "Material Type Plastics > Polymer > PP Polymer Family PP-LGF30 Producer Celanese…" at bounding box center [866, 330] width 576 height 525
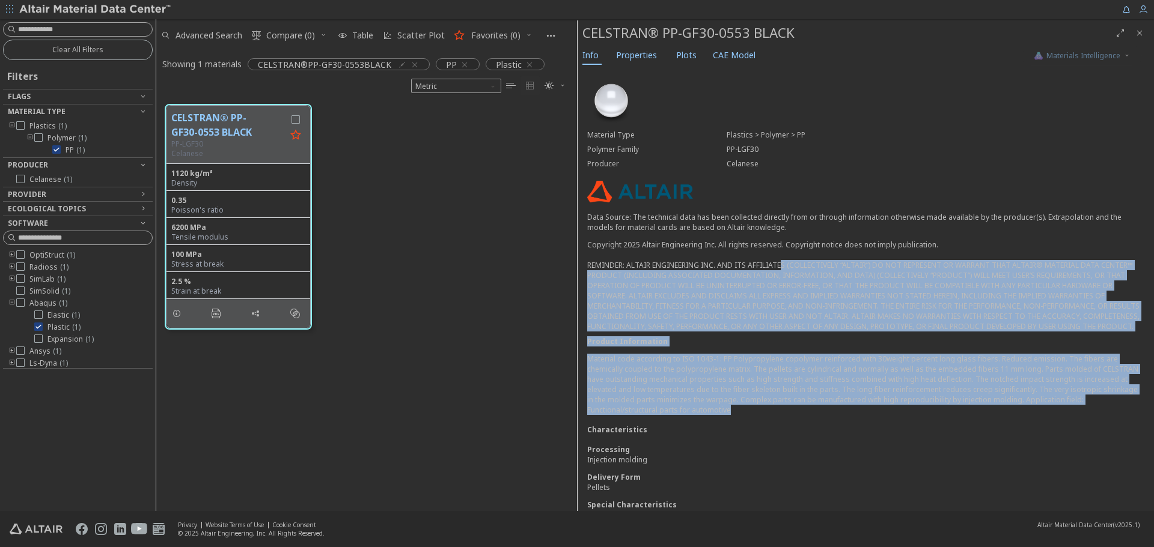
click at [783, 367] on p "Material code according to ISO 1043-1: PP Polypropylene copolymer reinforced wi…" at bounding box center [865, 384] width 557 height 61
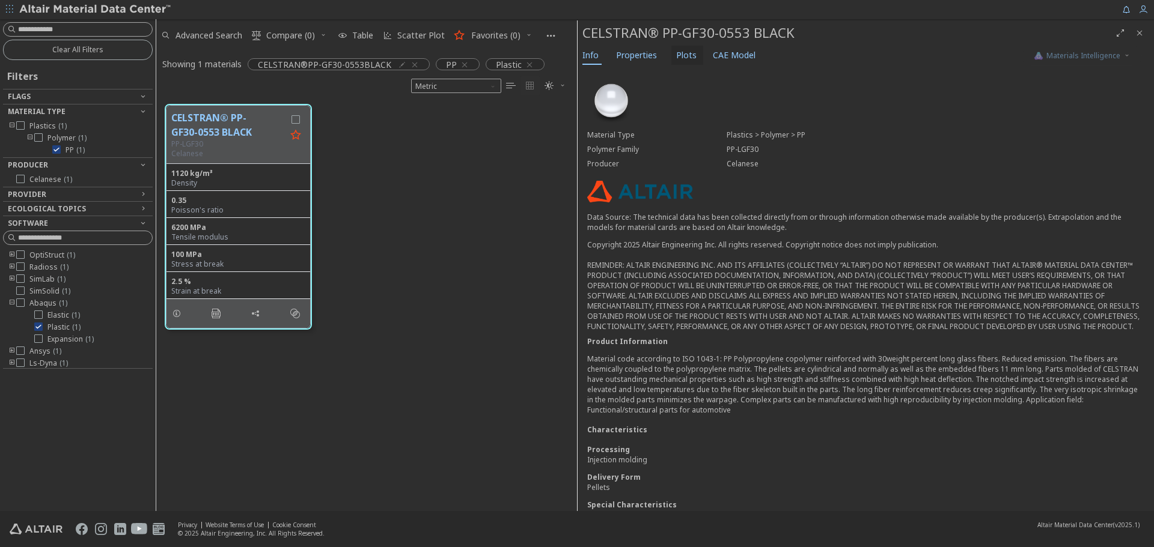
click at [689, 63] on button "Plots" at bounding box center [687, 55] width 32 height 19
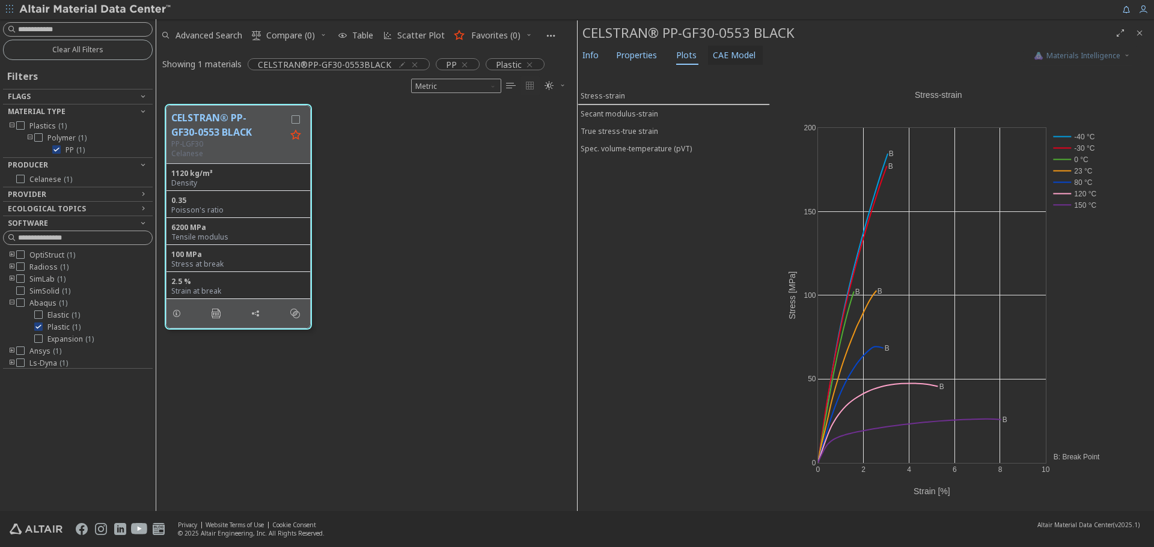
click at [730, 62] on span "CAE Model" at bounding box center [734, 55] width 43 height 19
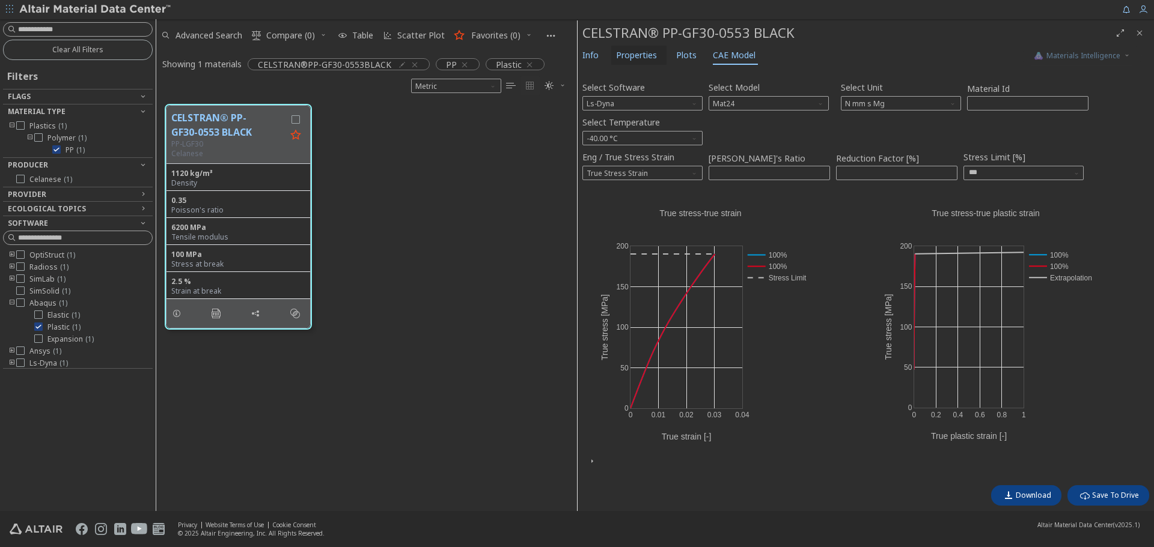
click at [638, 46] on span "Properties" at bounding box center [636, 55] width 41 height 19
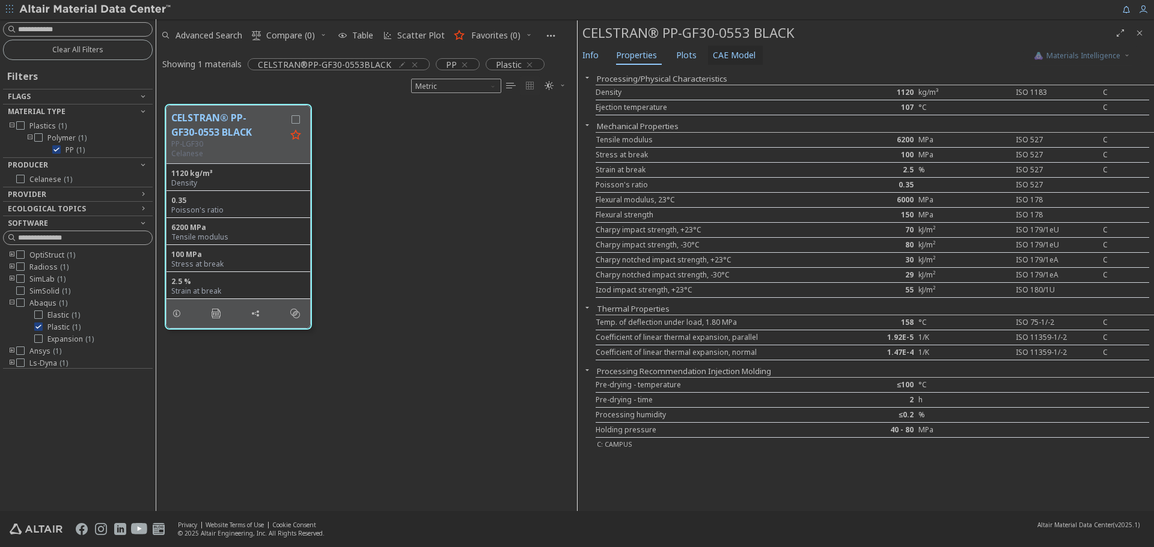
click at [734, 52] on span "CAE Model" at bounding box center [734, 55] width 43 height 19
